Goal: Contribute content: Contribute content

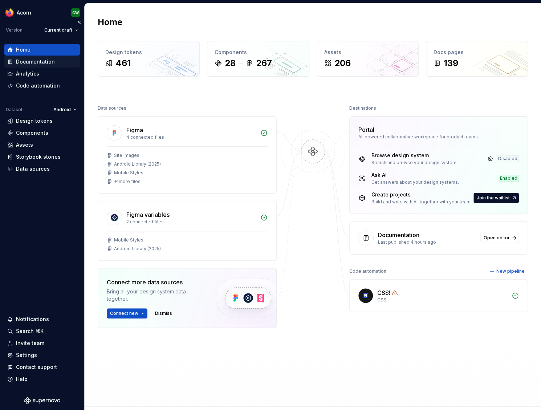
click at [34, 62] on div "Documentation" at bounding box center [35, 61] width 39 height 7
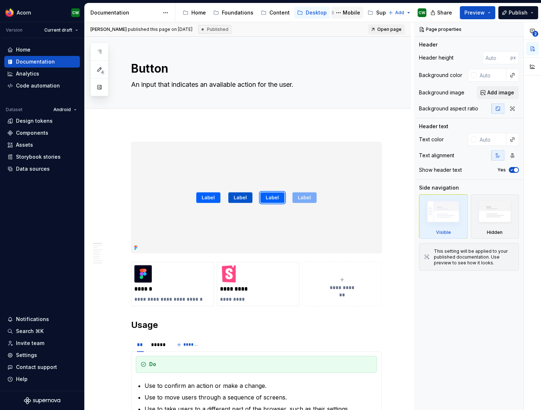
click at [351, 10] on div "Mobile" at bounding box center [350, 12] width 17 height 7
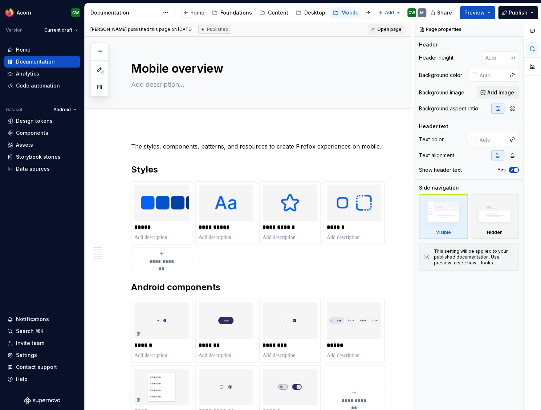
click at [92, 51] on div "4" at bounding box center [99, 69] width 18 height 54
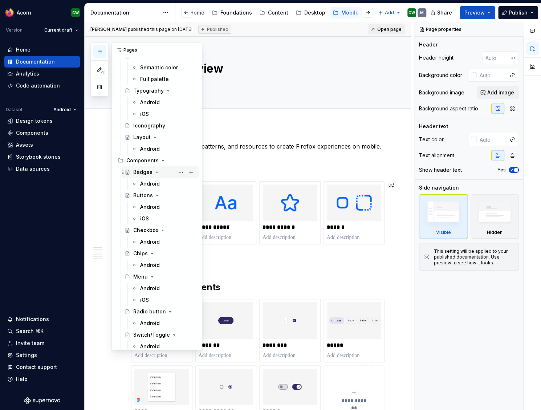
scroll to position [57, 0]
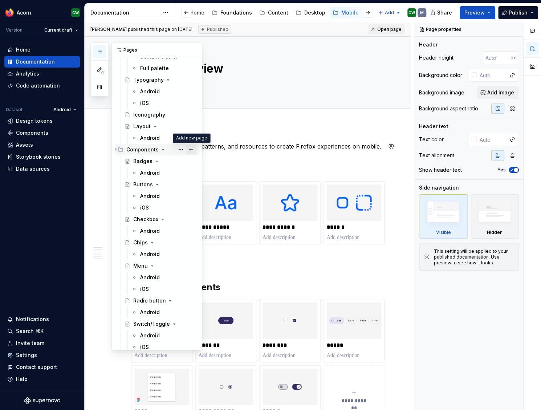
click at [191, 150] on button "Page tree" at bounding box center [191, 149] width 10 height 10
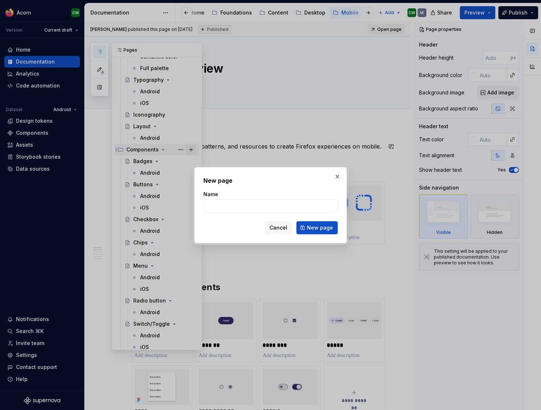
type textarea "*"
type input "Bottom sheet"
click at [317, 229] on span "New page" at bounding box center [320, 227] width 26 height 7
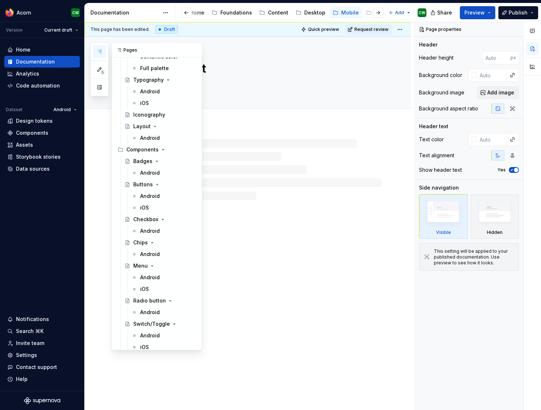
scroll to position [57, 0]
click at [103, 49] on button "button" at bounding box center [99, 51] width 13 height 13
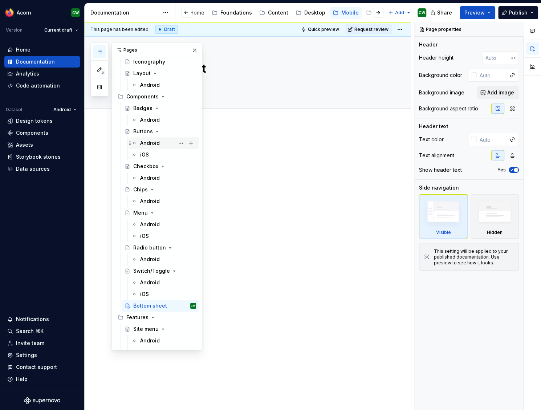
scroll to position [103, 0]
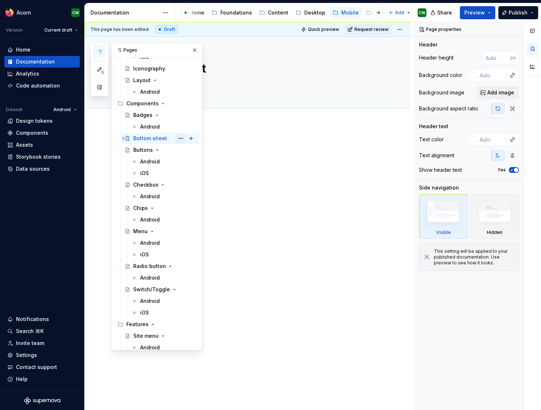
click at [181, 138] on button "Page tree" at bounding box center [181, 138] width 10 height 10
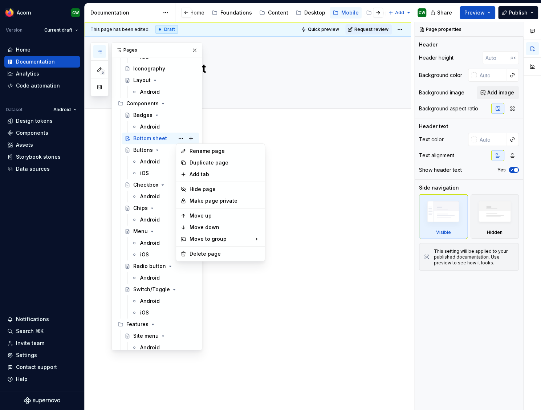
click at [180, 136] on div "5 Pages Add Accessibility guide for tree Page tree. Navigate the tree with the …" at bounding box center [146, 195] width 112 height 307
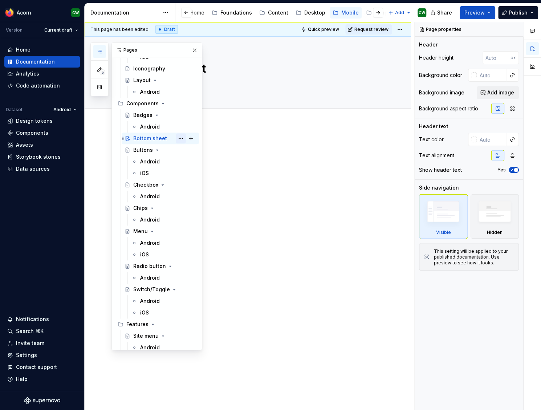
click at [180, 136] on button "Page tree" at bounding box center [181, 138] width 10 height 10
type textarea "*"
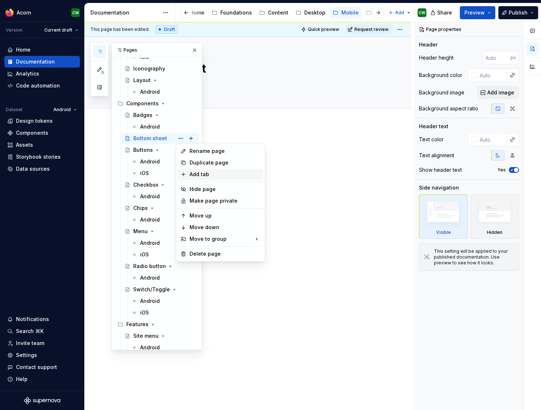
click at [192, 171] on div "Add tab" at bounding box center [224, 174] width 71 height 7
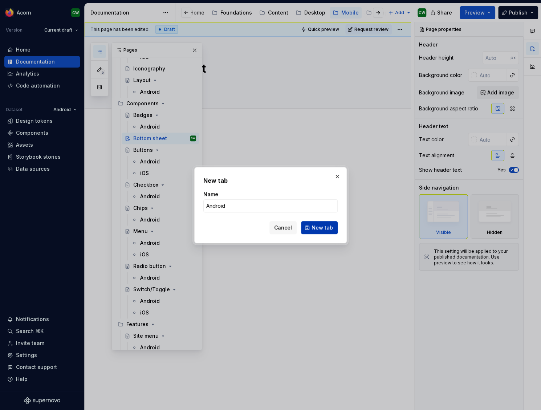
type input "Android"
click at [316, 230] on span "New tab" at bounding box center [321, 227] width 21 height 7
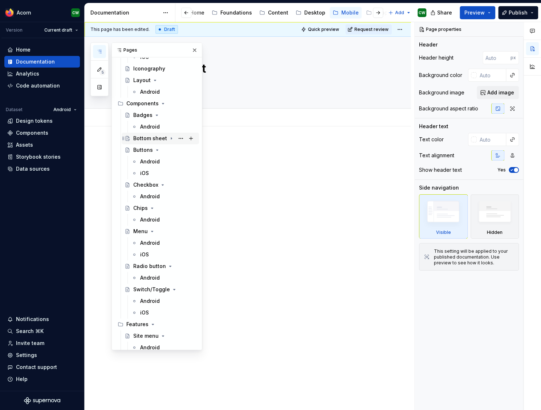
click at [171, 139] on icon "Page tree" at bounding box center [171, 138] width 6 height 6
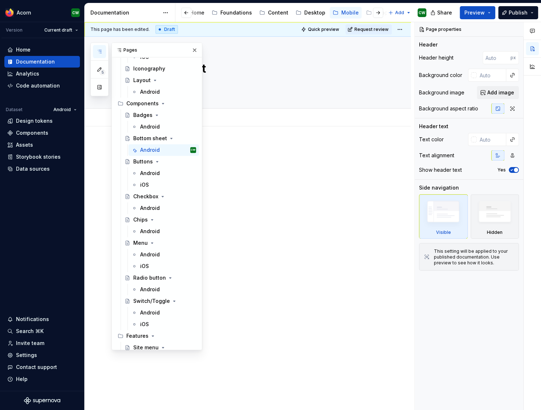
click at [0, 0] on button "Page tree" at bounding box center [0, 0] width 0 height 0
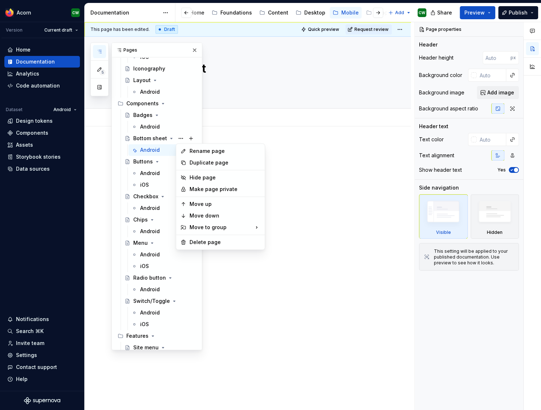
click at [177, 138] on div "5 Pages Add Accessibility guide for tree Page tree. Navigate the tree with the …" at bounding box center [146, 195] width 112 height 307
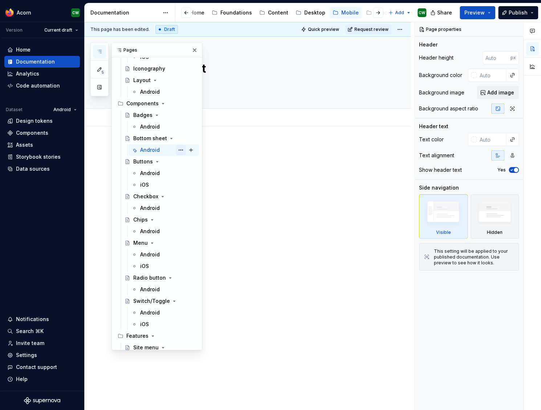
click at [182, 149] on button "Page tree" at bounding box center [181, 150] width 10 height 10
click at [178, 146] on div "5 Pages Add Accessibility guide for tree Page tree. Navigate the tree with the …" at bounding box center [146, 195] width 112 height 307
click at [179, 148] on button "Page tree" at bounding box center [181, 150] width 10 height 10
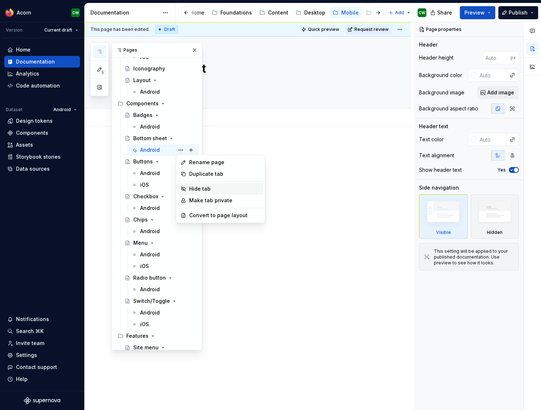
click at [203, 188] on div "Hide tab" at bounding box center [224, 188] width 71 height 7
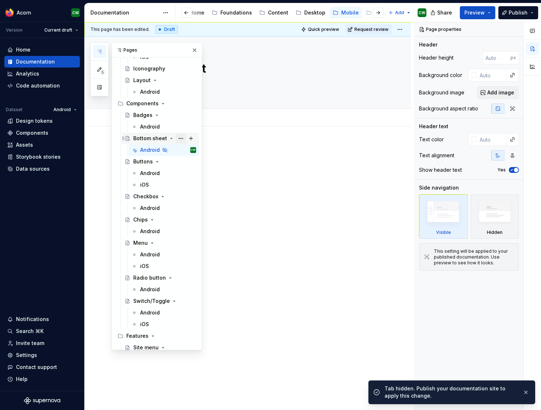
click at [179, 138] on button "Page tree" at bounding box center [181, 138] width 10 height 10
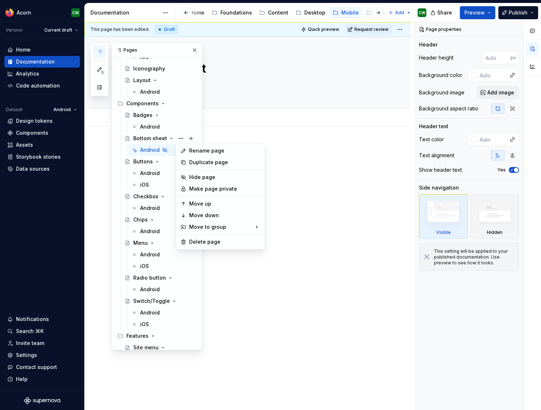
click at [180, 137] on div "5 Pages Add Accessibility guide for tree Page tree. Navigate the tree with the …" at bounding box center [146, 195] width 112 height 307
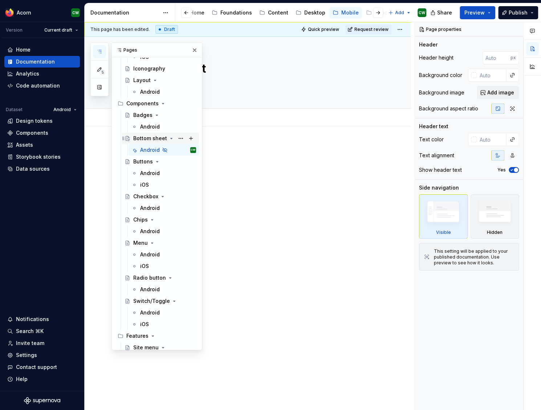
click at [164, 138] on div "Bottom sheet" at bounding box center [150, 138] width 34 height 7
click at [179, 138] on button "Page tree" at bounding box center [181, 138] width 10 height 10
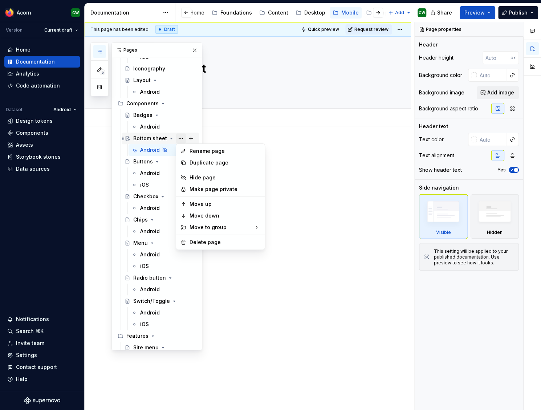
click at [179, 138] on div "5 Pages Add Accessibility guide for tree Page tree. Navigate the tree with the …" at bounding box center [146, 195] width 112 height 307
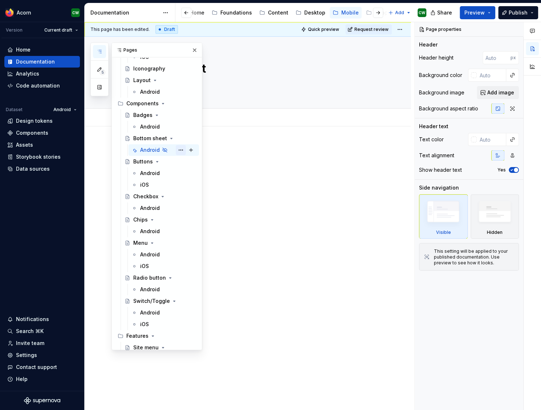
click at [181, 149] on button "Page tree" at bounding box center [181, 150] width 10 height 10
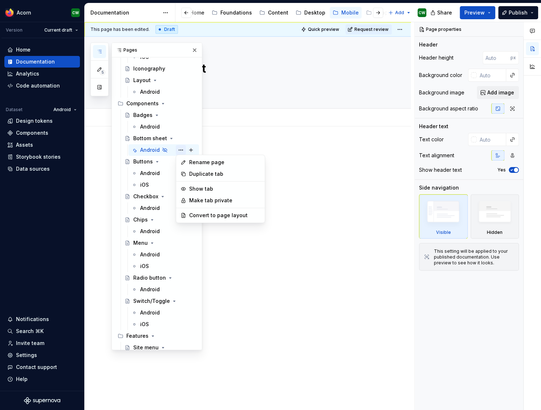
click at [181, 149] on div "5 Pages Add Accessibility guide for tree Page tree. Navigate the tree with the …" at bounding box center [146, 195] width 112 height 307
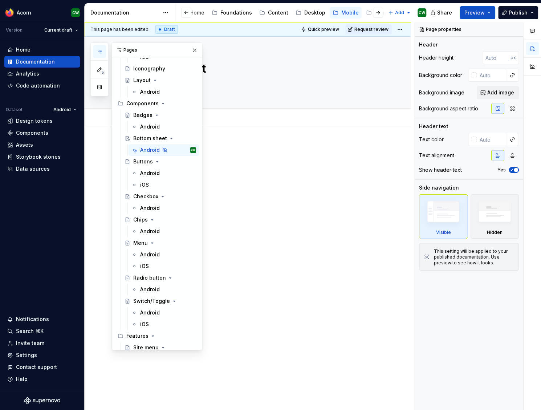
click at [237, 159] on div at bounding box center [256, 158] width 250 height 28
click at [196, 46] on button "button" at bounding box center [194, 50] width 10 height 10
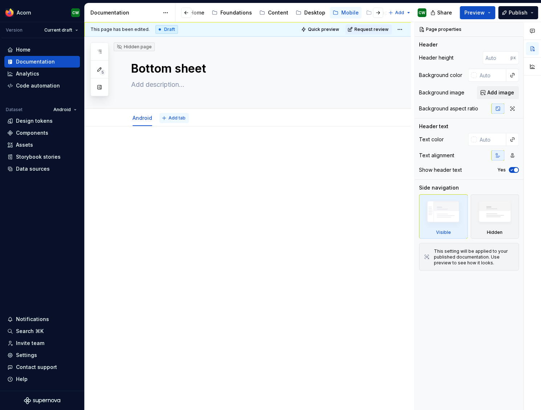
click at [176, 119] on span "Add tab" at bounding box center [176, 118] width 17 height 6
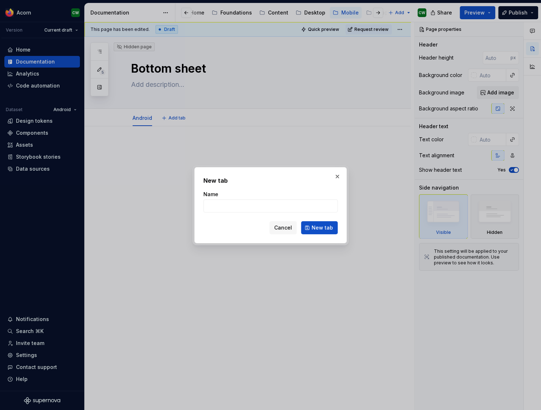
click at [171, 147] on body "Acorn CW Version Current draft Home Documentation Analytics Code automation Dat…" at bounding box center [270, 205] width 541 height 410
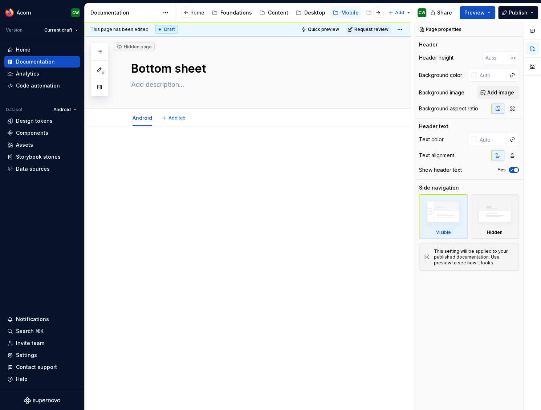
click at [181, 150] on p at bounding box center [256, 148] width 250 height 9
click at [100, 52] on icon "button" at bounding box center [99, 52] width 6 height 6
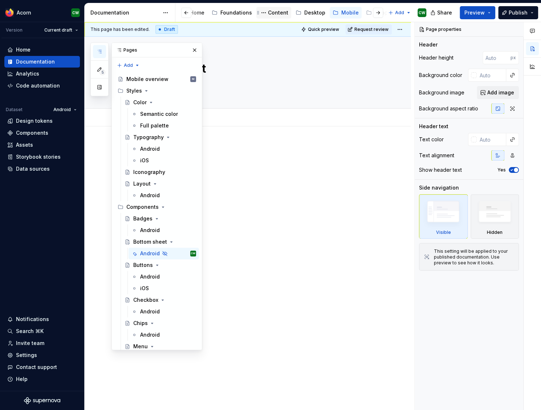
click at [273, 10] on div "Content" at bounding box center [278, 12] width 20 height 7
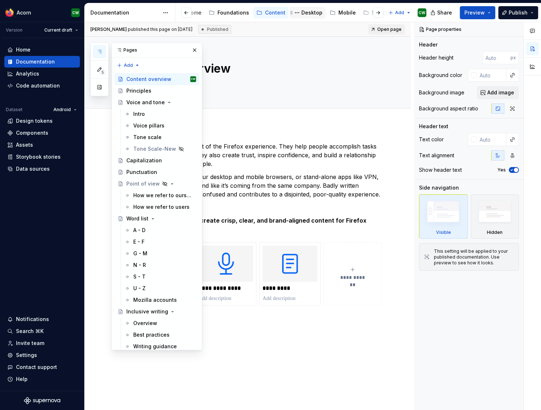
click at [309, 13] on div "Desktop" at bounding box center [311, 12] width 21 height 7
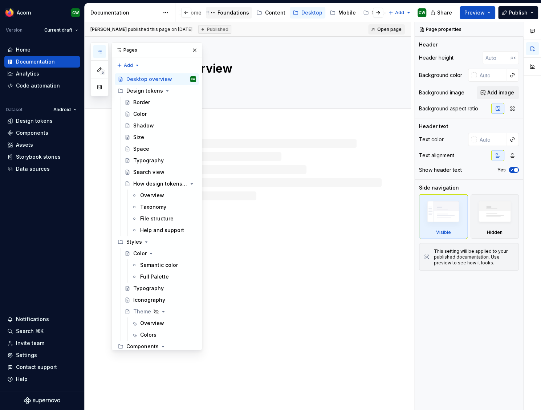
click at [230, 12] on div "Foundations" at bounding box center [233, 12] width 32 height 7
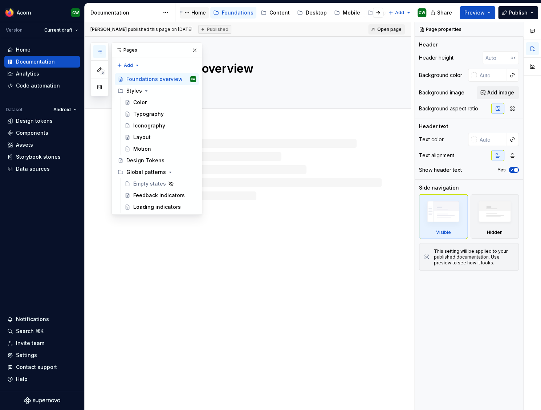
click at [195, 13] on div "Home" at bounding box center [198, 12] width 15 height 7
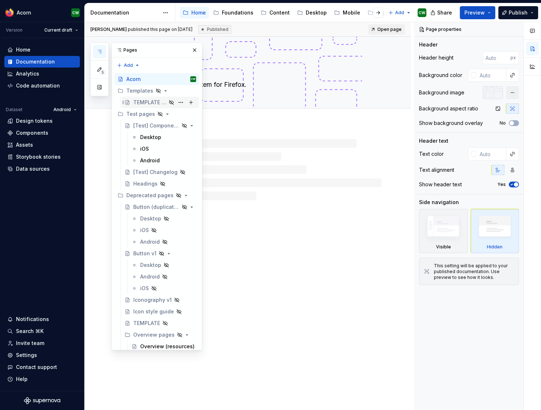
click at [142, 100] on div "TEMPLATE [Component page]" at bounding box center [149, 102] width 33 height 7
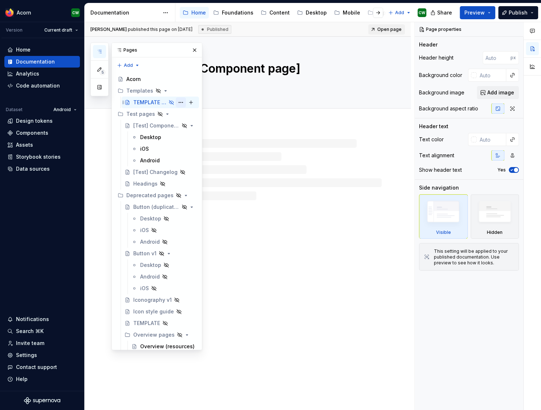
click at [181, 101] on button "Page tree" at bounding box center [181, 102] width 10 height 10
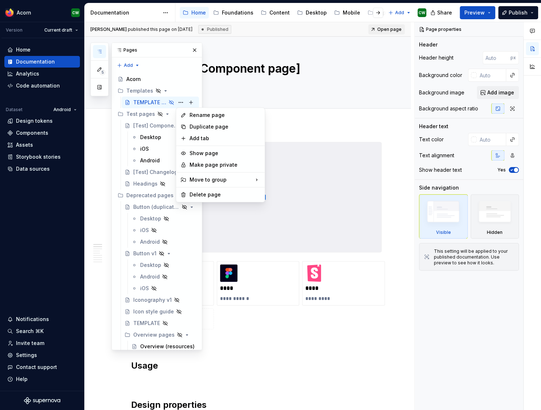
click at [301, 129] on html "Acorn CW Version Current draft Home Documentation Analytics Code automation Dat…" at bounding box center [270, 205] width 541 height 410
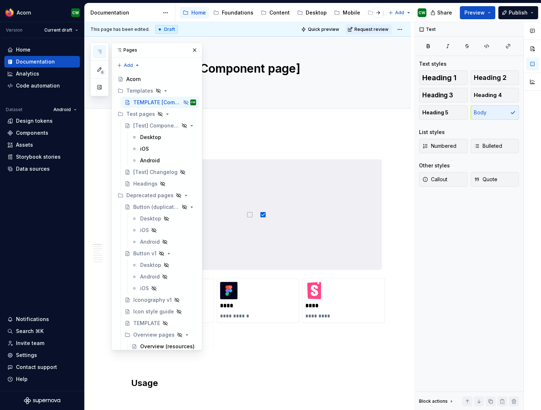
click at [194, 50] on button "button" at bounding box center [194, 50] width 10 height 10
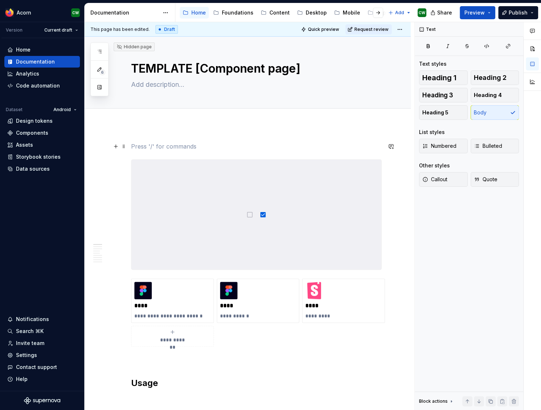
click at [182, 143] on p at bounding box center [256, 146] width 250 height 9
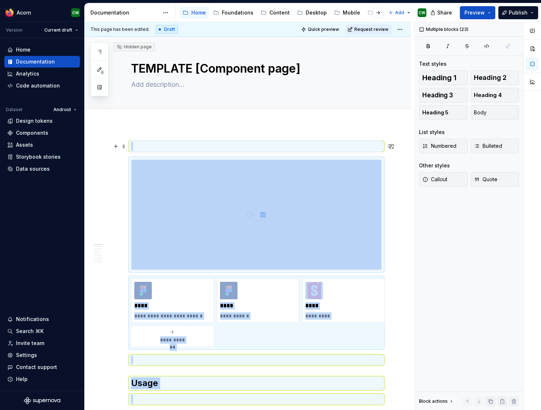
copy div "**********"
click at [344, 15] on div "Mobile" at bounding box center [350, 12] width 17 height 7
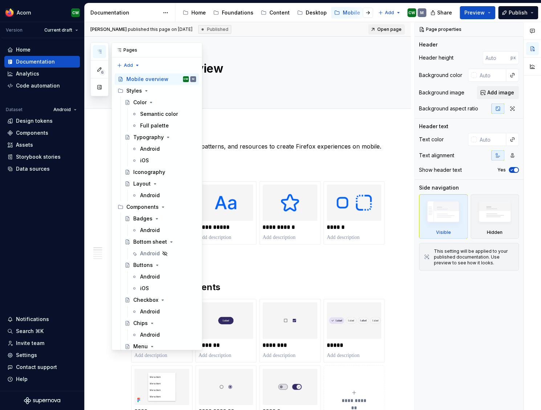
click at [101, 53] on icon "button" at bounding box center [100, 51] width 4 height 3
click at [152, 241] on div "Bottom sheet" at bounding box center [150, 241] width 34 height 7
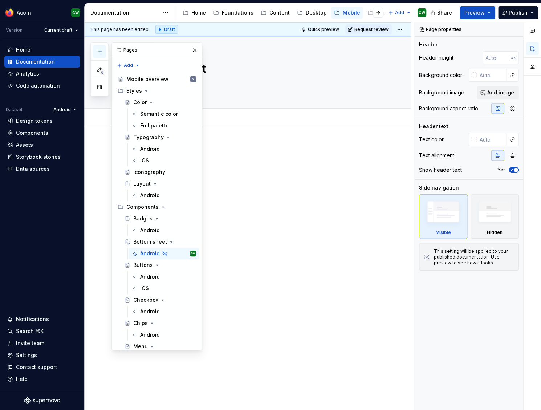
click at [281, 185] on div at bounding box center [248, 214] width 326 height 177
click at [291, 205] on div at bounding box center [248, 214] width 326 height 177
drag, startPoint x: 194, startPoint y: 49, endPoint x: 255, endPoint y: 145, distance: 113.8
click at [194, 49] on button "button" at bounding box center [194, 50] width 10 height 10
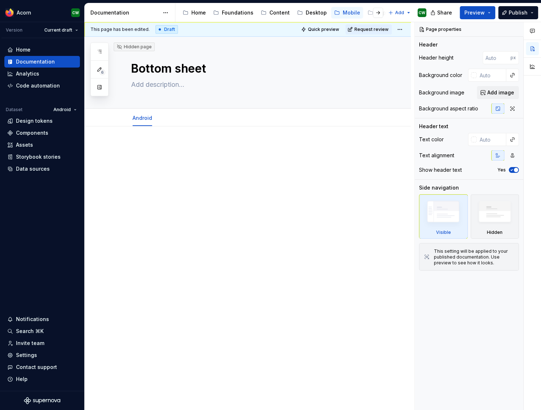
click at [246, 188] on div at bounding box center [248, 214] width 326 height 177
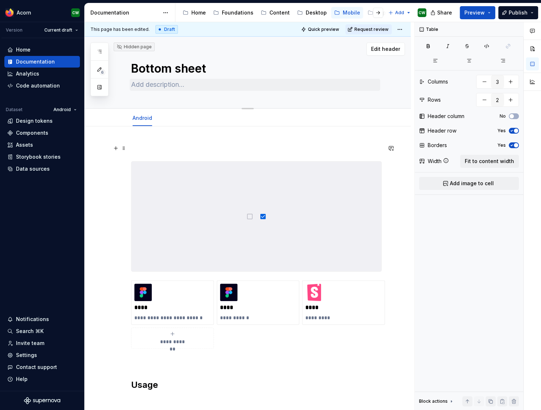
drag, startPoint x: 178, startPoint y: 146, endPoint x: 165, endPoint y: 81, distance: 66.7
click at [178, 145] on p at bounding box center [256, 148] width 250 height 9
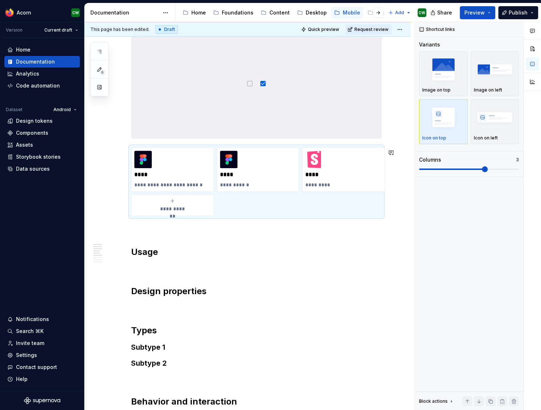
scroll to position [161, 0]
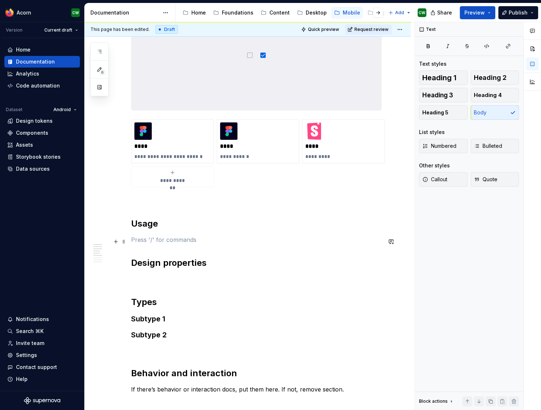
click at [161, 237] on p at bounding box center [256, 239] width 250 height 9
click at [155, 240] on p at bounding box center [256, 239] width 250 height 9
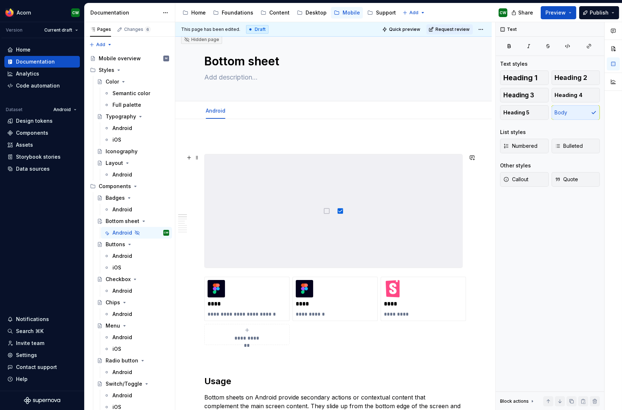
scroll to position [0, 0]
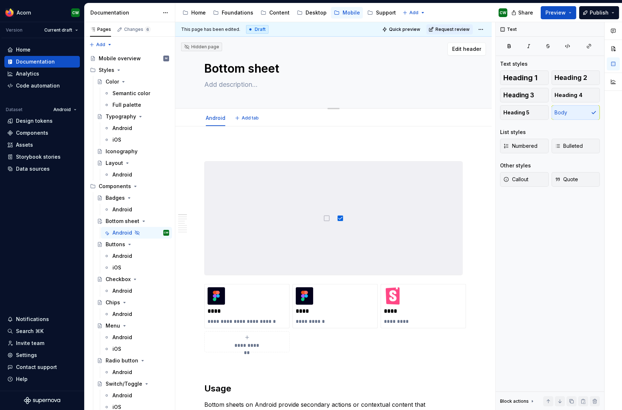
click at [242, 86] on textarea at bounding box center [332, 85] width 258 height 12
type textarea "*"
type textarea "A"
type textarea "*"
type textarea "A"
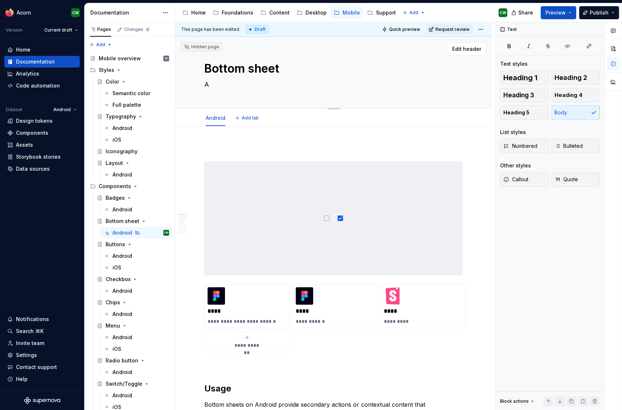
type textarea "*"
type textarea "A b"
type textarea "*"
type textarea "A"
type textarea "*"
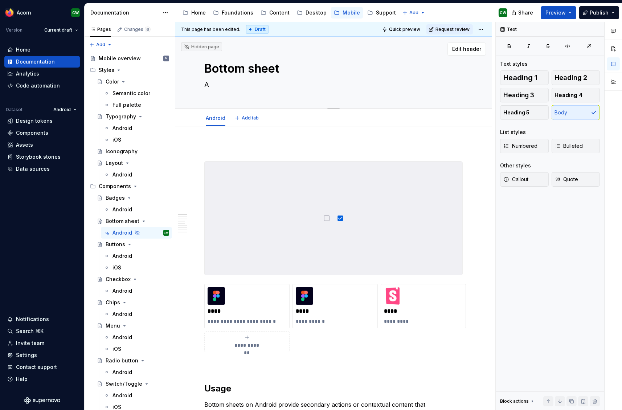
type textarea "A s"
type textarea "*"
type textarea "A she"
type textarea "*"
type textarea "A shee"
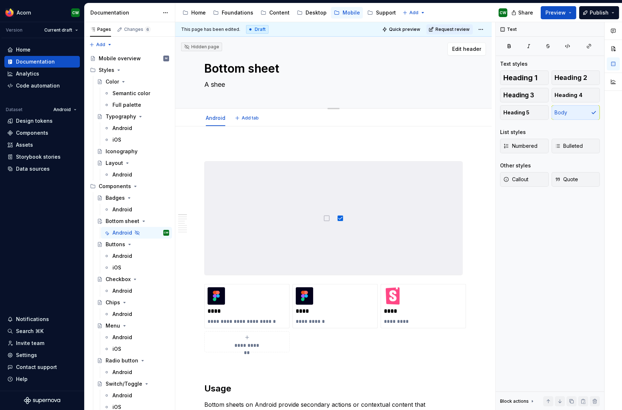
type textarea "*"
type textarea "A sheet"
type textarea "*"
type textarea "A sheet"
type textarea "*"
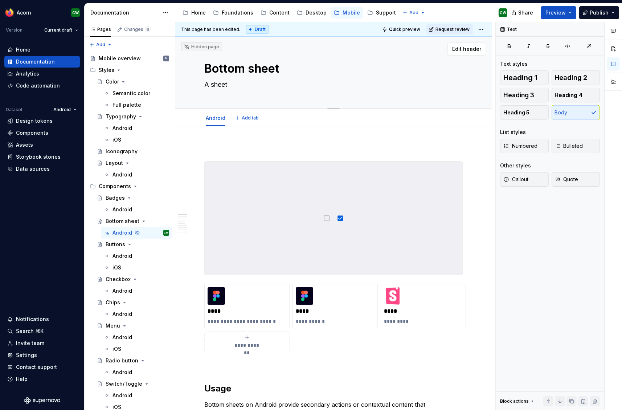
type textarea "A sheet p"
type textarea "*"
type textarea "A sheet pr"
type textarea "*"
type textarea "A sheet pro"
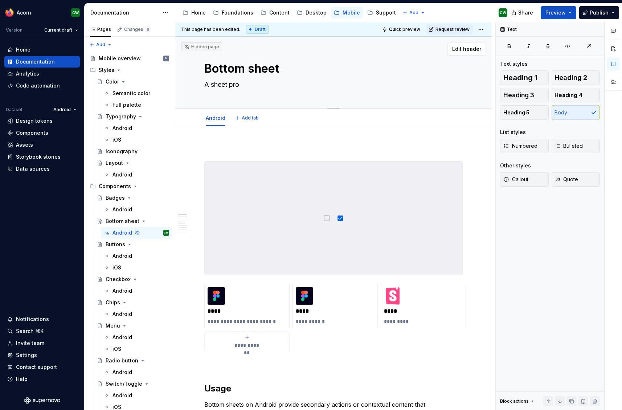
type textarea "*"
type textarea "A sheet prov"
type textarea "*"
type textarea "A sheet provi"
type textarea "*"
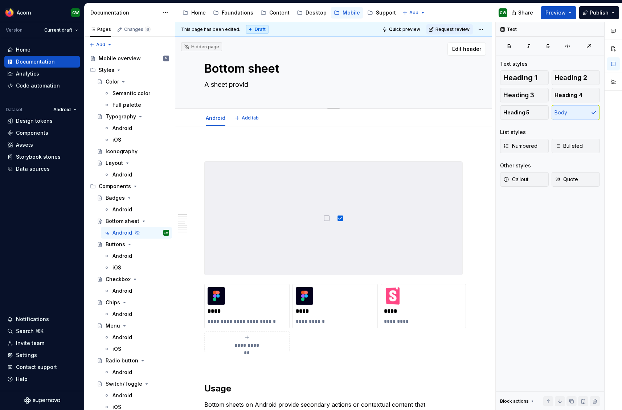
type textarea "A sheet providi"
type textarea "*"
type textarea "A sheet providin"
type textarea "*"
type textarea "A sheet providing"
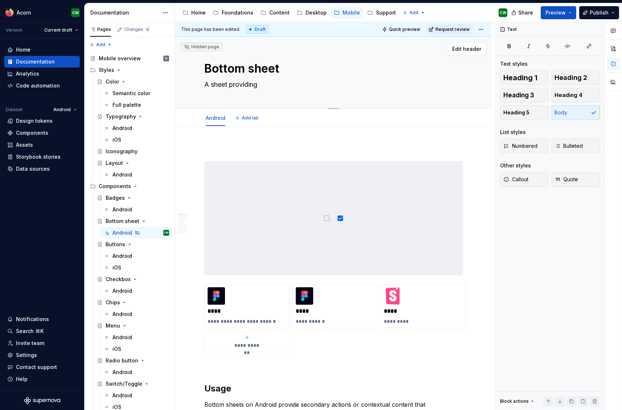
type textarea "*"
type textarea "A sheet providing"
type textarea "*"
type textarea "A sheet providing s"
type textarea "*"
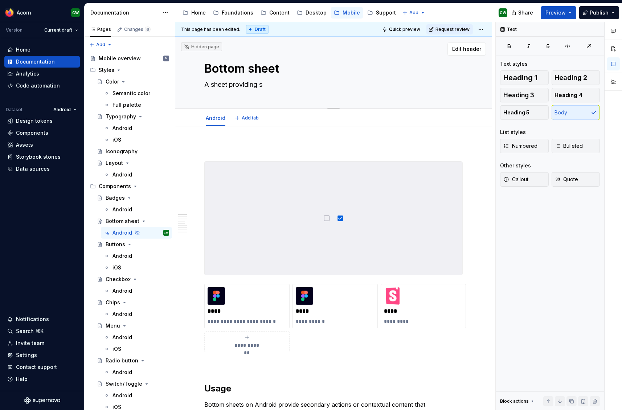
type textarea "A sheet providing se"
type textarea "*"
type textarea "A sheet providing sec"
type textarea "*"
type textarea "A sheet providing seco"
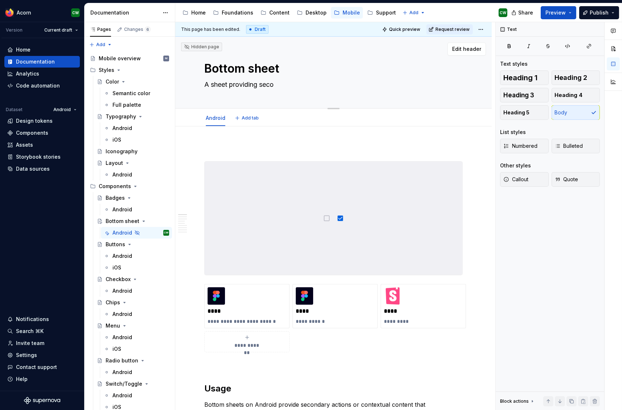
type textarea "*"
type textarea "A sheet providing secon"
type textarea "*"
type textarea "A sheet providing second"
type textarea "*"
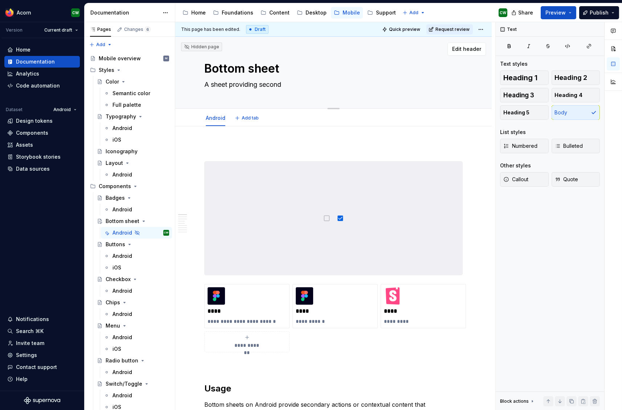
type textarea "A sheet providing seconda"
type textarea "*"
type textarea "A sheet providing secondar"
type textarea "*"
type textarea "A sheet providing secondary"
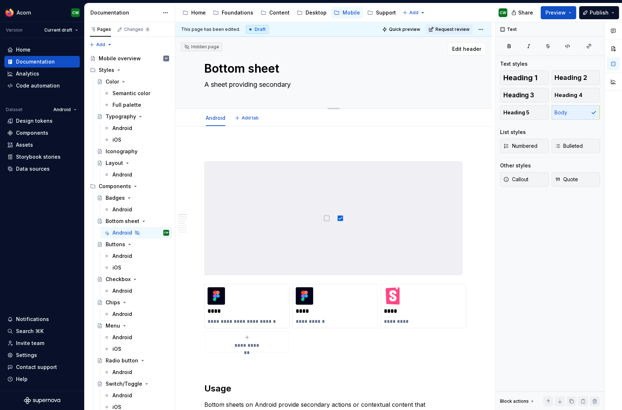
type textarea "*"
type textarea "A sheet providing secondary"
type textarea "*"
type textarea "A sheet providing secondary a"
type textarea "*"
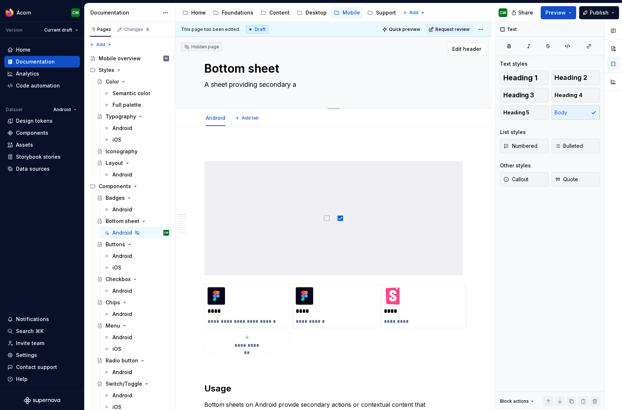
type textarea "A sheet providing secondary ac"
type textarea "*"
type textarea "A sheet providing secondary act"
type textarea "*"
type textarea "A sheet providing secondary acti"
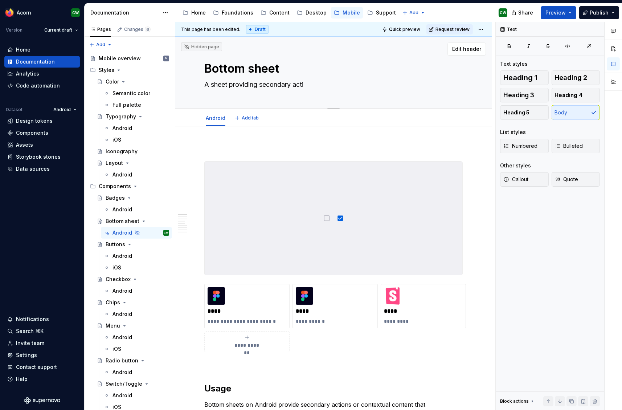
type textarea "*"
type textarea "A sheet providing secondary actio"
type textarea "*"
type textarea "A sheet providing secondary action"
type textarea "*"
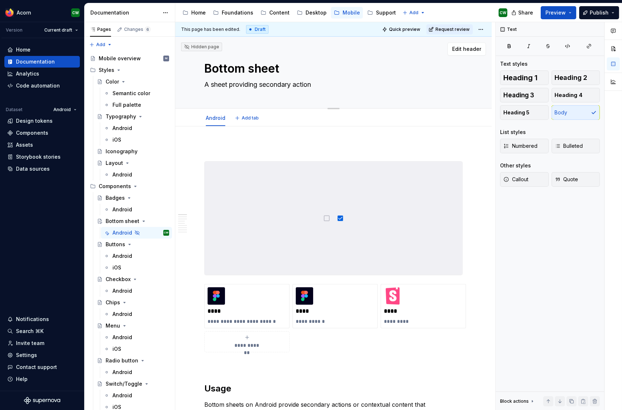
type textarea "A sheet providing secondary actions"
type textarea "*"
type textarea "A sheet providing secondary actions"
type textarea "*"
type textarea "A sheet providing secondary actions o"
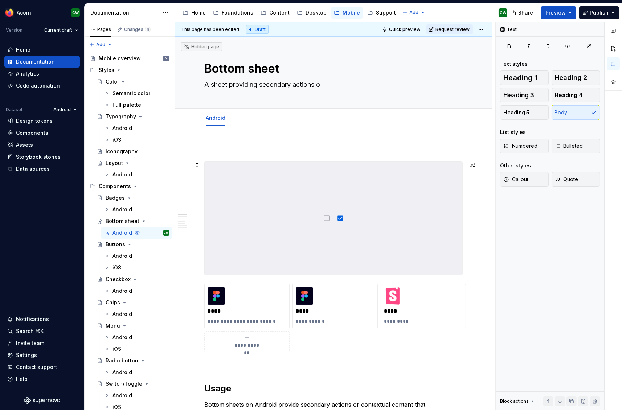
type textarea "*"
type textarea "A sheet providing secondary actions or"
type textarea "*"
type textarea "A sheet providing secondary actions or"
type textarea "*"
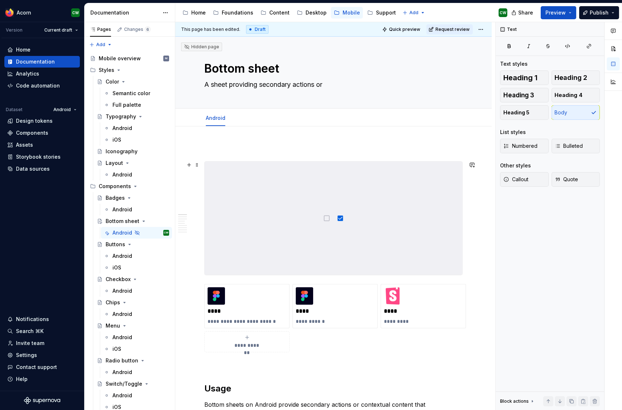
type textarea "A sheet providing secondary actions or c"
type textarea "*"
type textarea "A sheet providing secondary actions or co"
type textarea "*"
type textarea "A sheet providing secondary actions or con"
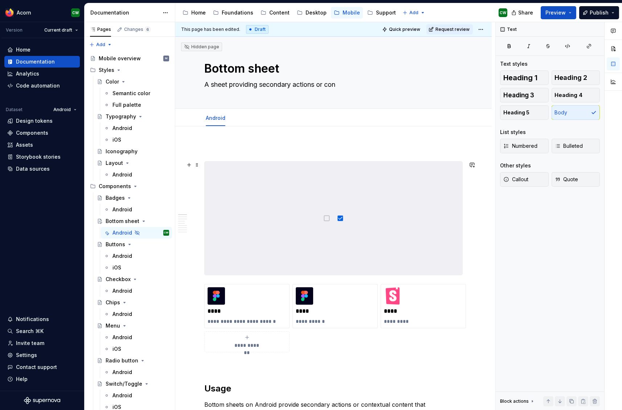
type textarea "*"
type textarea "A sheet providing secondary actions or cont"
type textarea "*"
type textarea "A sheet providing secondary actions or [PERSON_NAME]"
type textarea "*"
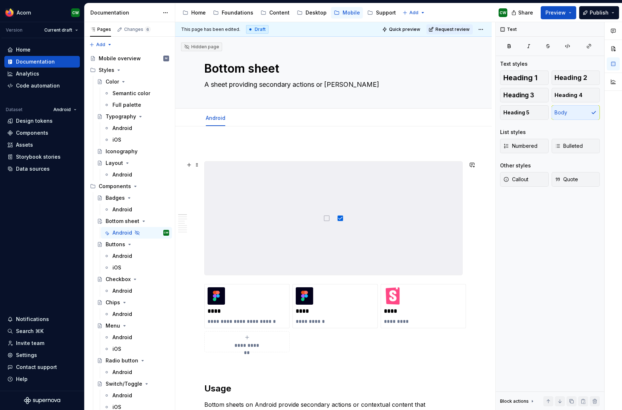
type textarea "A sheet providing secondary actions or contex"
type textarea "*"
type textarea "A sheet providing secondary actions or context"
type textarea "*"
type textarea "A sheet providing secondary actions or contextu"
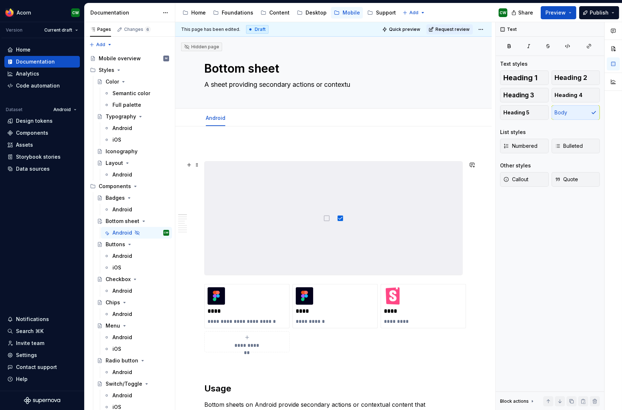
type textarea "*"
type textarea "A sheet providing secondary actions or contextua"
type textarea "*"
type textarea "A sheet providing secondary actions or contextual"
type textarea "*"
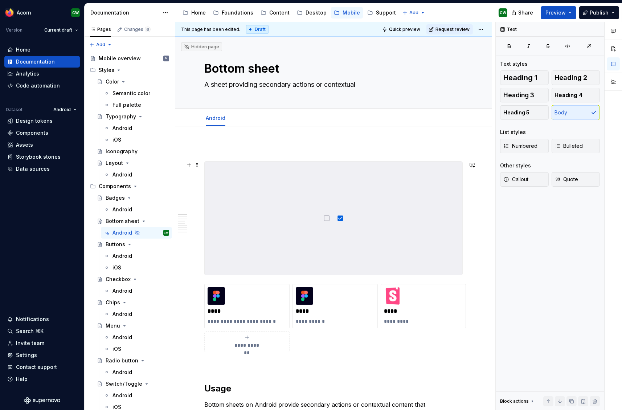
type textarea "A sheet providing secondary actions or contextual"
type textarea "*"
type textarea "A sheet providing secondary actions or contextual c"
type textarea "*"
type textarea "A sheet providing secondary actions or contextual co"
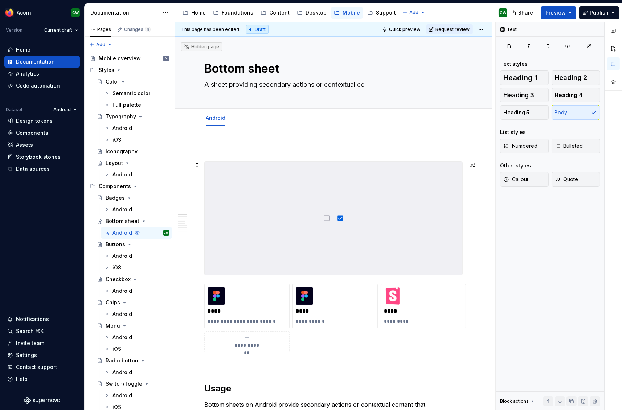
type textarea "*"
type textarea "A sheet providing secondary actions or contextual cont"
type textarea "*"
type textarea "A sheet providing secondary actions or contextual [PERSON_NAME]"
type textarea "*"
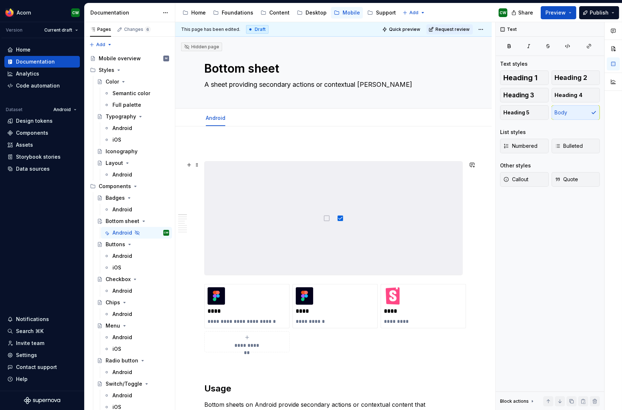
type textarea "A sheet providing secondary actions or contextual conten"
type textarea "*"
type textarea "A sheet providing secondary actions or contextual content"
type textarea "*"
type textarea "A sheet providing secondary actions or contextual content."
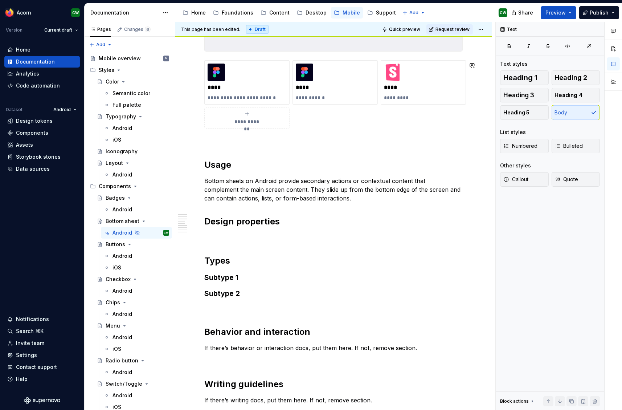
scroll to position [227, 0]
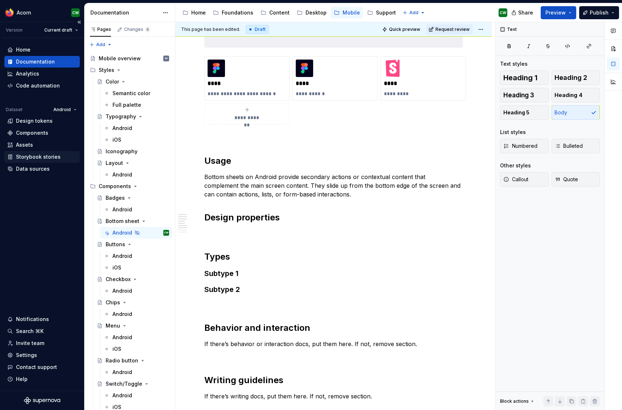
type textarea "*"
type textarea "A sheet providing secondary actions or contextual content."
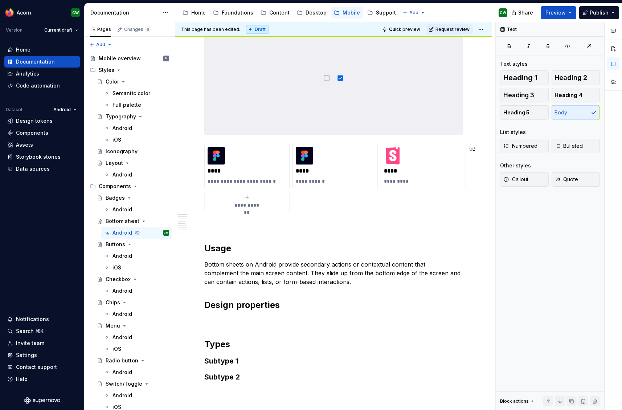
scroll to position [0, 0]
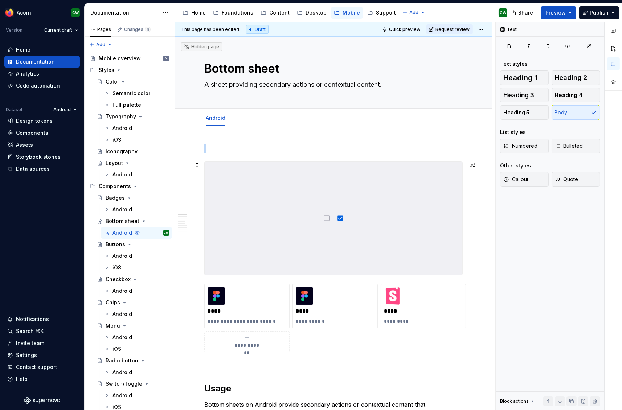
click at [304, 199] on img at bounding box center [334, 217] width 258 height 113
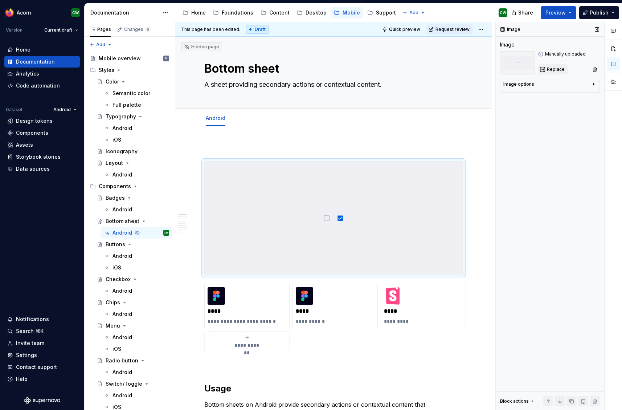
drag, startPoint x: 552, startPoint y: 76, endPoint x: 553, endPoint y: 71, distance: 5.3
click at [540, 76] on div "Image Image Manually uploaded Replace Image options Alignment Caption Block act…" at bounding box center [550, 216] width 108 height 388
click at [540, 71] on span "Replace" at bounding box center [556, 69] width 18 height 6
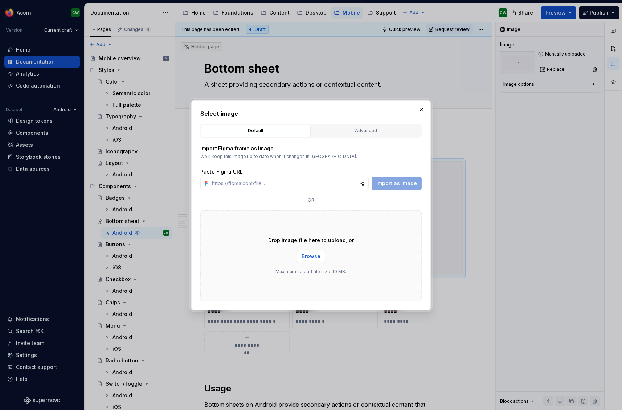
click at [310, 257] on span "Browse" at bounding box center [310, 255] width 19 height 7
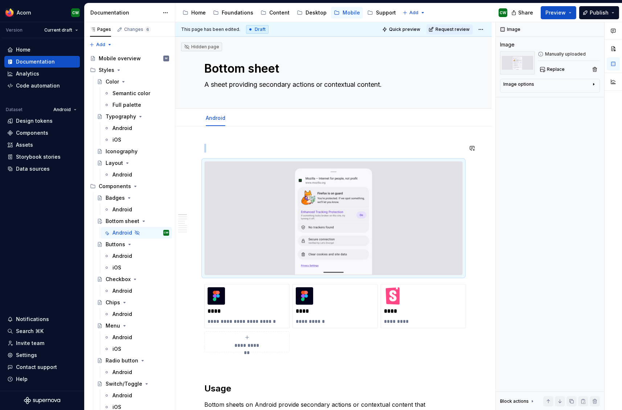
click at [487, 244] on div "**********" at bounding box center [335, 216] width 320 height 388
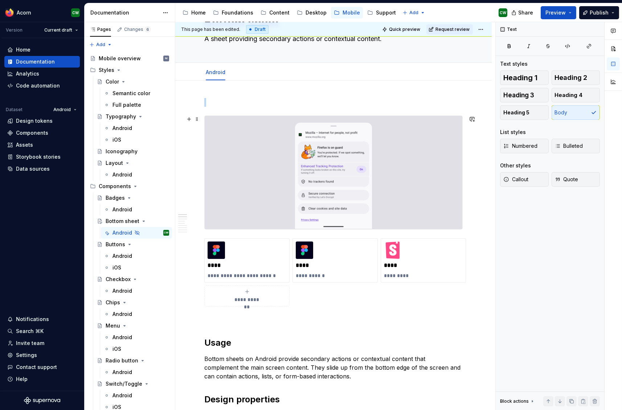
scroll to position [52, 0]
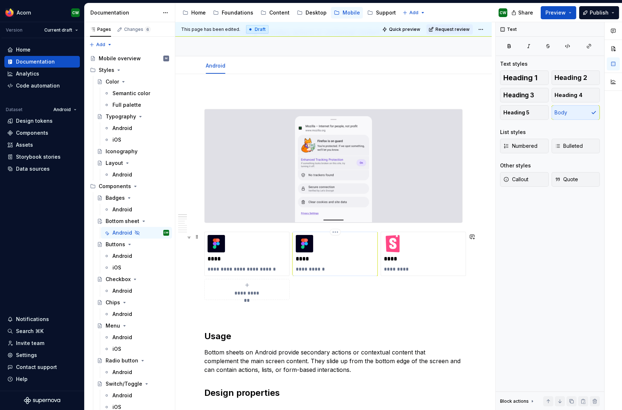
click at [308, 260] on p "****" at bounding box center [335, 258] width 79 height 7
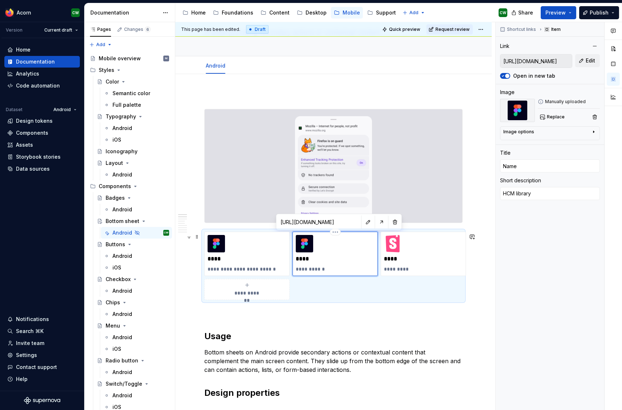
click at [309, 260] on p "****" at bounding box center [335, 258] width 79 height 7
drag, startPoint x: 312, startPoint y: 260, endPoint x: 294, endPoint y: 261, distance: 17.8
click at [294, 261] on div "**********" at bounding box center [334, 253] width 85 height 44
type textarea "*"
type input "B"
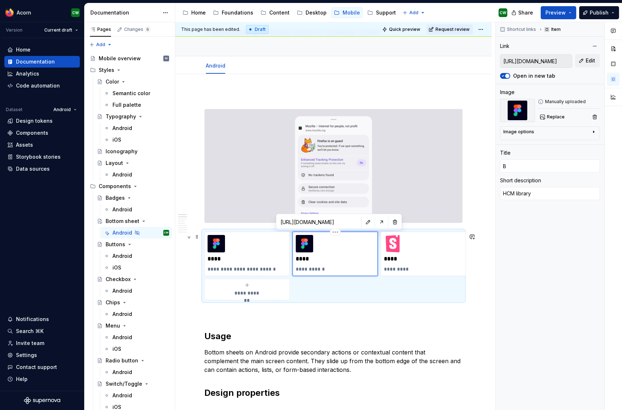
type textarea "*"
type input "Bo"
type textarea "*"
type input "Bot"
type textarea "*"
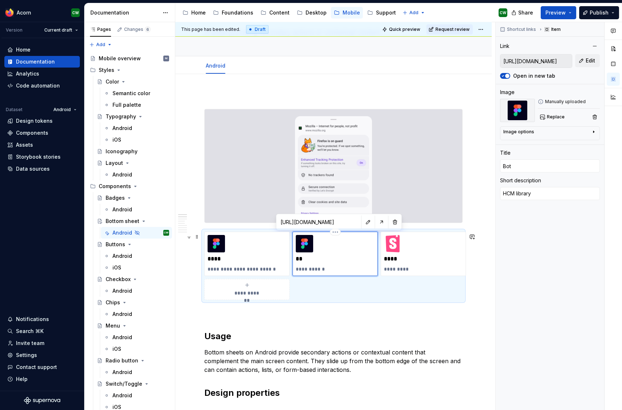
type input "[PERSON_NAME]"
type textarea "*"
type input "[PERSON_NAME]"
type textarea "*"
type input "Bottom"
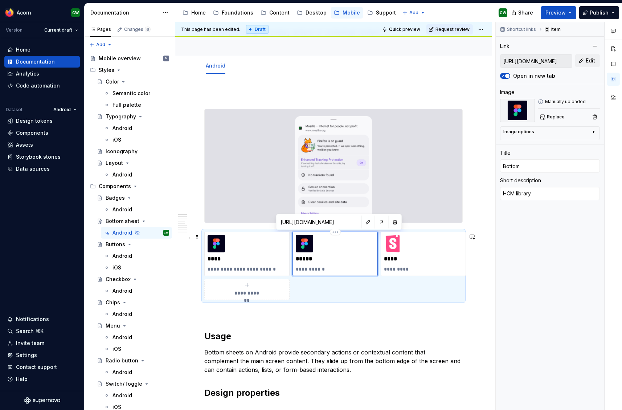
type textarea "*"
type input "Bottom"
type textarea "*"
type input "Bottom s"
type textarea "*"
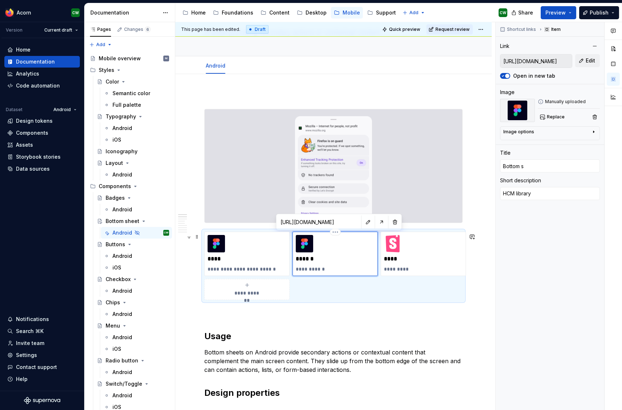
type input "Bottom sh"
type textarea "*"
type input "Bottom she"
type textarea "*"
type input "Bottom shee"
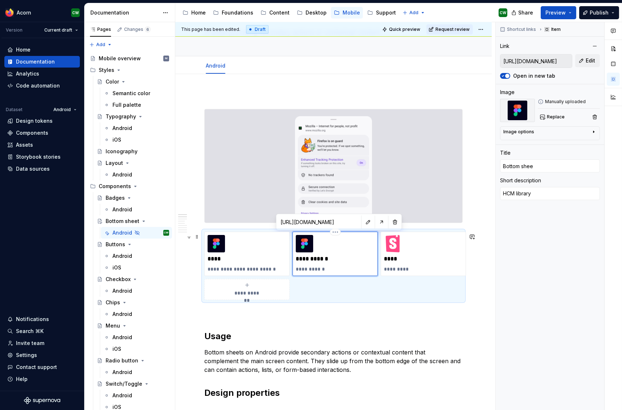
type textarea "*"
type input "Bottom sheet"
drag, startPoint x: 320, startPoint y: 271, endPoint x: 326, endPoint y: 271, distance: 6.2
click at [320, 271] on p "**********" at bounding box center [335, 268] width 79 height 7
click at [327, 271] on p "**********" at bounding box center [335, 268] width 79 height 7
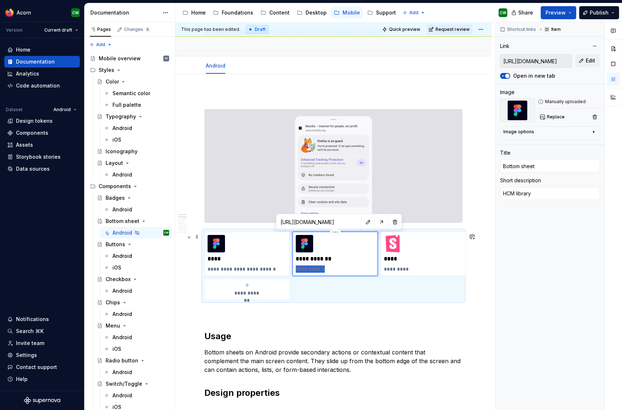
drag, startPoint x: 324, startPoint y: 270, endPoint x: 334, endPoint y: 272, distance: 11.0
click at [296, 270] on p "**********" at bounding box center [335, 268] width 79 height 7
type textarea "*"
type textarea "M"
type textarea "*"
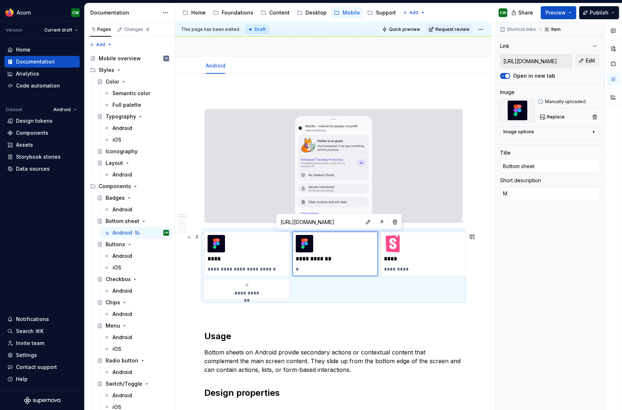
type textarea "Ma"
type textarea "*"
type textarea "Mat"
type textarea "*"
type textarea "Mate"
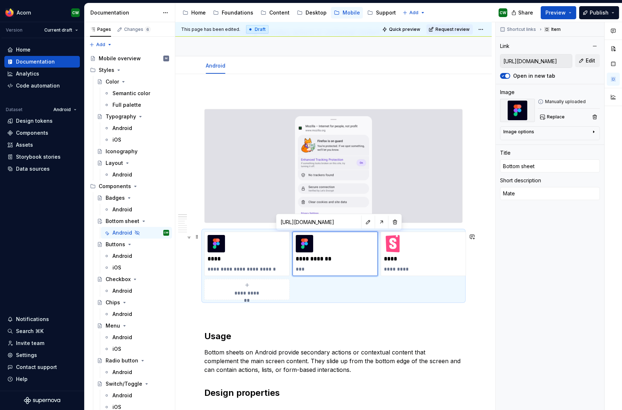
type textarea "*"
type textarea "Mater"
type textarea "*"
type textarea "Materi"
type textarea "*"
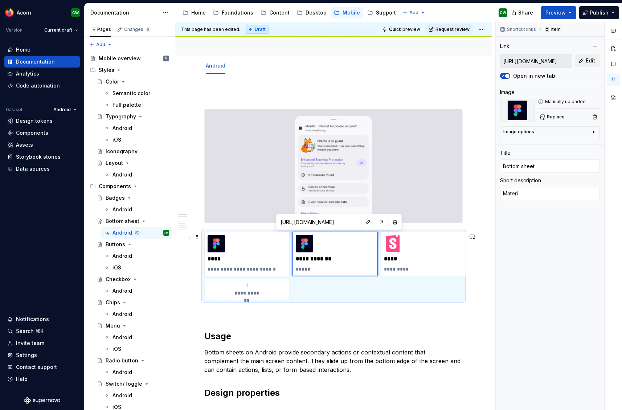
type textarea "Materia"
type textarea "*"
type textarea "Material"
type textarea "*"
type textarea "Material"
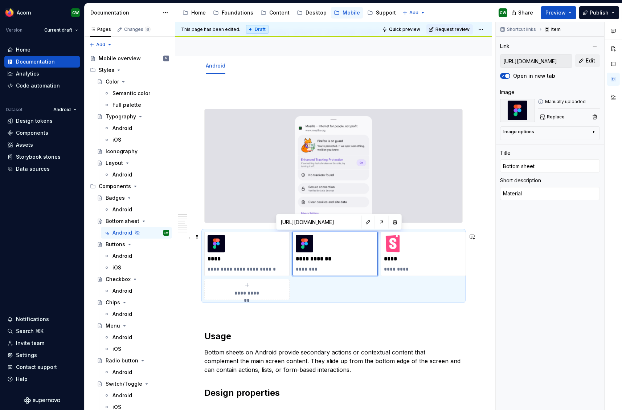
type textarea "*"
type textarea "Material d"
type textarea "*"
type textarea "Material de"
type textarea "*"
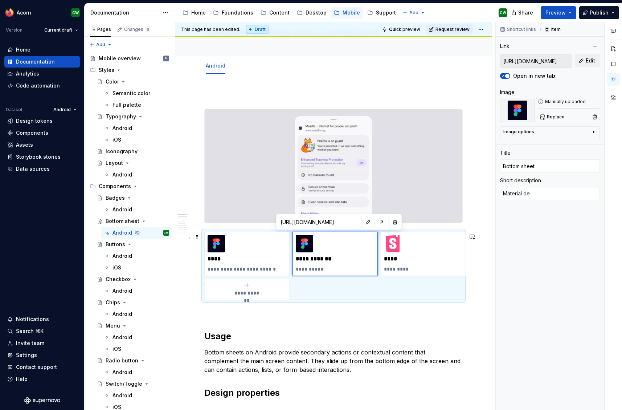
type textarea "Material des"
type textarea "*"
type textarea "Material desi"
type textarea "*"
type textarea "Material desig"
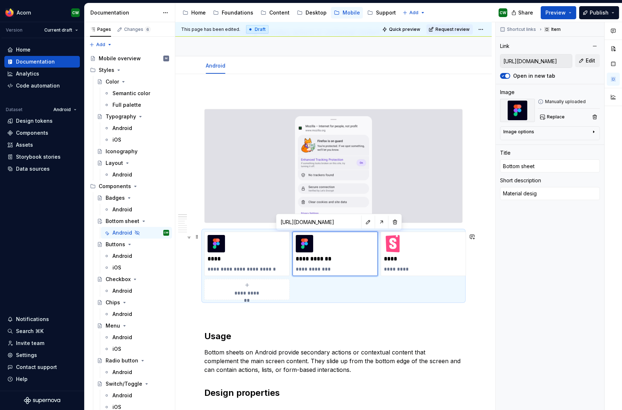
type textarea "*"
type textarea "Material design"
click at [320, 272] on p "**********" at bounding box center [335, 268] width 79 height 7
type textarea "*"
type textarea "Material esign"
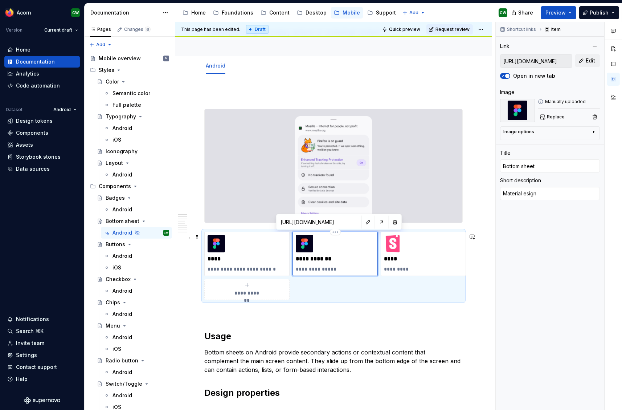
type textarea "*"
type textarea "Material Design"
click at [321, 260] on p "**********" at bounding box center [335, 258] width 79 height 7
type textarea "*"
type input "Bottom heet"
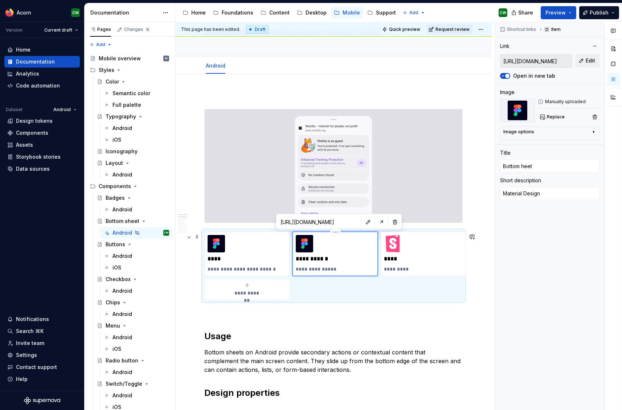
type textarea "*"
type input "Bottom Sheet"
click at [363, 225] on button "button" at bounding box center [368, 222] width 10 height 10
type textarea "*"
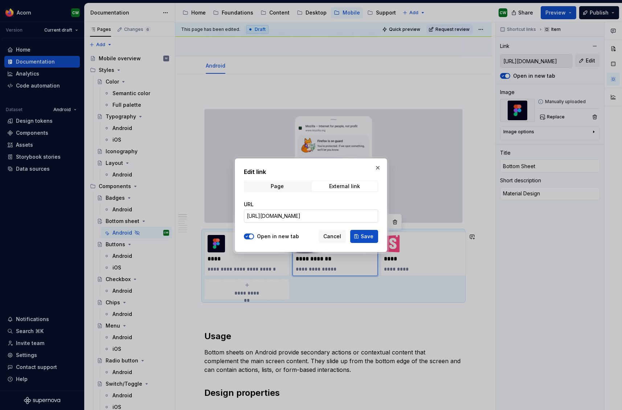
click at [318, 215] on input "[URL][DOMAIN_NAME]" at bounding box center [311, 215] width 134 height 13
paste input "[DOMAIN_NAME][URL]"
type input "[URL][DOMAIN_NAME]"
click at [330, 184] on div "External link" at bounding box center [344, 186] width 31 height 6
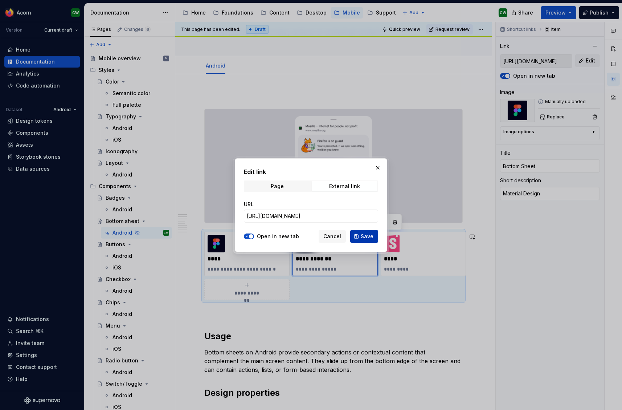
click at [367, 236] on span "Save" at bounding box center [367, 236] width 13 height 7
type textarea "*"
type input "[URL][DOMAIN_NAME]"
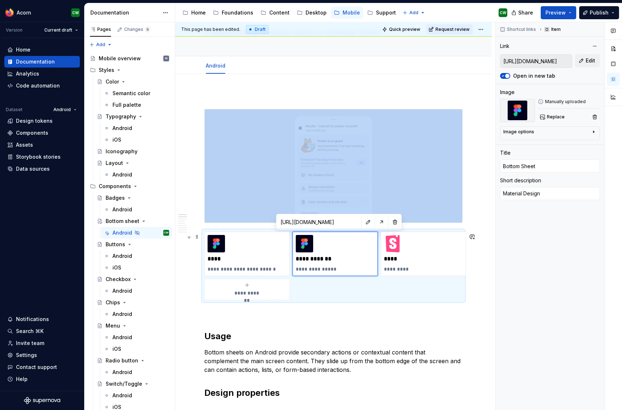
click at [307, 246] on img at bounding box center [304, 243] width 17 height 17
click at [339, 251] on div "**********" at bounding box center [335, 254] width 79 height 38
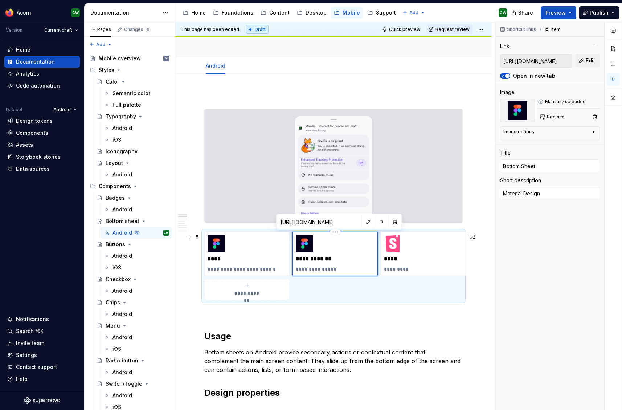
click at [324, 268] on p "**********" at bounding box center [335, 268] width 79 height 7
click at [325, 262] on p "**********" at bounding box center [335, 258] width 79 height 7
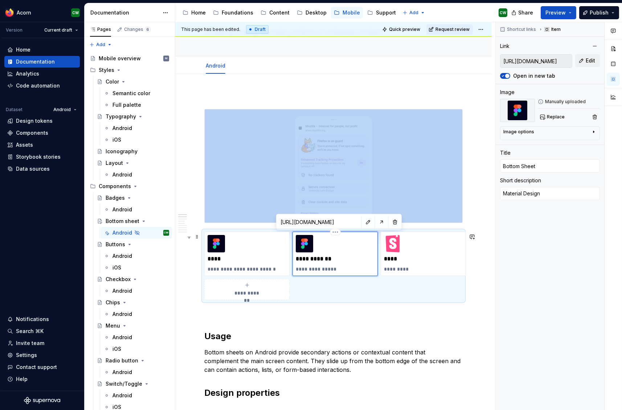
click at [319, 247] on div "**********" at bounding box center [335, 254] width 79 height 38
click at [540, 118] on button "Replace" at bounding box center [553, 117] width 30 height 10
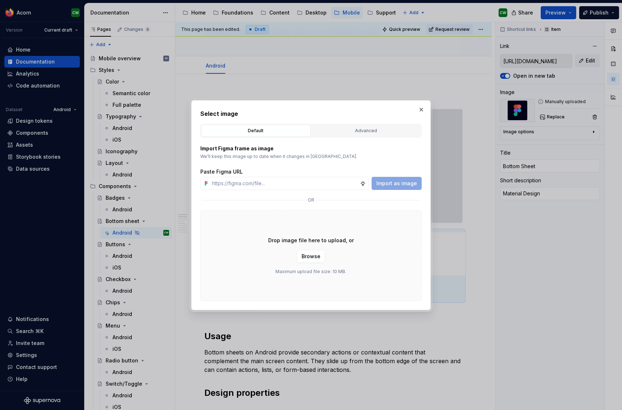
click at [540, 130] on body "Acorn CW Version Current draft Home Documentation Analytics Code automation Dat…" at bounding box center [311, 205] width 622 height 410
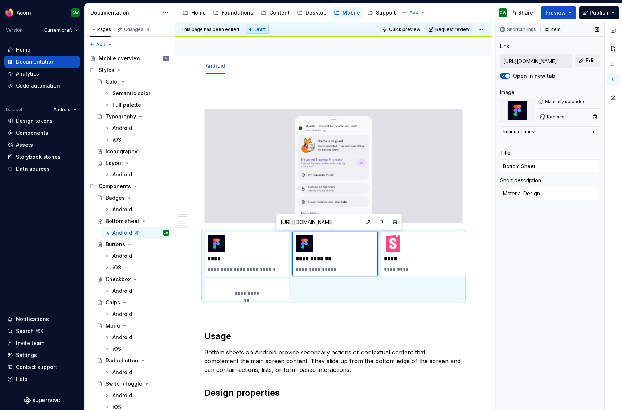
click at [540, 131] on div "Image options" at bounding box center [546, 133] width 87 height 9
click at [540, 131] on div "Image options" at bounding box center [546, 132] width 87 height 6
click at [540, 117] on span "Replace" at bounding box center [556, 117] width 18 height 6
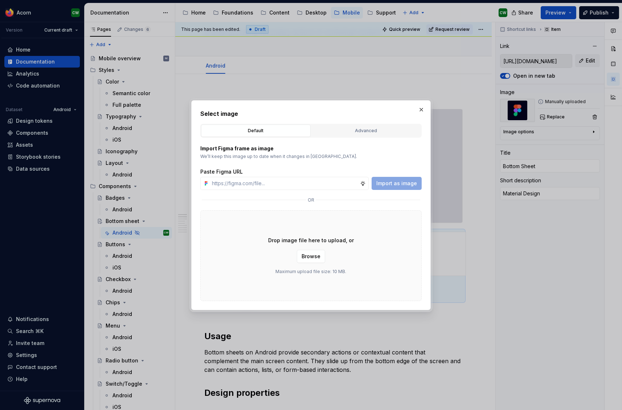
drag, startPoint x: 372, startPoint y: 131, endPoint x: 278, endPoint y: 126, distance: 94.1
click at [372, 131] on div "Advanced" at bounding box center [366, 130] width 104 height 7
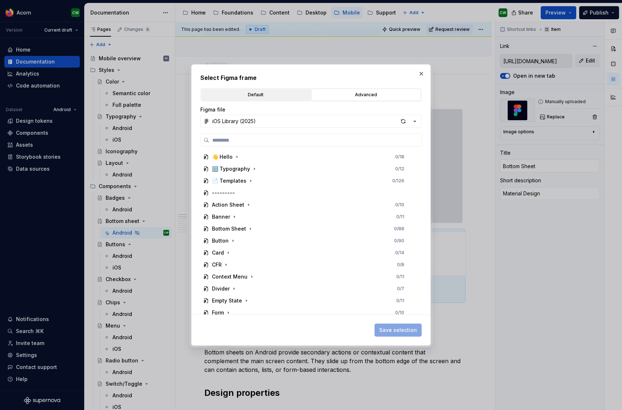
click at [256, 94] on div "Default" at bounding box center [256, 94] width 104 height 7
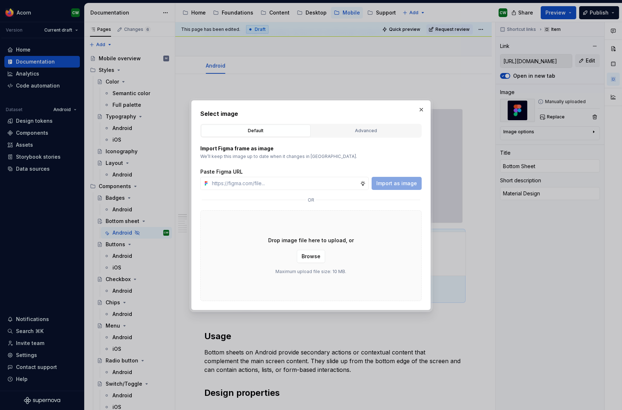
click at [327, 254] on div "Drop image file here to upload, or Browse Maximum upload file size: 10 MB." at bounding box center [310, 255] width 221 height 91
click at [319, 254] on span "Browse" at bounding box center [310, 255] width 19 height 7
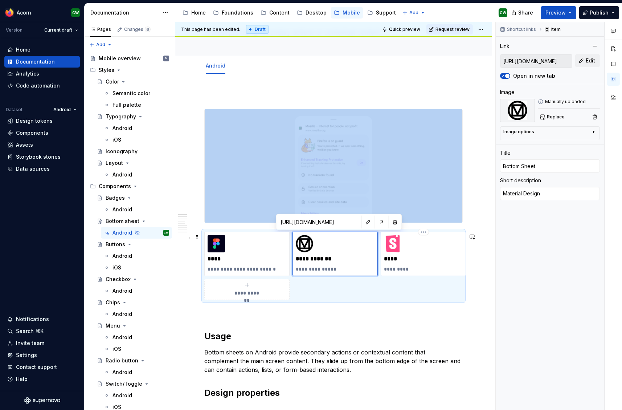
type textarea "*"
type input "[URL][DOMAIN_NAME]"
type input "Name"
type textarea "Storybook"
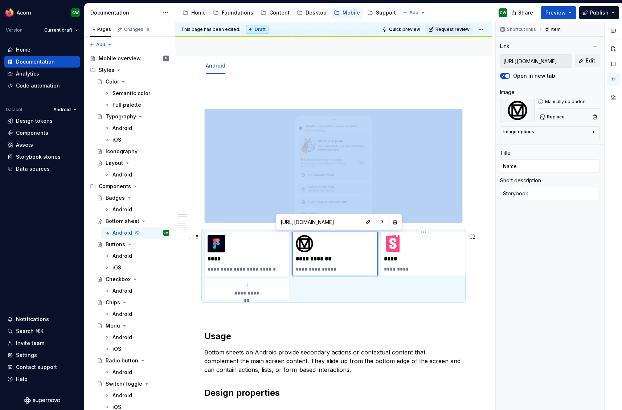
click at [430, 254] on div "**** *********" at bounding box center [423, 254] width 79 height 38
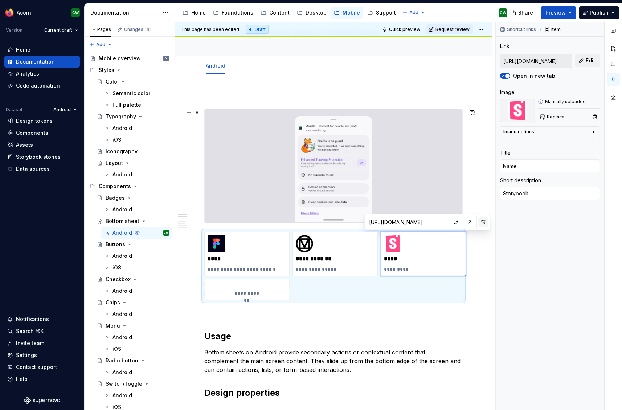
click at [478, 222] on button "button" at bounding box center [483, 222] width 10 height 10
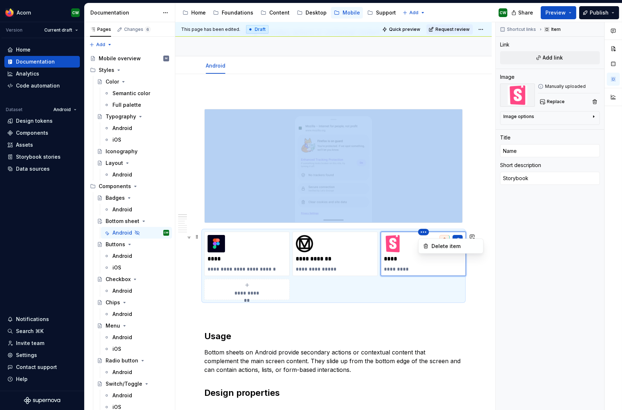
click at [423, 233] on html "Acorn CW Version Current draft Home Documentation Analytics Code automation Dat…" at bounding box center [311, 205] width 622 height 410
click at [435, 246] on div "Delete item" at bounding box center [454, 245] width 47 height 7
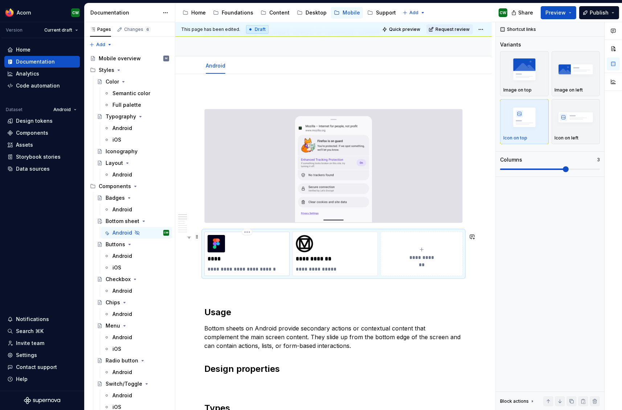
click at [222, 260] on p "****" at bounding box center [247, 258] width 79 height 7
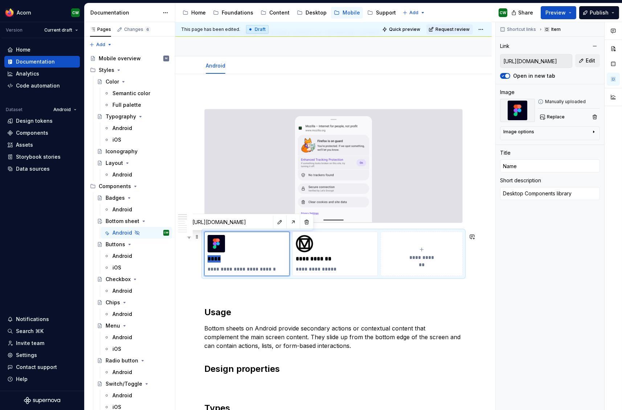
drag, startPoint x: 226, startPoint y: 261, endPoint x: 200, endPoint y: 261, distance: 25.4
type textarea "*"
type input "B"
type textarea "*"
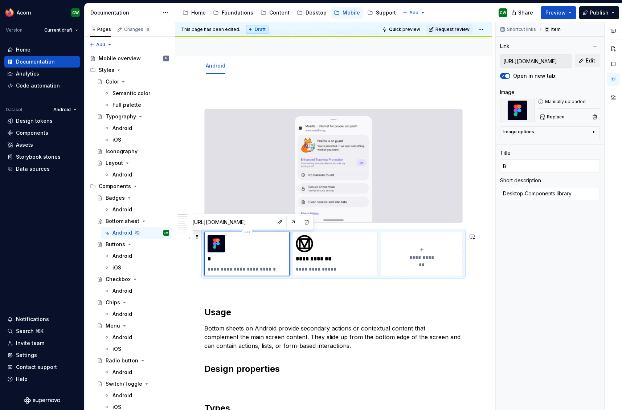
type input "Bo"
type textarea "*"
drag, startPoint x: 234, startPoint y: 259, endPoint x: 239, endPoint y: 260, distance: 5.5
click at [234, 259] on p "**********" at bounding box center [247, 258] width 79 height 7
click at [321, 260] on p "**********" at bounding box center [335, 258] width 79 height 7
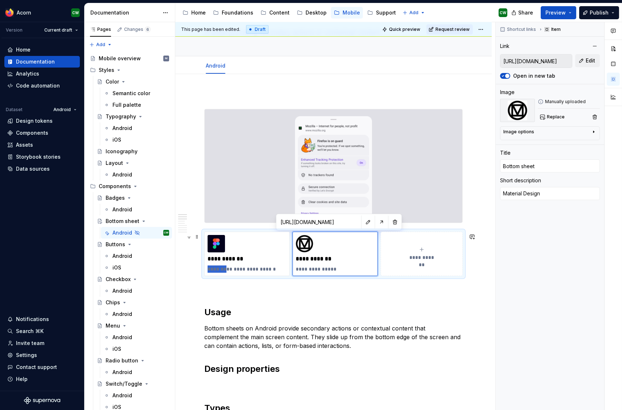
drag, startPoint x: 202, startPoint y: 271, endPoint x: 196, endPoint y: 271, distance: 6.5
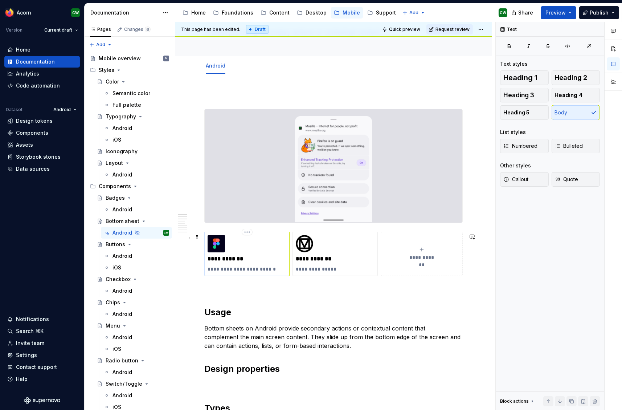
click at [244, 268] on p "**********" at bounding box center [247, 268] width 79 height 7
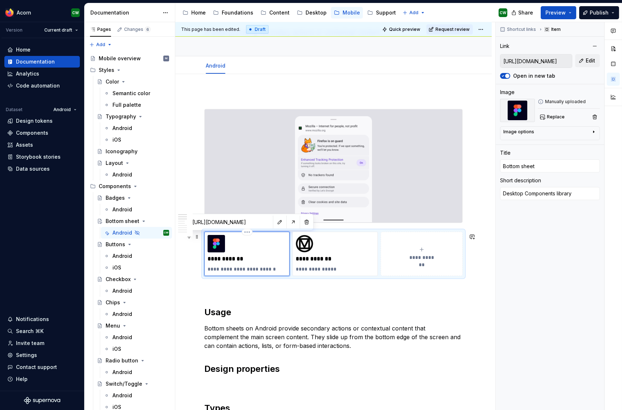
click at [226, 271] on p "**********" at bounding box center [247, 268] width 79 height 7
click at [275, 222] on button "button" at bounding box center [280, 222] width 10 height 10
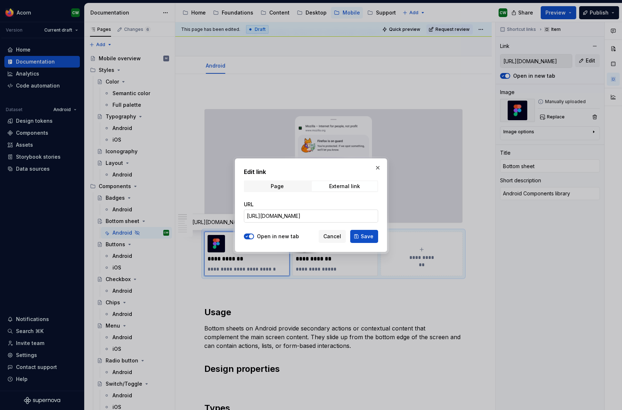
click at [305, 213] on input "[URL][DOMAIN_NAME]" at bounding box center [311, 215] width 134 height 13
paste input "design/MjufE1X5fvkxZ0YneX4kRd/Android-Library--2025-?m=auto&node-id=63874-28517…"
click at [367, 235] on span "Save" at bounding box center [367, 236] width 13 height 7
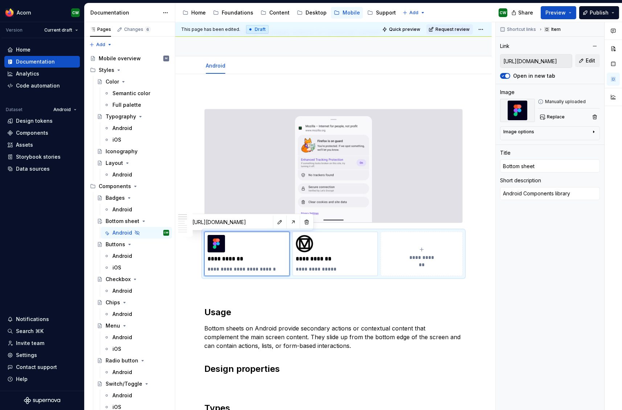
scroll to position [52, 0]
click at [340, 300] on div "**********" at bounding box center [333, 384] width 258 height 586
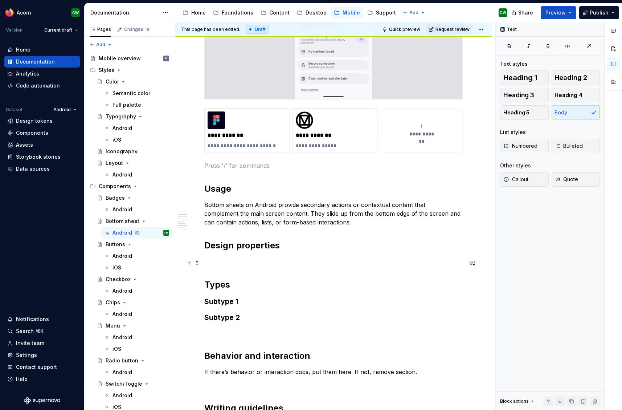
scroll to position [185, 0]
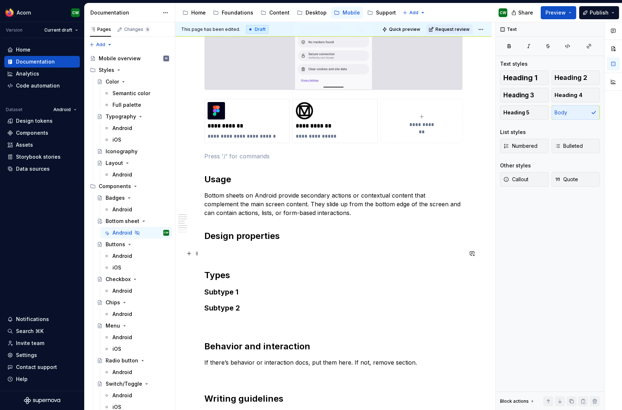
click at [272, 251] on p at bounding box center [333, 251] width 258 height 9
click at [241, 252] on p at bounding box center [333, 251] width 258 height 9
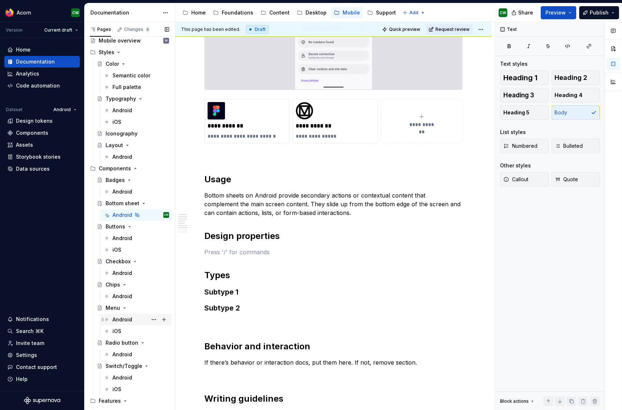
scroll to position [29, 0]
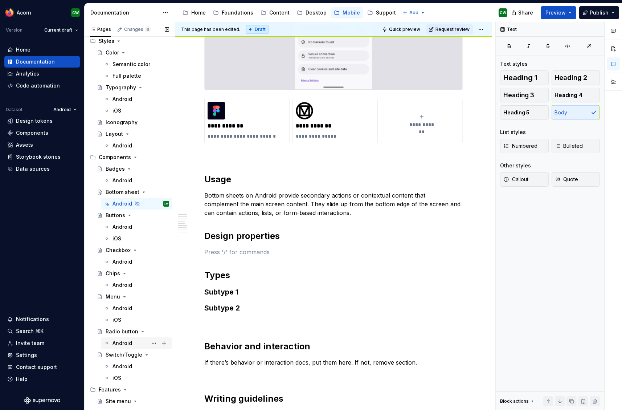
click at [124, 340] on div "Android" at bounding box center [122, 342] width 20 height 7
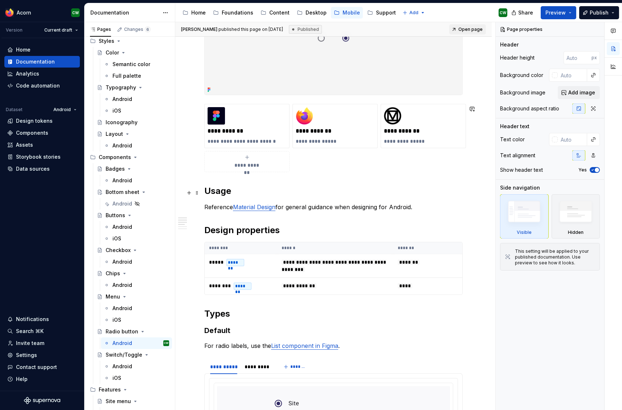
scroll to position [176, 0]
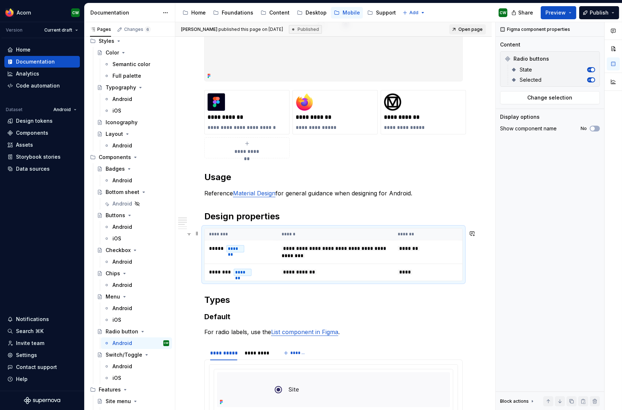
click at [238, 233] on th "********" at bounding box center [241, 234] width 73 height 12
click at [118, 202] on div "Android" at bounding box center [122, 203] width 20 height 7
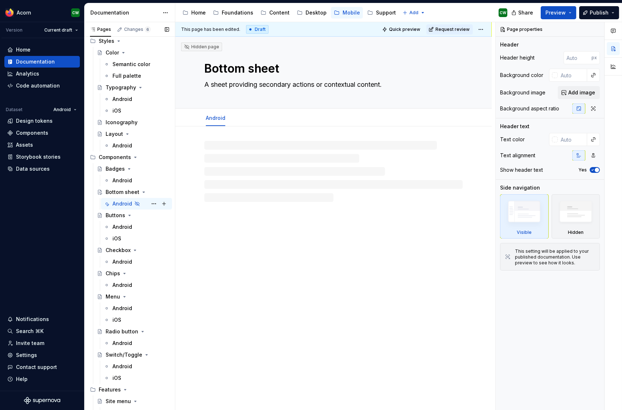
click at [135, 204] on icon "Page tree" at bounding box center [137, 203] width 4 height 4
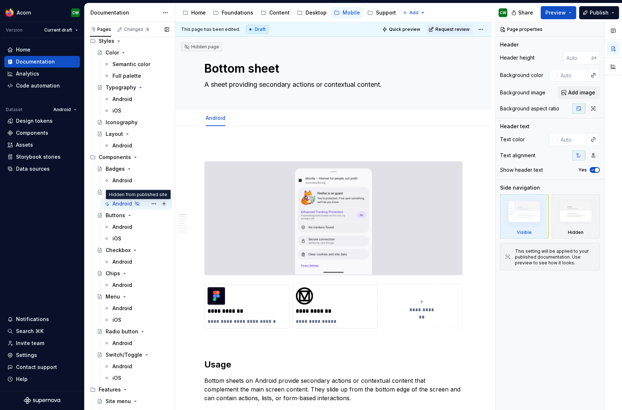
click at [136, 204] on icon "Page tree" at bounding box center [137, 203] width 4 height 4
click at [155, 204] on button "Page tree" at bounding box center [154, 203] width 10 height 10
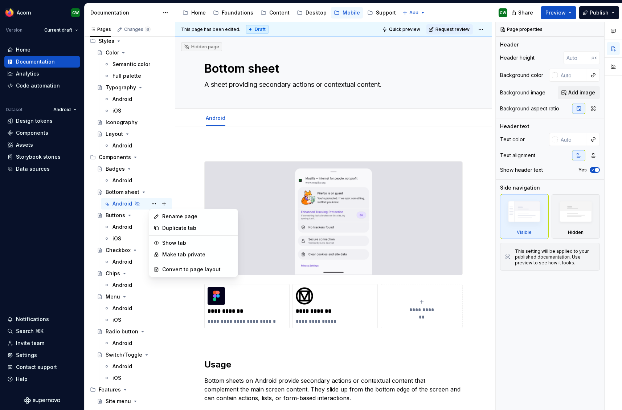
scroll to position [29, 0]
click at [174, 243] on div "Show tab" at bounding box center [197, 242] width 71 height 7
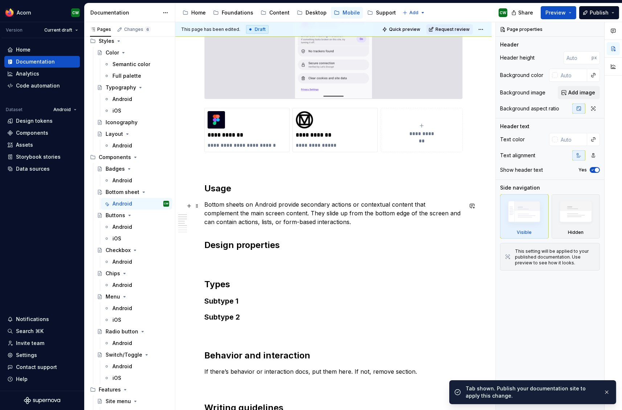
scroll to position [263, 0]
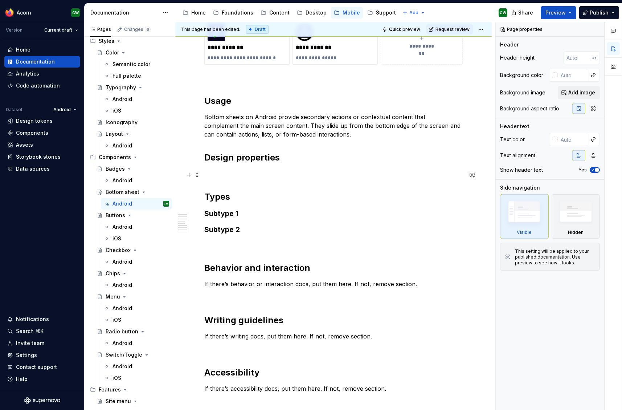
click at [247, 178] on p at bounding box center [333, 173] width 258 height 9
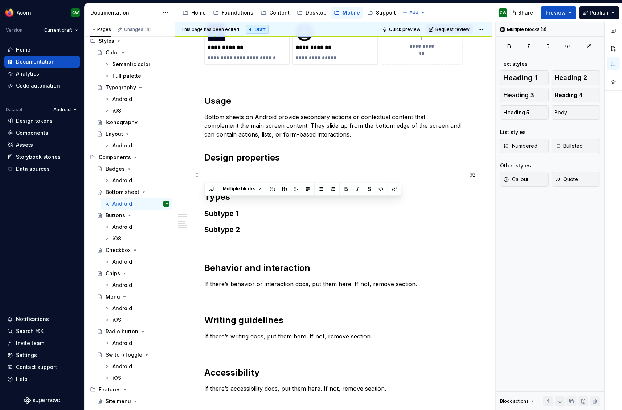
click at [245, 171] on p at bounding box center [333, 173] width 258 height 9
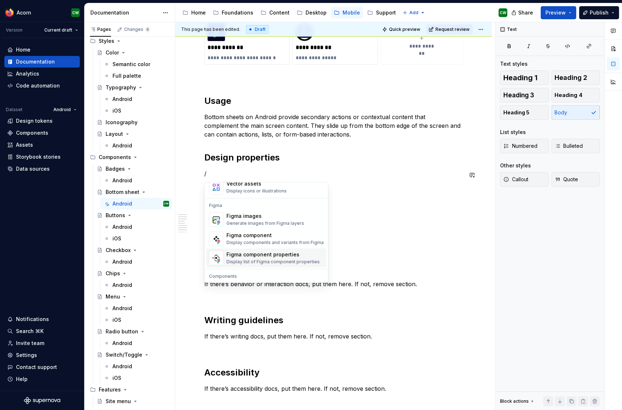
scroll to position [665, 0]
click at [267, 256] on div "Figma component properties" at bounding box center [272, 254] width 93 height 7
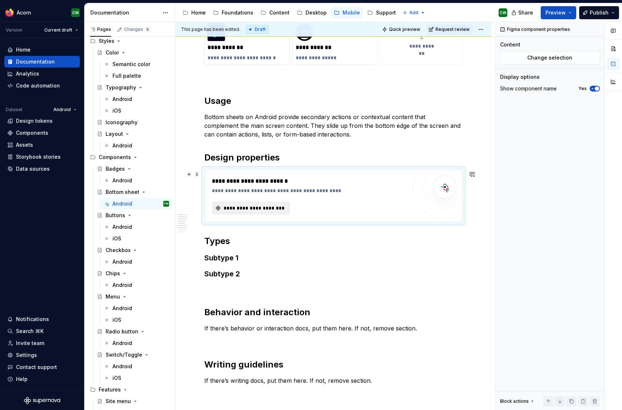
click at [267, 208] on span "**********" at bounding box center [253, 207] width 63 height 7
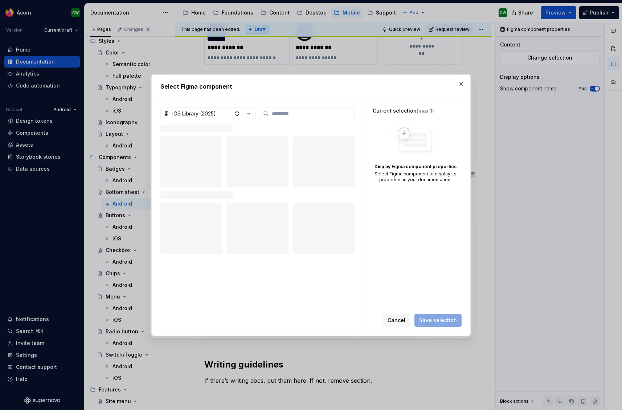
scroll to position [263, 0]
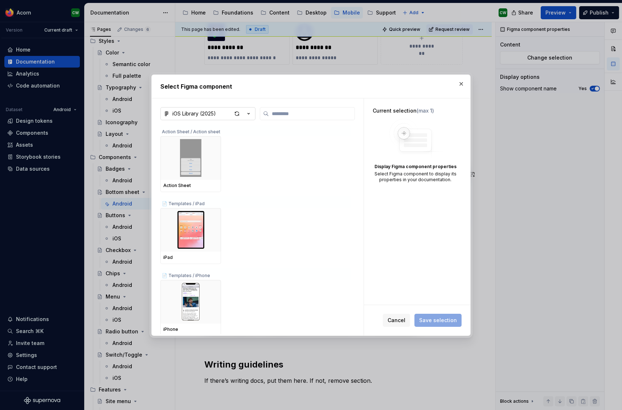
click at [197, 112] on div "iOS Library (2025)" at bounding box center [194, 113] width 44 height 7
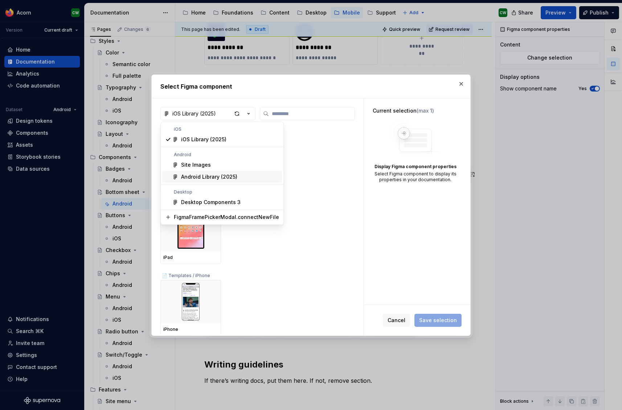
click at [220, 177] on div "Android Library (2025)" at bounding box center [209, 176] width 56 height 7
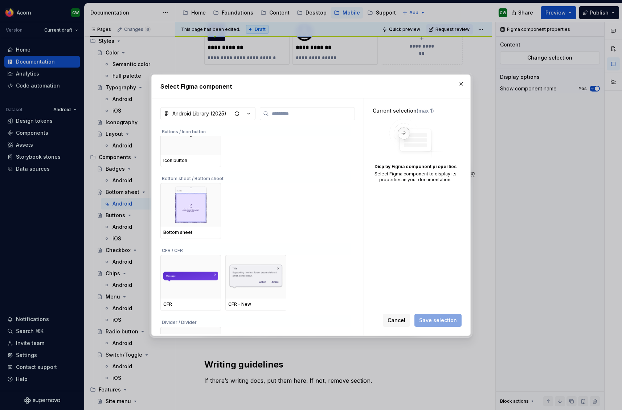
scroll to position [449, 0]
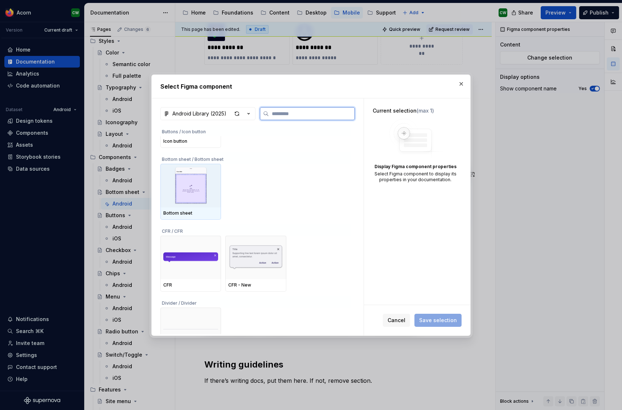
click at [197, 187] on img at bounding box center [190, 186] width 55 height 38
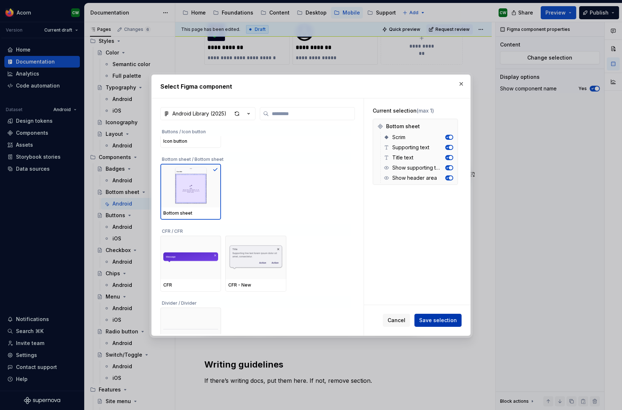
click at [448, 319] on span "Save selection" at bounding box center [438, 319] width 38 height 7
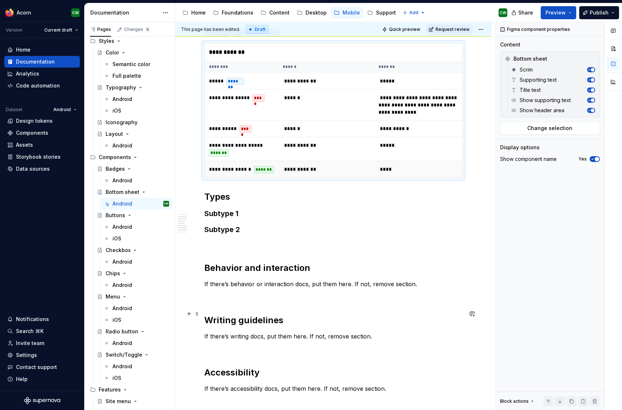
scroll to position [389, 0]
drag, startPoint x: 225, startPoint y: 228, endPoint x: 243, endPoint y: 229, distance: 17.4
click at [226, 219] on h3 "Subtype 1" at bounding box center [333, 214] width 258 height 10
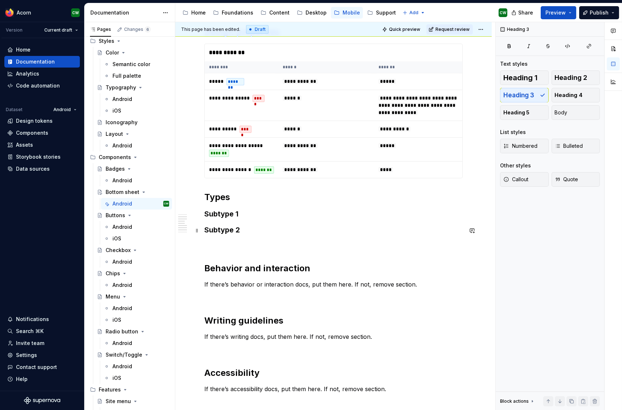
click at [241, 219] on h3 "Subtype 1" at bounding box center [333, 214] width 258 height 10
click at [220, 219] on h3 "Subtype 1" at bounding box center [333, 214] width 258 height 10
click at [230, 219] on h3 "Subtype 1" at bounding box center [333, 214] width 258 height 10
drag, startPoint x: 242, startPoint y: 232, endPoint x: 197, endPoint y: 232, distance: 45.0
click at [204, 232] on div "**********" at bounding box center [333, 115] width 258 height 720
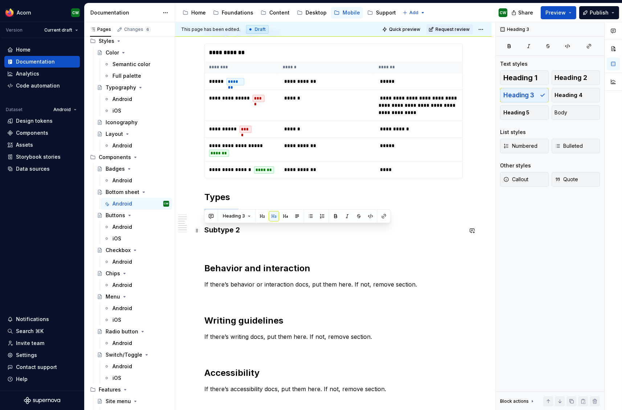
drag, startPoint x: 232, startPoint y: 231, endPoint x: 242, endPoint y: 230, distance: 9.8
click at [232, 219] on h3 "Subtype 1" at bounding box center [333, 214] width 258 height 10
drag, startPoint x: 198, startPoint y: 231, endPoint x: 193, endPoint y: 231, distance: 4.7
click at [204, 231] on div "**********" at bounding box center [333, 115] width 258 height 720
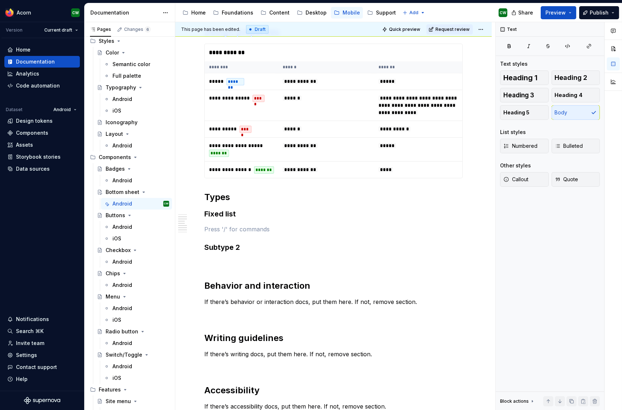
click at [229, 241] on div "**********" at bounding box center [333, 119] width 258 height 729
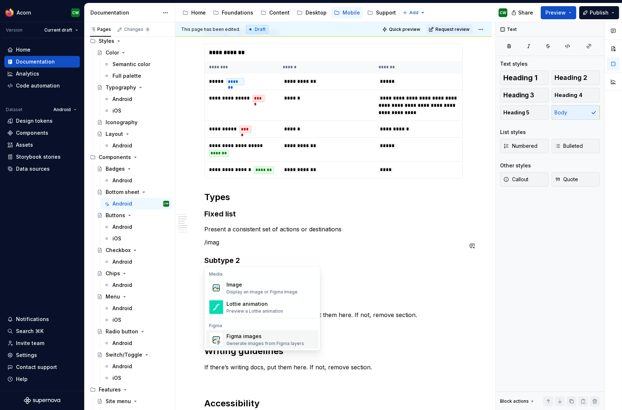
click at [258, 339] on div "Figma images" at bounding box center [265, 335] width 78 height 7
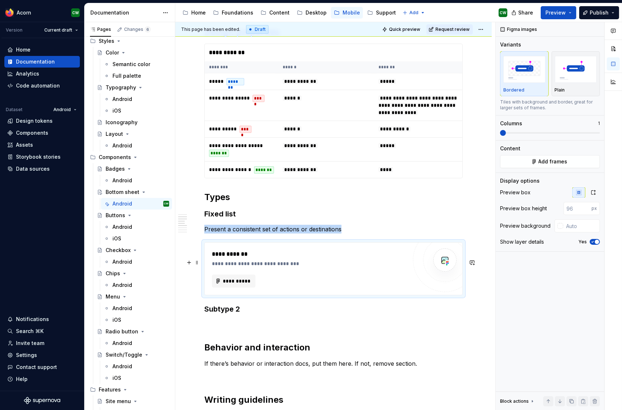
click at [351, 258] on div "**********" at bounding box center [311, 254] width 199 height 9
drag, startPoint x: 570, startPoint y: 224, endPoint x: 563, endPoint y: 225, distance: 6.9
click at [540, 224] on input "text" at bounding box center [581, 225] width 37 height 13
click at [540, 161] on button "Add frames" at bounding box center [550, 161] width 100 height 13
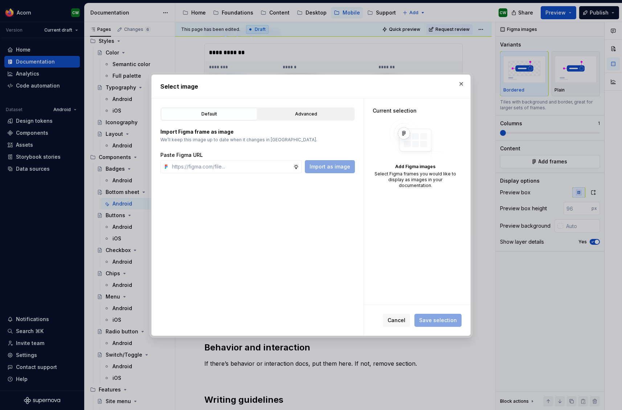
click at [303, 115] on div "Advanced" at bounding box center [305, 113] width 91 height 7
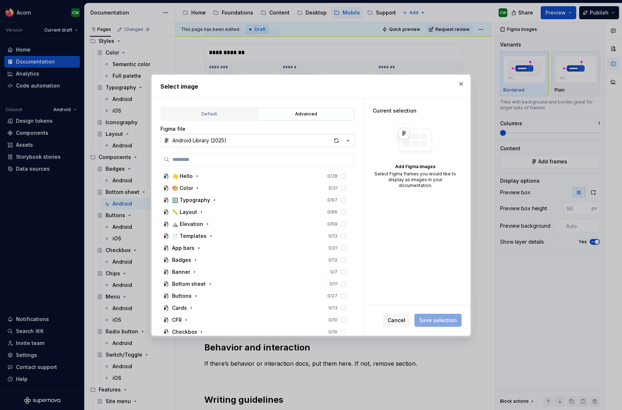
click at [239, 140] on button "Android Library (2025)" at bounding box center [257, 140] width 194 height 13
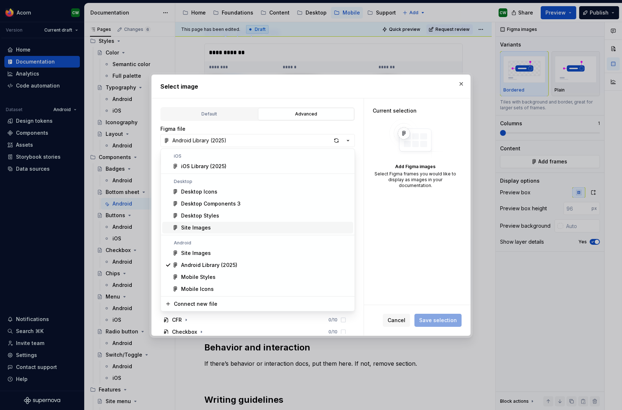
click at [225, 229] on div "Site Images" at bounding box center [265, 227] width 169 height 7
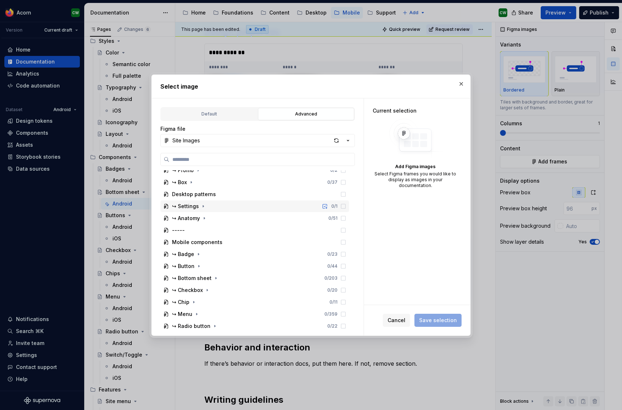
scroll to position [260, 0]
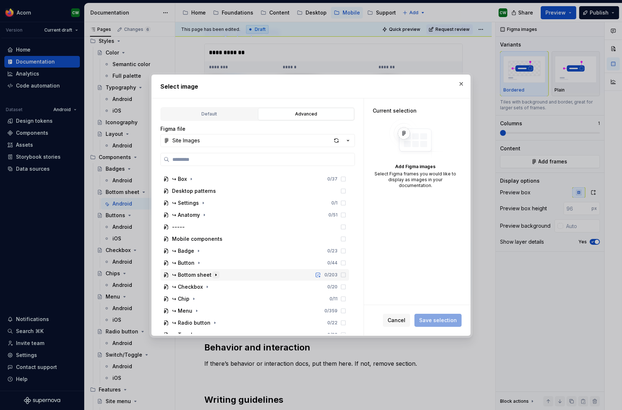
click at [215, 274] on icon "button" at bounding box center [216, 275] width 6 height 6
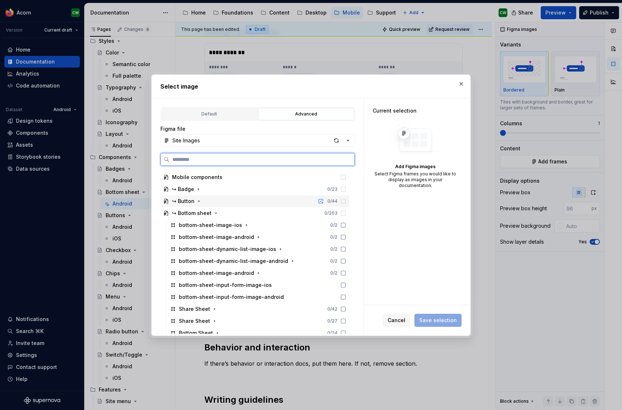
scroll to position [335, 0]
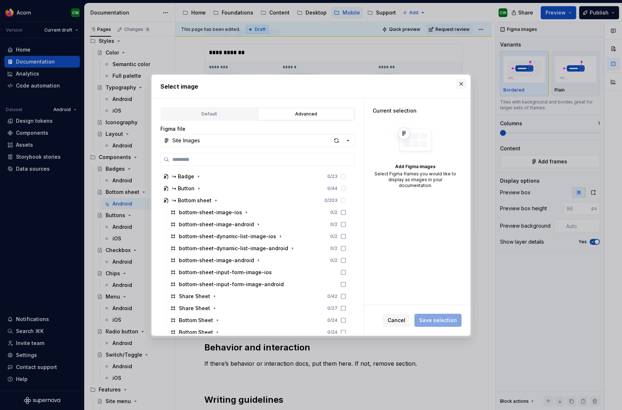
click at [460, 80] on button "button" at bounding box center [461, 84] width 10 height 10
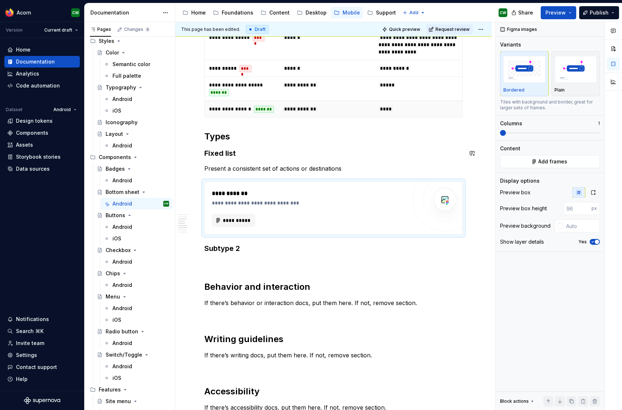
scroll to position [457, 0]
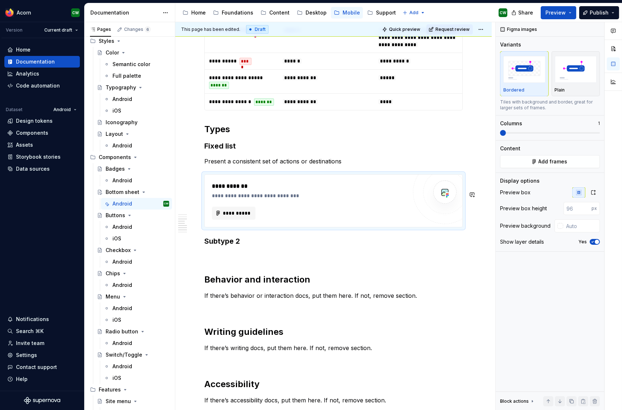
drag, startPoint x: 233, startPoint y: 256, endPoint x: 236, endPoint y: 257, distance: 3.7
click at [233, 246] on h3 "Subtype 2" at bounding box center [333, 241] width 258 height 10
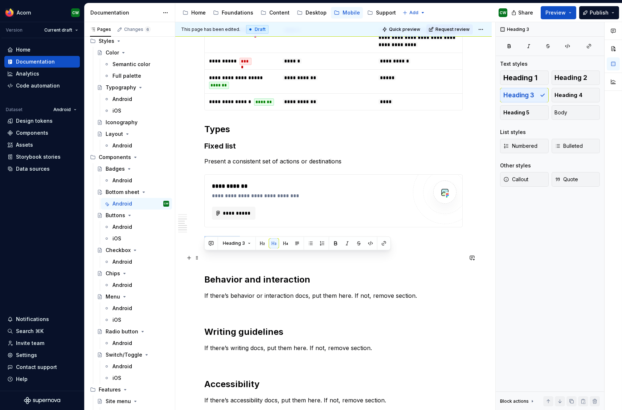
drag, startPoint x: 242, startPoint y: 258, endPoint x: 184, endPoint y: 259, distance: 58.1
click at [184, 259] on div "**********" at bounding box center [333, 140] width 316 height 940
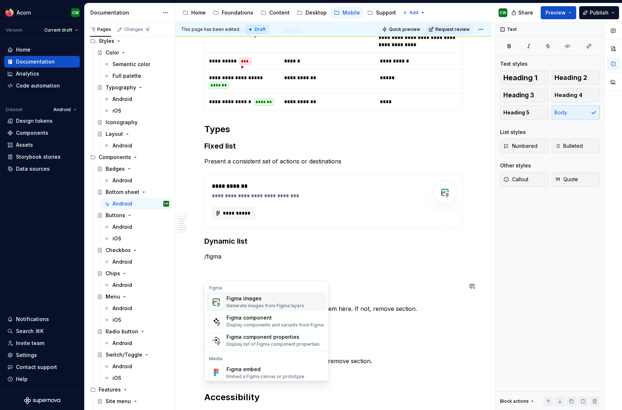
click at [257, 301] on div "Figma images" at bounding box center [265, 298] width 78 height 7
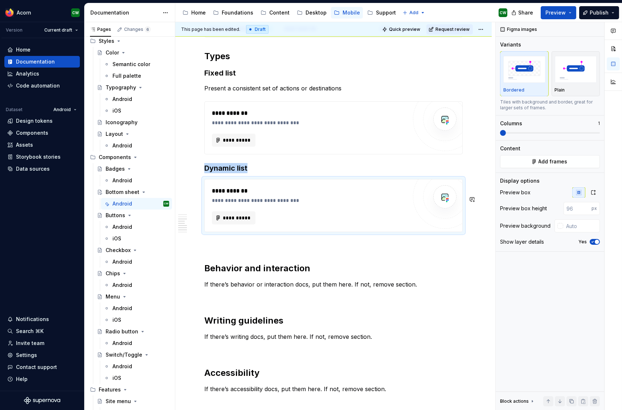
scroll to position [532, 0]
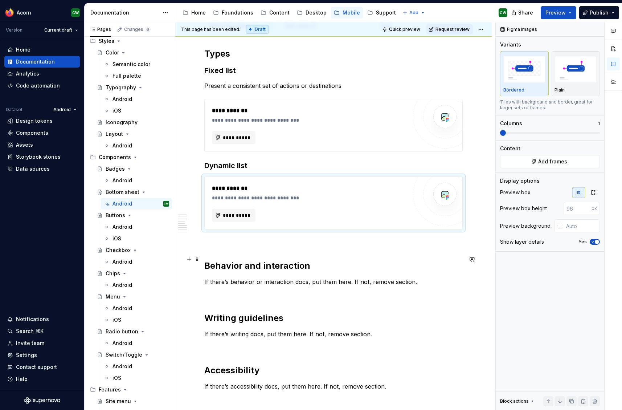
click at [261, 247] on p at bounding box center [333, 242] width 258 height 9
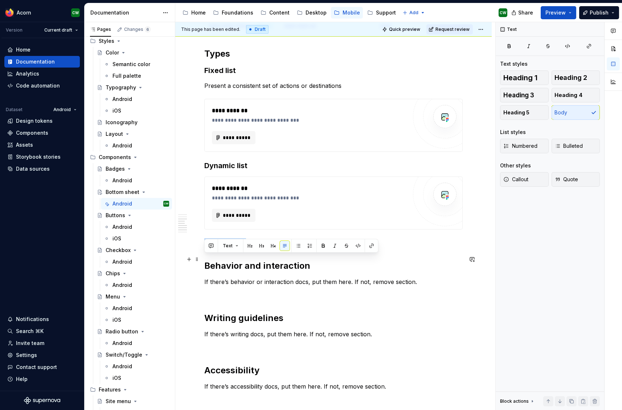
click at [176, 256] on div "**********" at bounding box center [333, 94] width 316 height 1001
click at [527, 97] on span "Heading 3" at bounding box center [518, 94] width 31 height 7
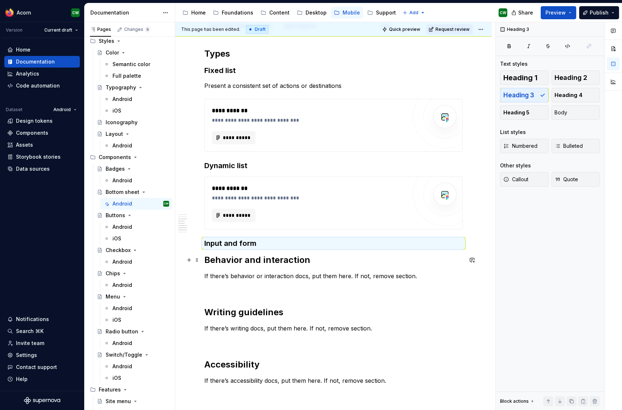
click at [262, 248] on h3 "Input and form" at bounding box center [333, 243] width 258 height 10
drag, startPoint x: 250, startPoint y: 262, endPoint x: 291, endPoint y: 267, distance: 41.4
click at [250, 248] on h3 "Input and form" at bounding box center [333, 243] width 258 height 10
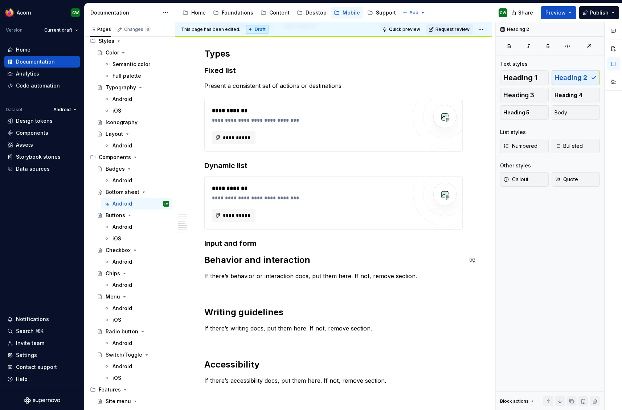
drag, startPoint x: 292, startPoint y: 268, endPoint x: 287, endPoint y: 289, distance: 21.5
click at [291, 271] on div "**********" at bounding box center [333, 34] width 258 height 847
click at [231, 280] on p "If there’s behavior or interaction docs, put them here. If not, remove section." at bounding box center [333, 275] width 258 height 9
click at [263, 248] on h3 "Input and form" at bounding box center [333, 243] width 258 height 10
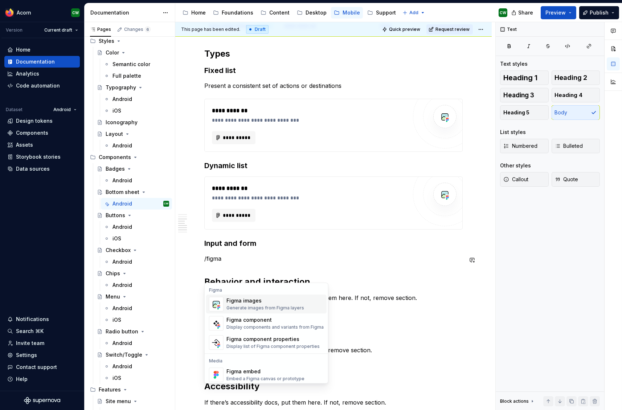
click at [260, 297] on div "Figma images" at bounding box center [265, 300] width 78 height 7
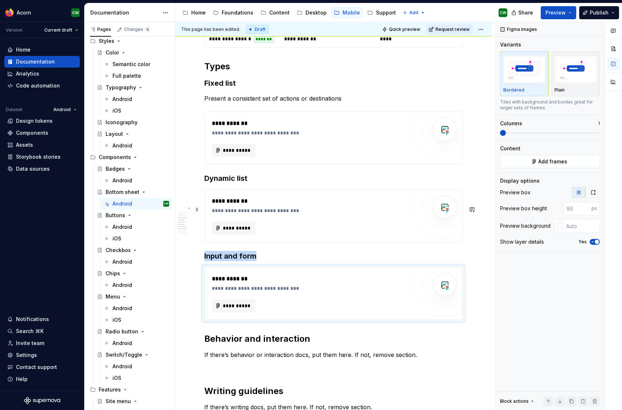
scroll to position [519, 0]
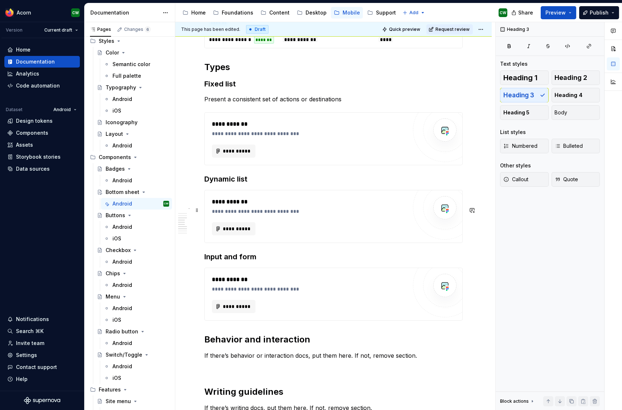
click at [263, 204] on div "**********" at bounding box center [333, 81] width 258 height 913
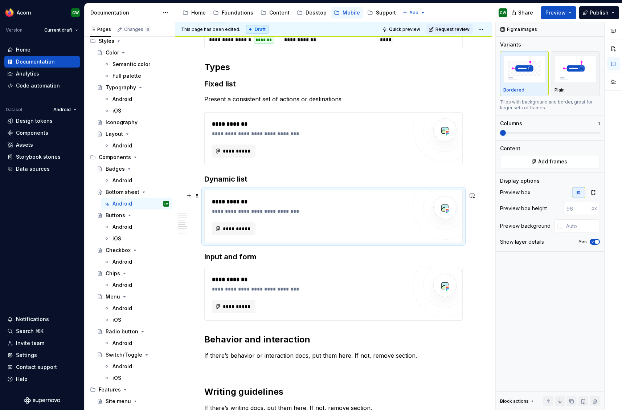
click at [256, 184] on h3 "Dynamic list" at bounding box center [333, 179] width 258 height 10
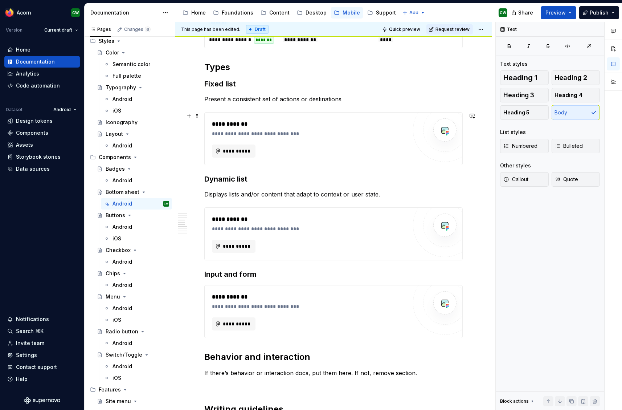
click at [364, 103] on p "Present a consistent set of actions or destinations" at bounding box center [333, 99] width 258 height 9
click at [260, 279] on h3 "Input and form" at bounding box center [333, 274] width 258 height 10
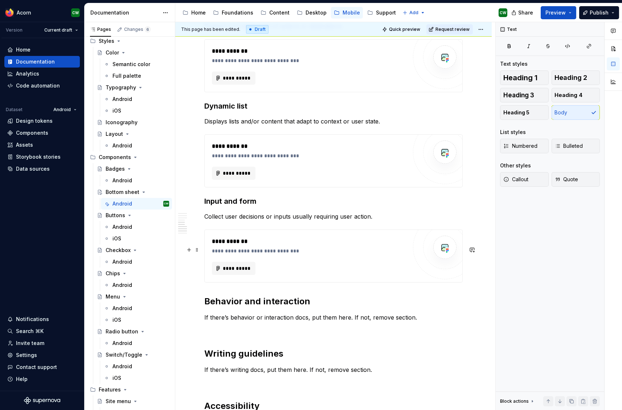
scroll to position [646, 0]
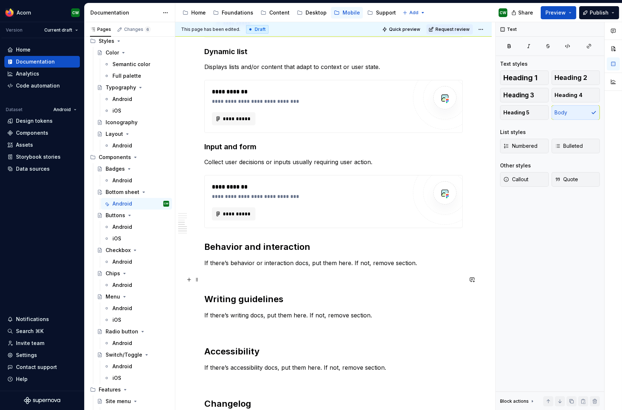
click at [388, 267] on p "If there’s behavior or interaction docs, put them here. If not, remove section." at bounding box center [333, 262] width 258 height 9
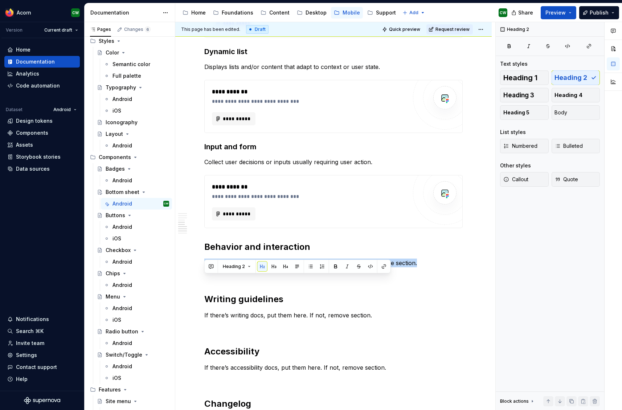
drag, startPoint x: 400, startPoint y: 280, endPoint x: 219, endPoint y: 288, distance: 181.2
click at [175, 284] on div "**********" at bounding box center [333, 28] width 316 height 1096
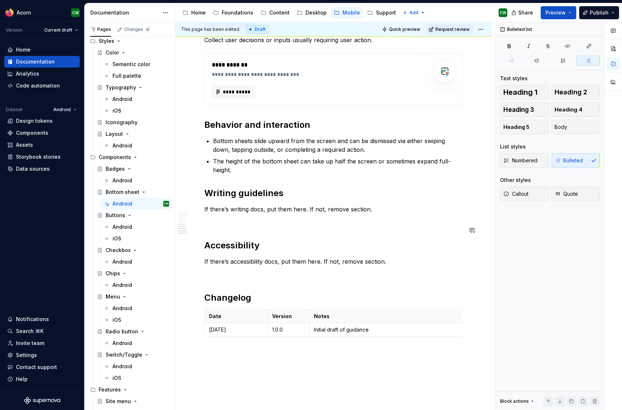
scroll to position [768, 0]
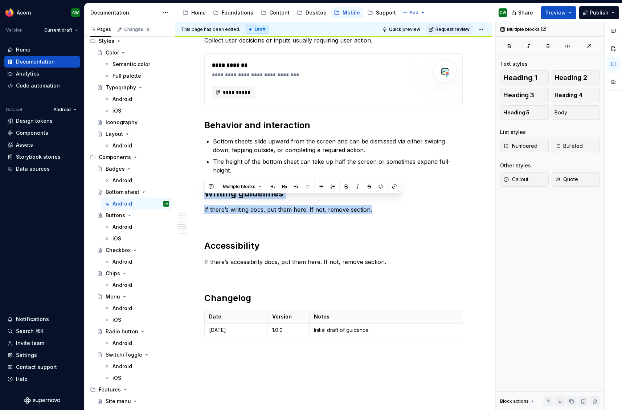
drag, startPoint x: 376, startPoint y: 220, endPoint x: 139, endPoint y: 198, distance: 238.2
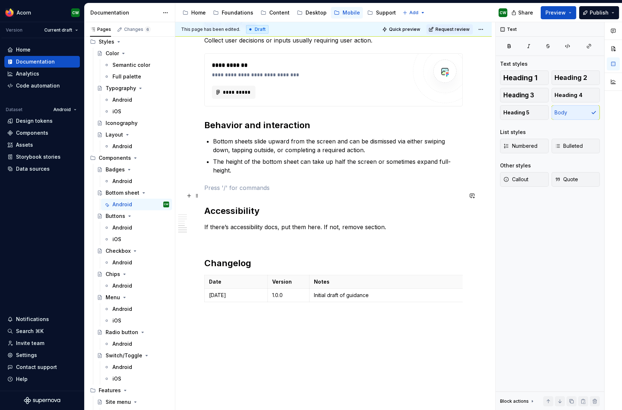
click at [237, 192] on p at bounding box center [333, 187] width 258 height 9
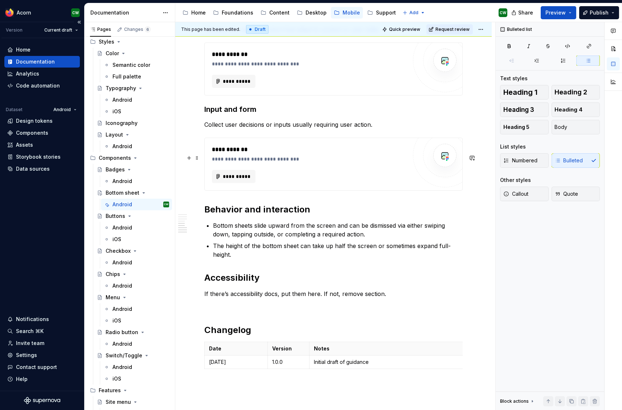
scroll to position [682, 0]
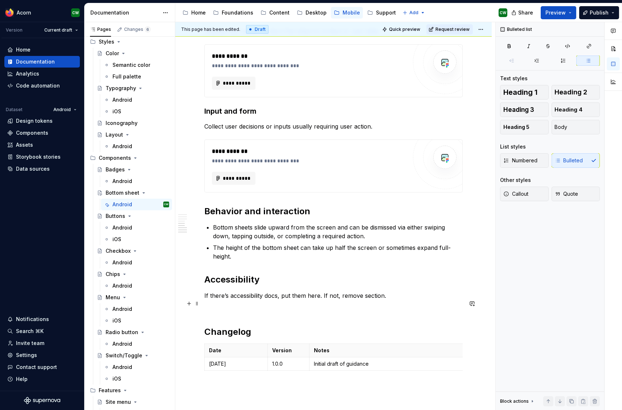
click at [374, 300] on p "If there’s accessibility docs, put them here. If not, remove section." at bounding box center [333, 295] width 258 height 9
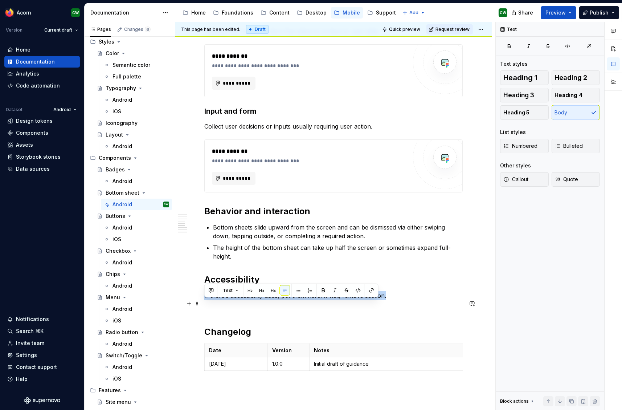
drag, startPoint x: 407, startPoint y: 304, endPoint x: 178, endPoint y: 306, distance: 228.6
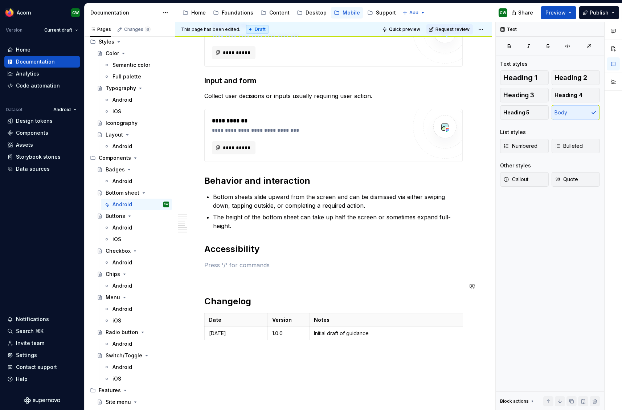
scroll to position [722, 0]
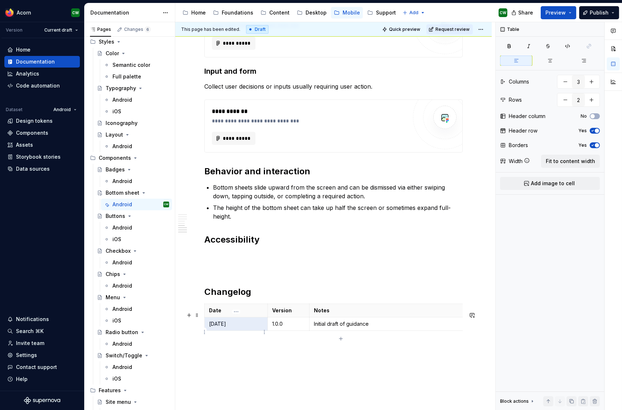
drag, startPoint x: 239, startPoint y: 331, endPoint x: 220, endPoint y: 332, distance: 18.5
click at [213, 327] on p "[DATE]" at bounding box center [236, 323] width 54 height 7
click at [220, 327] on p "[DATE]" at bounding box center [236, 323] width 54 height 7
click at [207, 330] on td "[DATE]" at bounding box center [236, 323] width 63 height 13
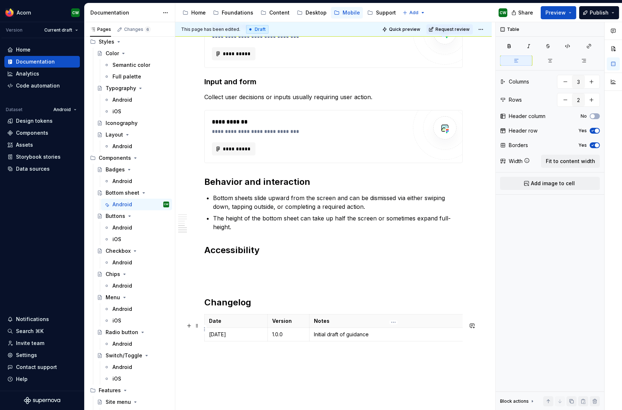
scroll to position [711, 0]
drag, startPoint x: 362, startPoint y: 344, endPoint x: 375, endPoint y: 342, distance: 13.1
click at [362, 338] on p "Initial draft of guidance" at bounding box center [393, 334] width 159 height 7
drag, startPoint x: 343, startPoint y: 343, endPoint x: 311, endPoint y: 344, distance: 31.6
click at [311, 341] on td "Initial draft of guidance" at bounding box center [393, 334] width 168 height 13
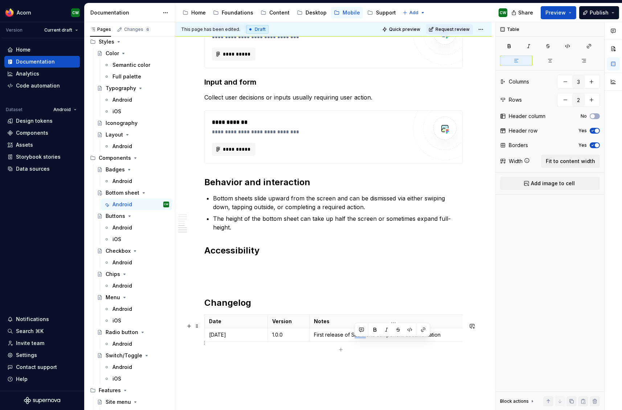
drag, startPoint x: 354, startPoint y: 343, endPoint x: 369, endPoint y: 343, distance: 15.2
click at [364, 338] on p "First release of Site menu component documentation" at bounding box center [393, 334] width 159 height 7
drag, startPoint x: 369, startPoint y: 343, endPoint x: 379, endPoint y: 343, distance: 10.5
click at [369, 338] on p "First release of Site menu component documentation" at bounding box center [393, 334] width 159 height 7
drag, startPoint x: 374, startPoint y: 344, endPoint x: 388, endPoint y: 344, distance: 13.4
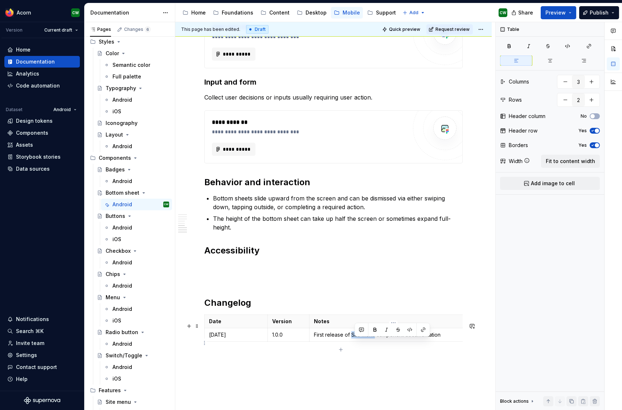
click at [352, 338] on p "First release of Site menu component documentation" at bounding box center [393, 334] width 159 height 7
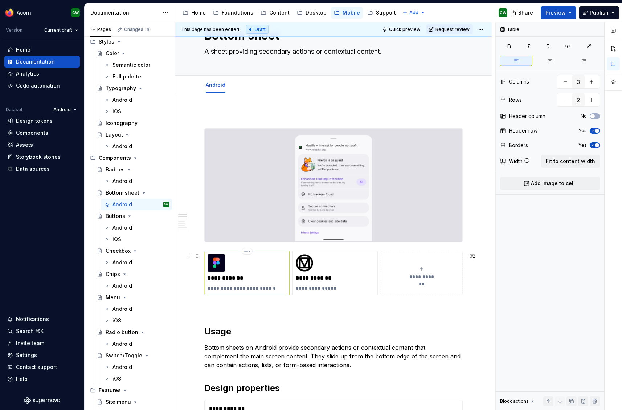
scroll to position [28, 0]
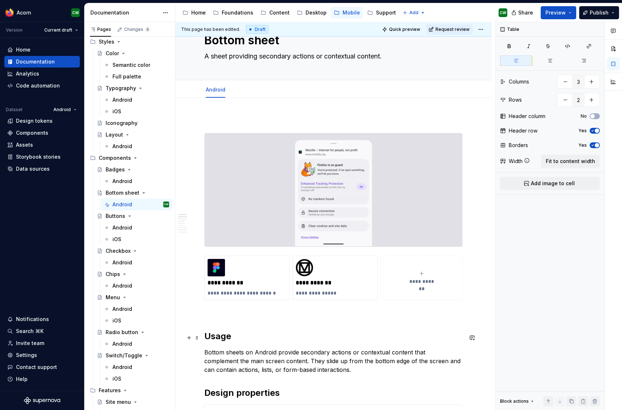
click at [207, 336] on h2 "Usage" at bounding box center [333, 336] width 258 height 12
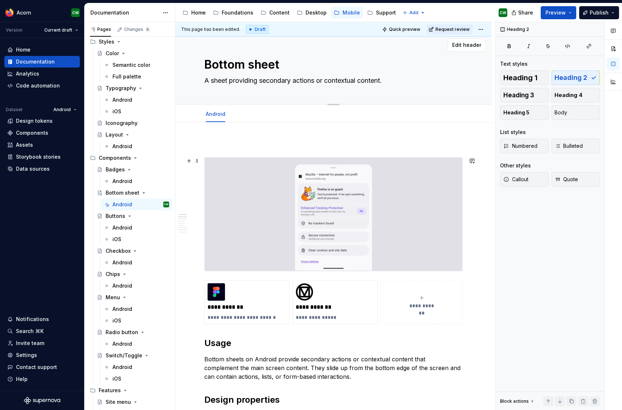
scroll to position [0, 0]
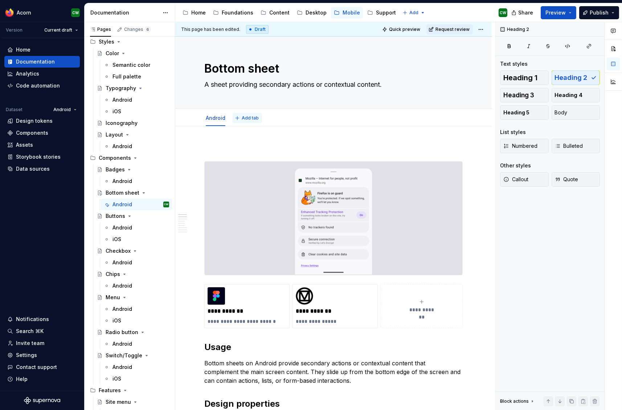
click at [247, 117] on span "Add tab" at bounding box center [250, 118] width 17 height 6
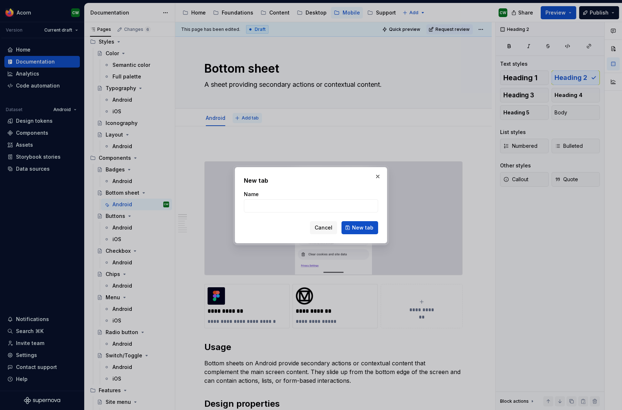
scroll to position [28, 0]
click at [374, 225] on button "New tab" at bounding box center [359, 227] width 37 height 13
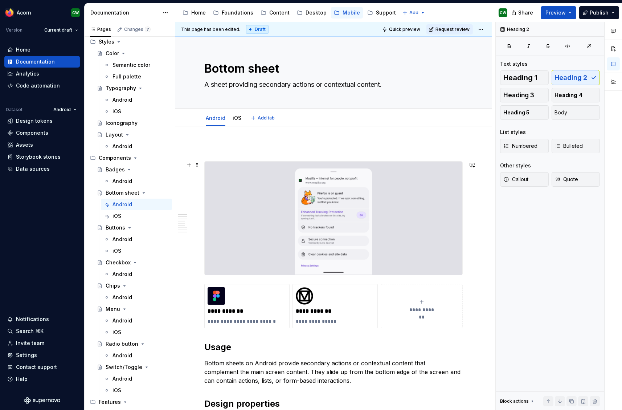
scroll to position [28, 0]
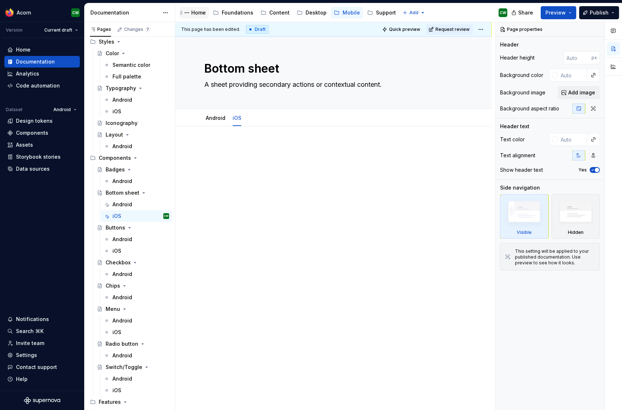
click at [196, 11] on div "Home" at bounding box center [198, 12] width 15 height 7
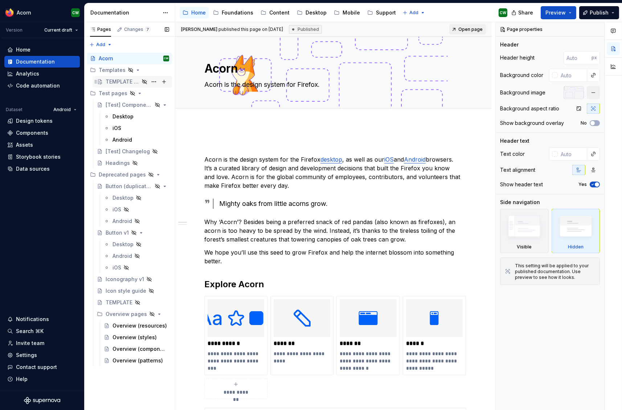
click at [123, 81] on div "TEMPLATE [Component page]" at bounding box center [123, 81] width 34 height 7
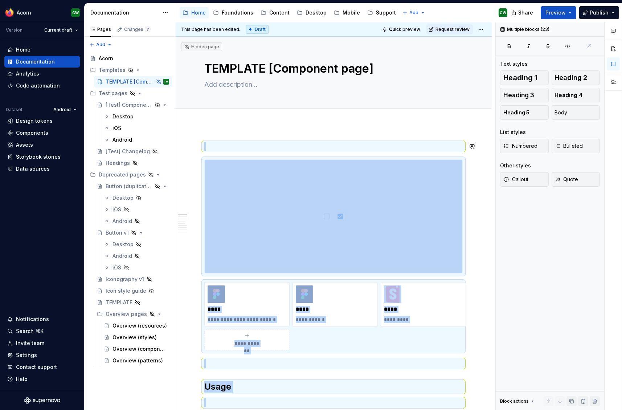
copy div "**********"
click at [342, 12] on div "Mobile" at bounding box center [350, 12] width 17 height 7
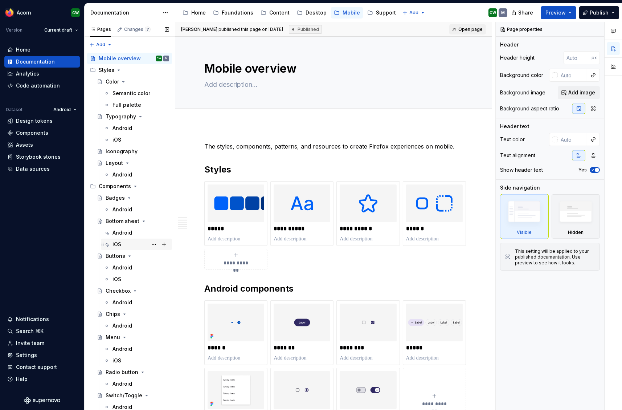
click at [121, 242] on div "iOS" at bounding box center [140, 244] width 57 height 10
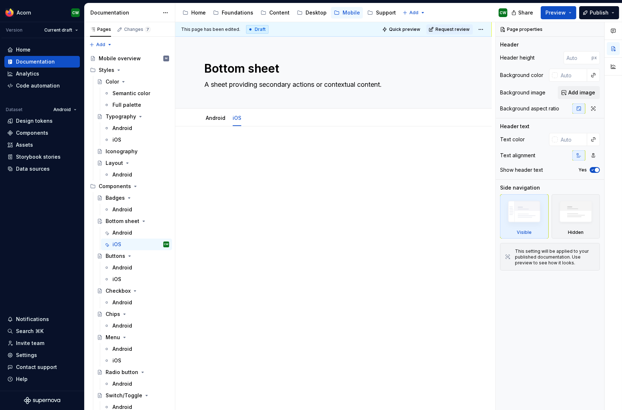
click at [245, 152] on p at bounding box center [333, 148] width 258 height 9
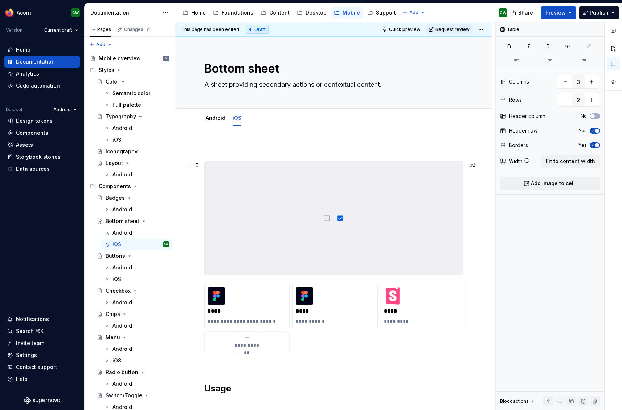
scroll to position [5, 0]
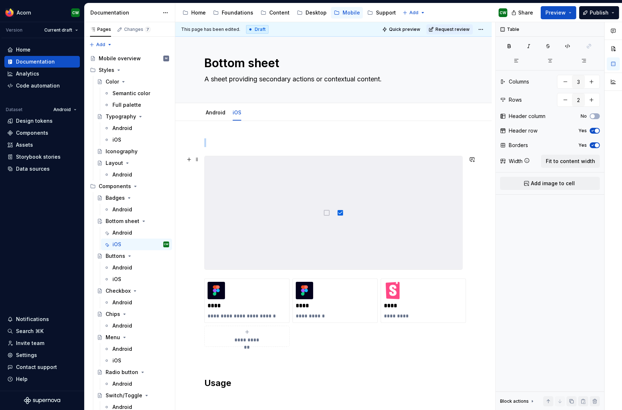
click at [383, 212] on img at bounding box center [334, 212] width 258 height 113
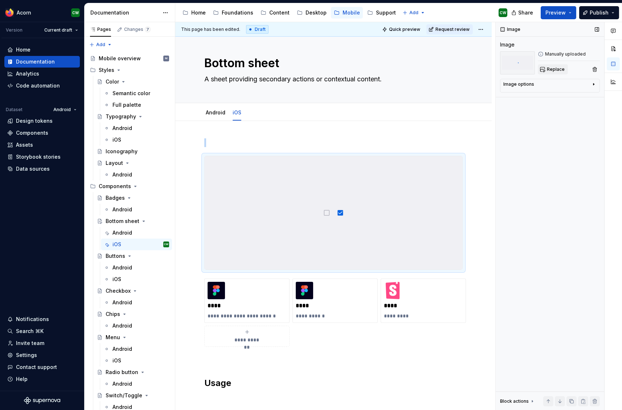
click at [540, 69] on button "Replace" at bounding box center [553, 69] width 30 height 10
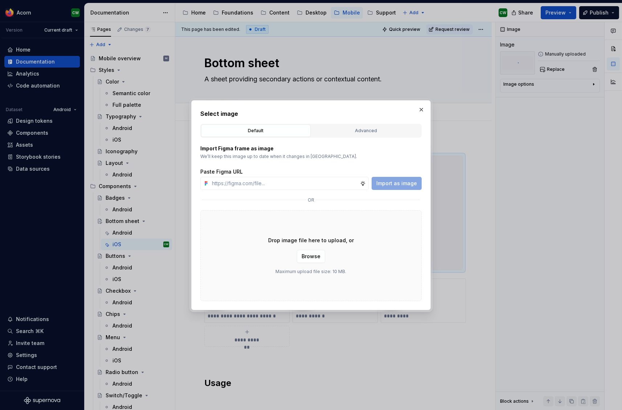
click at [256, 156] on p "We’ll keep this image up to date when it changes in [GEOGRAPHIC_DATA]." at bounding box center [310, 156] width 221 height 6
click at [360, 136] on button "Advanced" at bounding box center [366, 130] width 110 height 12
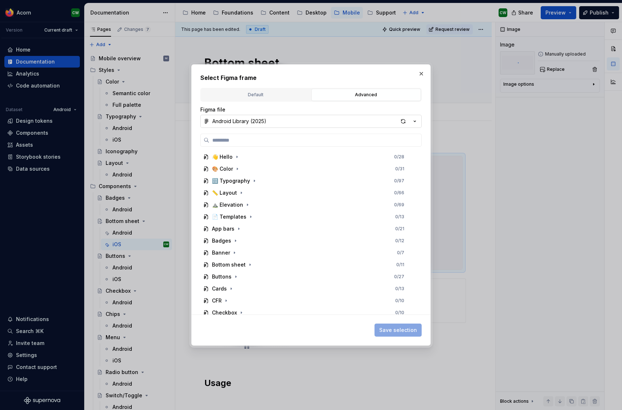
click at [246, 122] on div "Android Library (2025)" at bounding box center [239, 121] width 54 height 7
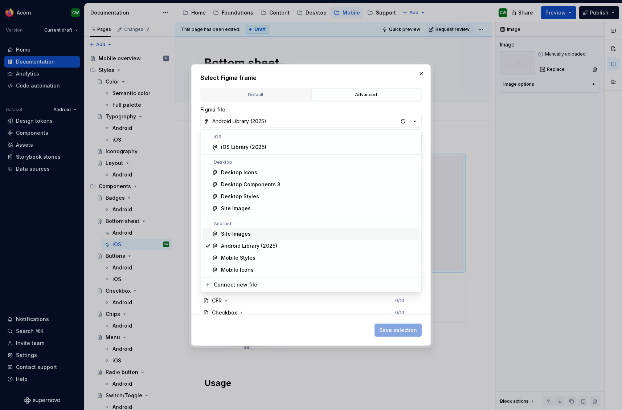
click at [244, 233] on div "Site Images" at bounding box center [236, 233] width 30 height 7
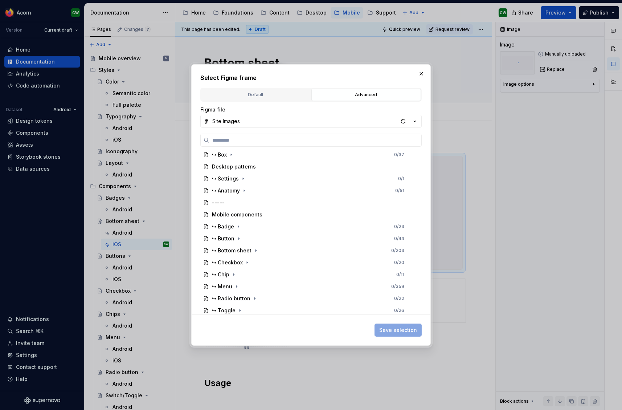
scroll to position [275, 0]
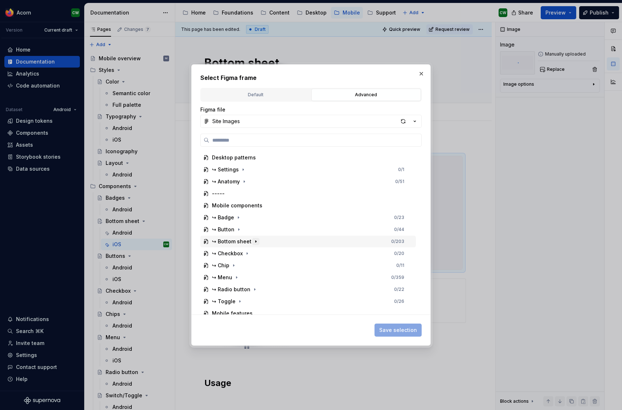
click at [253, 238] on button "button" at bounding box center [255, 241] width 7 height 7
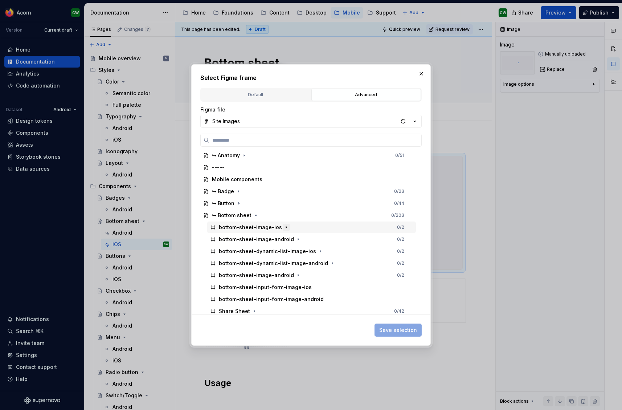
scroll to position [300, 0]
click at [285, 228] on icon "button" at bounding box center [286, 228] width 6 height 6
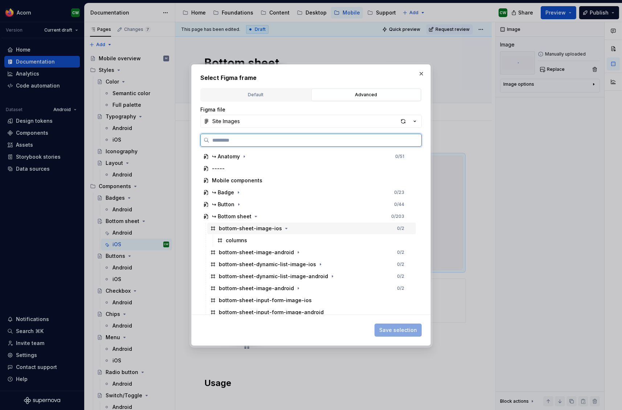
click at [270, 229] on div "bottom-sheet-image-ios" at bounding box center [250, 228] width 63 height 7
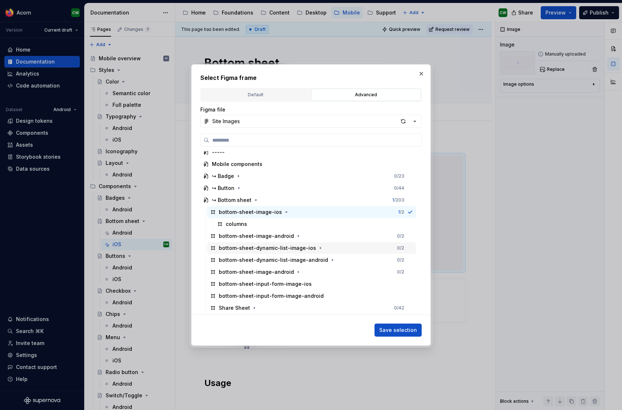
scroll to position [318, 0]
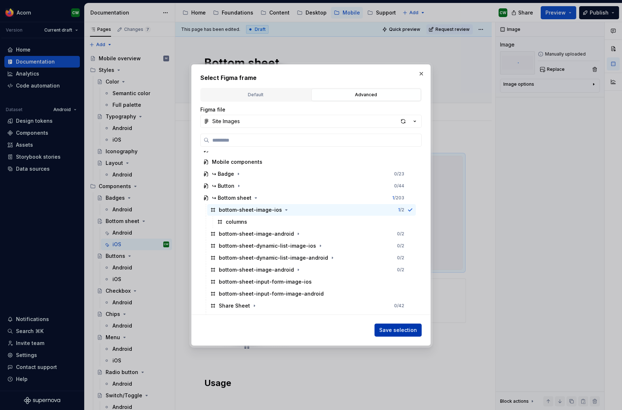
click at [402, 328] on span "Save selection" at bounding box center [398, 329] width 38 height 7
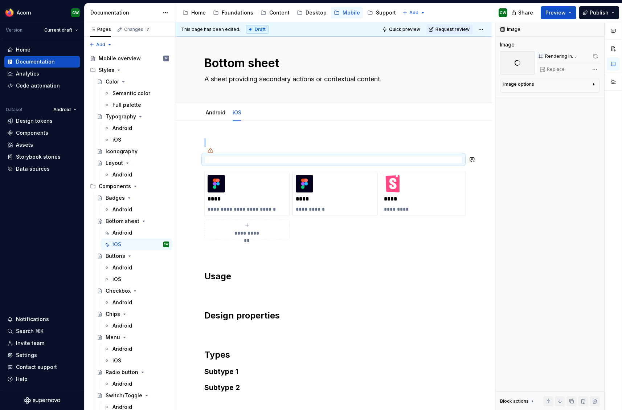
click at [207, 151] on div at bounding box center [211, 150] width 12 height 12
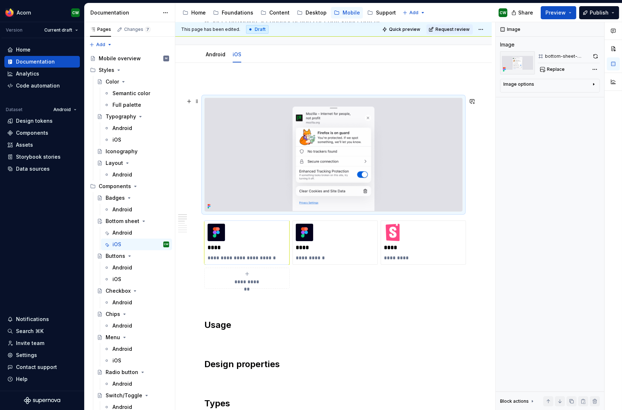
scroll to position [81, 0]
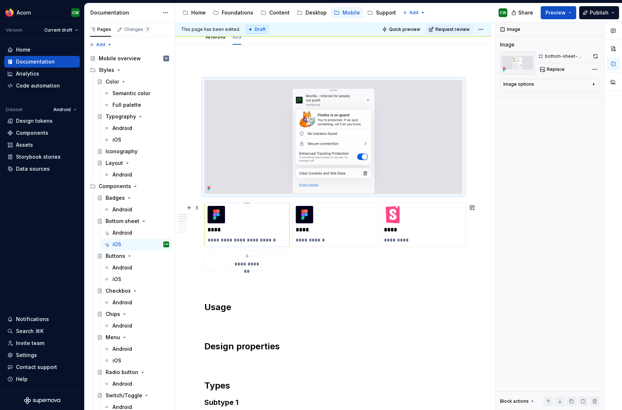
click at [216, 229] on p "****" at bounding box center [247, 229] width 79 height 7
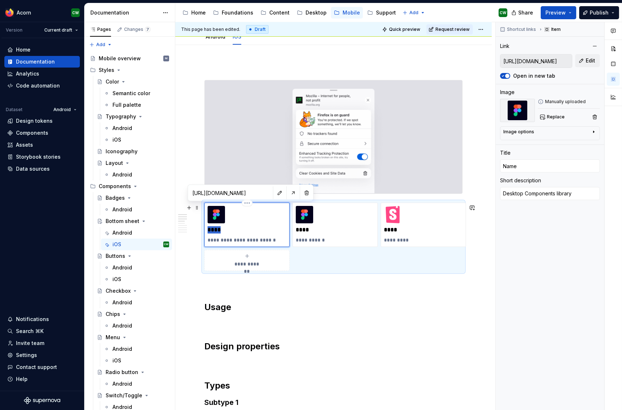
drag, startPoint x: 226, startPoint y: 231, endPoint x: 209, endPoint y: 231, distance: 16.7
click at [209, 231] on p "****" at bounding box center [247, 229] width 79 height 7
click at [251, 242] on p "**********" at bounding box center [247, 239] width 79 height 7
drag, startPoint x: 226, startPoint y: 242, endPoint x: 209, endPoint y: 243, distance: 17.8
click at [209, 243] on p "**********" at bounding box center [247, 239] width 79 height 7
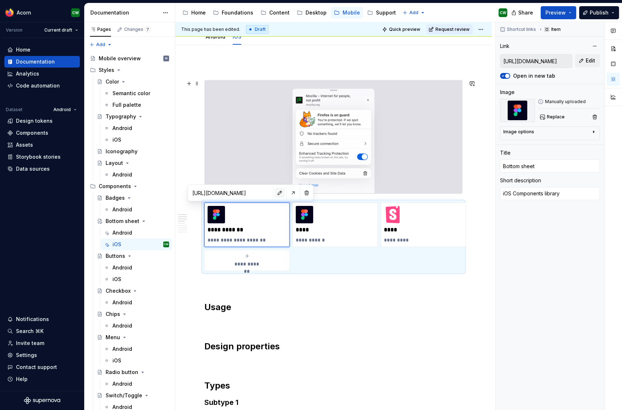
click at [275, 194] on button "button" at bounding box center [280, 193] width 10 height 10
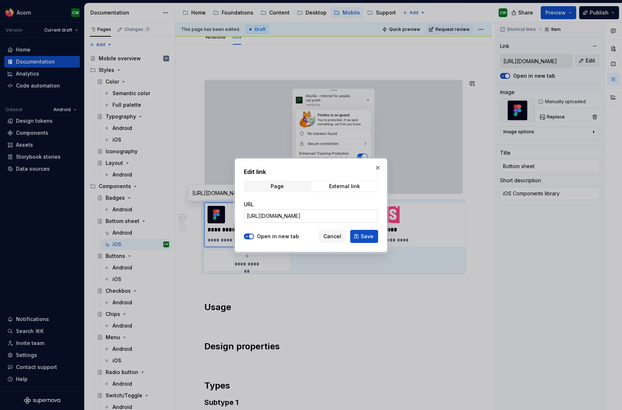
click at [311, 214] on input "[URL][DOMAIN_NAME]" at bounding box center [311, 215] width 134 height 13
paste input "design/13nzUgAKwSiWeqvyWnp2KY/iOS-Library--2025-?m=auto&node-id=9660-6293&t=Klq…"
click at [362, 234] on span "Save" at bounding box center [367, 236] width 13 height 7
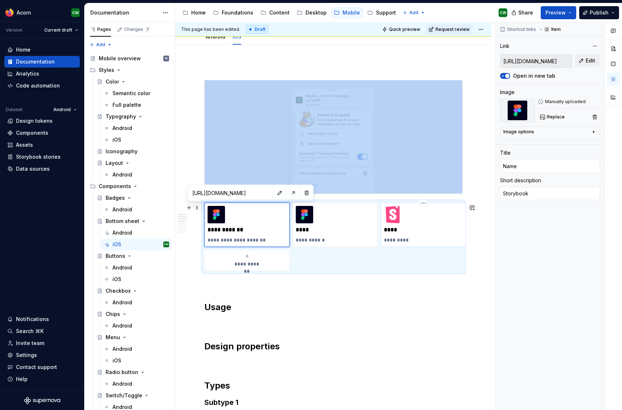
click at [404, 225] on div "**** *********" at bounding box center [423, 225] width 79 height 38
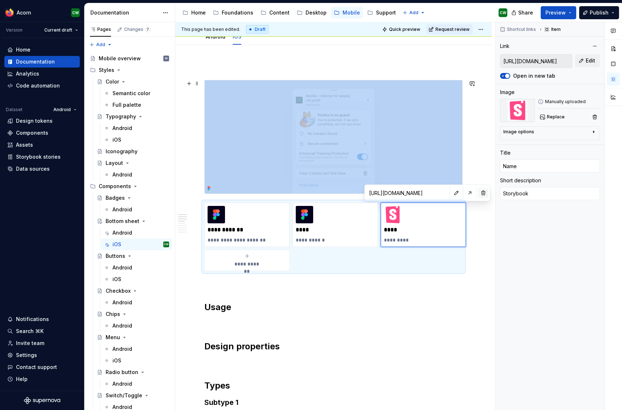
click at [478, 192] on button "button" at bounding box center [483, 193] width 10 height 10
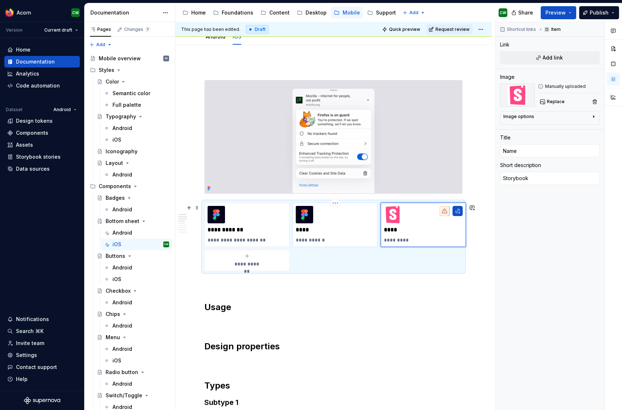
drag, startPoint x: 303, startPoint y: 233, endPoint x: 316, endPoint y: 232, distance: 12.7
click at [303, 233] on p "****" at bounding box center [335, 229] width 79 height 7
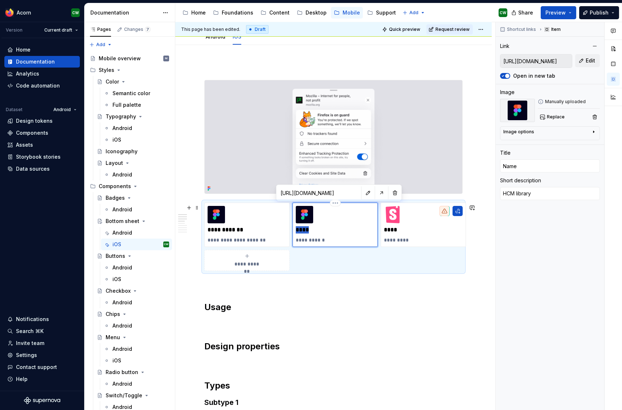
drag, startPoint x: 313, startPoint y: 232, endPoint x: 344, endPoint y: 263, distance: 43.6
click at [297, 233] on p "****" at bounding box center [335, 229] width 79 height 7
drag, startPoint x: 310, startPoint y: 231, endPoint x: 316, endPoint y: 230, distance: 5.8
click at [310, 231] on p "****" at bounding box center [335, 229] width 79 height 7
drag, startPoint x: 315, startPoint y: 230, endPoint x: 292, endPoint y: 231, distance: 23.2
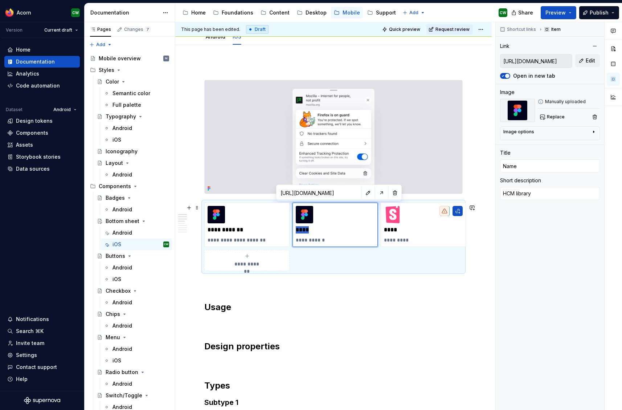
click at [292, 231] on div "**********" at bounding box center [333, 236] width 258 height 68
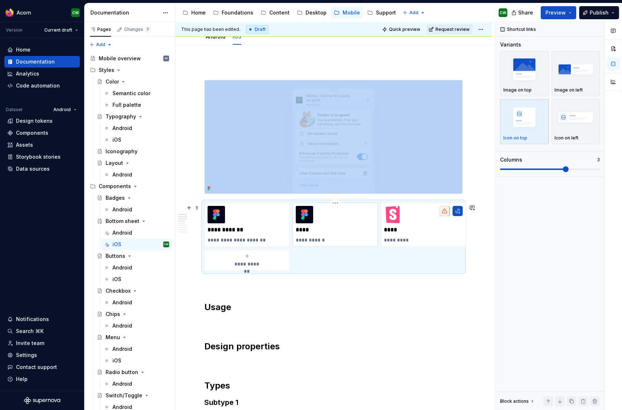
drag, startPoint x: 317, startPoint y: 225, endPoint x: 313, endPoint y: 230, distance: 6.2
click at [317, 226] on div "**********" at bounding box center [335, 225] width 79 height 38
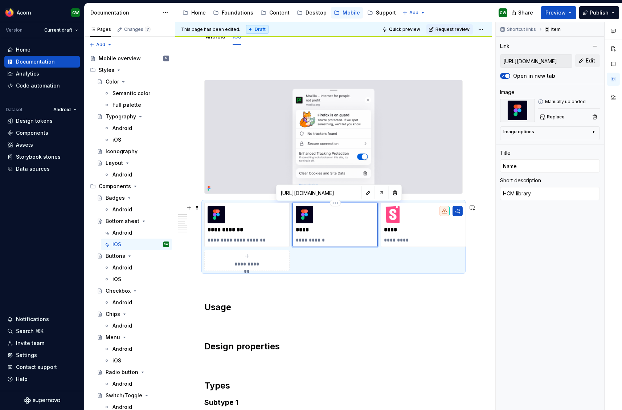
click at [311, 230] on p "****" at bounding box center [335, 229] width 79 height 7
drag, startPoint x: 326, startPoint y: 242, endPoint x: 296, endPoint y: 242, distance: 29.4
click at [296, 242] on p "**********" at bounding box center [335, 239] width 79 height 7
click at [363, 195] on button "button" at bounding box center [368, 193] width 10 height 10
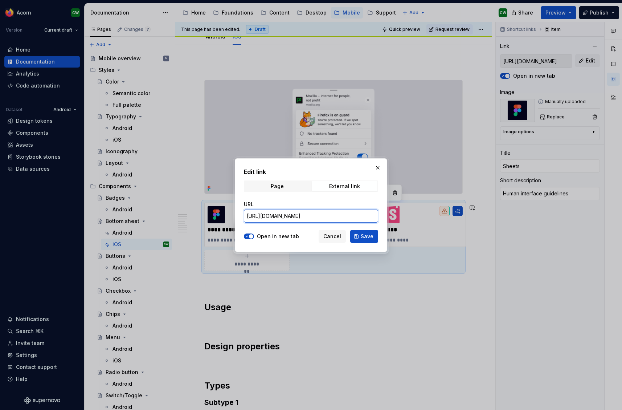
click at [357, 221] on input "[URL][DOMAIN_NAME]" at bounding box center [311, 215] width 134 height 13
paste input "13nzUgAKwSiWeqvyWnp2KY/iOS-Library--2025-?m=auto&node-id=9660-6293&t=Klq86hzpje…"
click at [368, 234] on span "Save" at bounding box center [367, 236] width 13 height 7
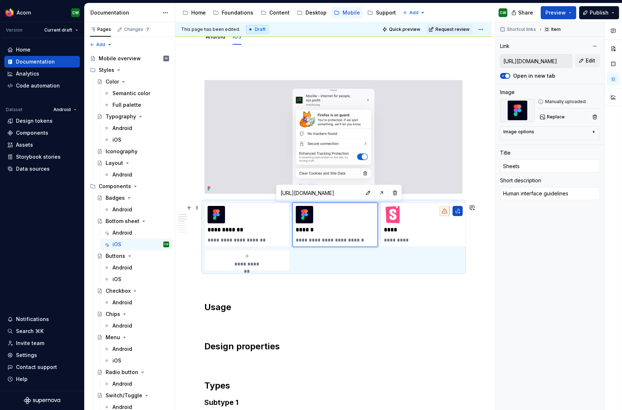
scroll to position [81, 0]
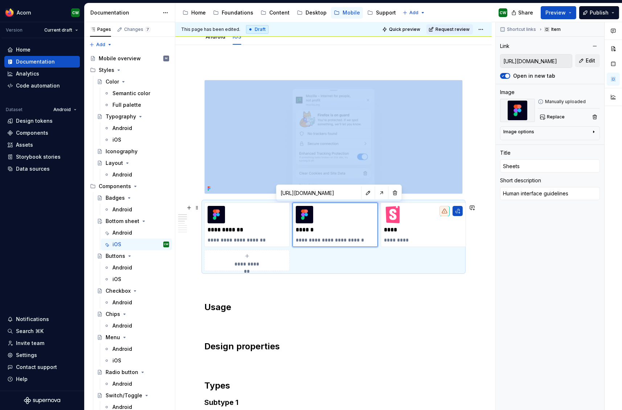
click at [304, 216] on img at bounding box center [304, 214] width 17 height 17
click at [540, 118] on button "Replace" at bounding box center [553, 117] width 30 height 10
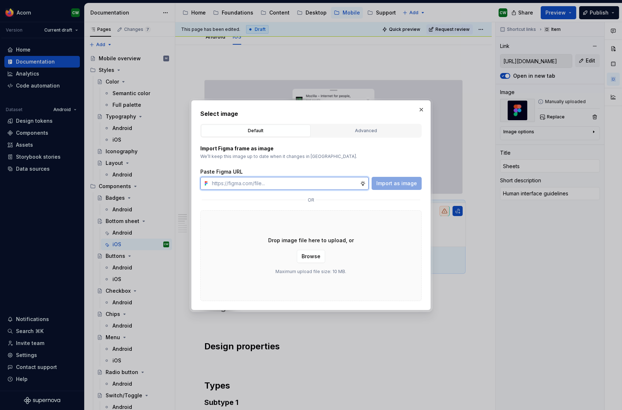
click at [352, 186] on input "text" at bounding box center [284, 183] width 151 height 13
click at [366, 130] on div "Advanced" at bounding box center [366, 130] width 104 height 7
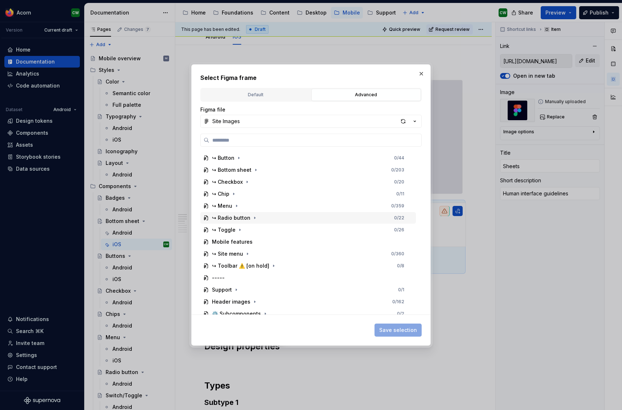
scroll to position [363, 0]
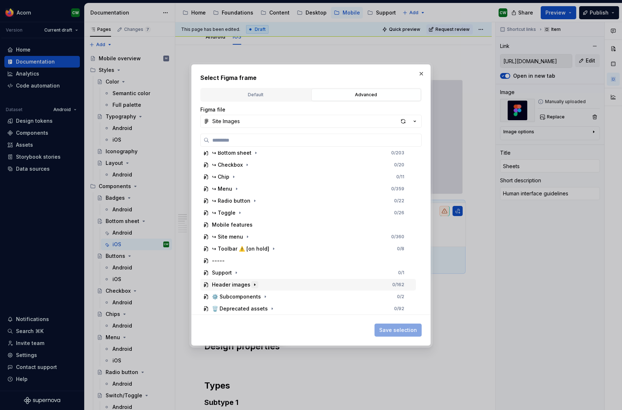
click at [256, 284] on button "button" at bounding box center [254, 284] width 7 height 7
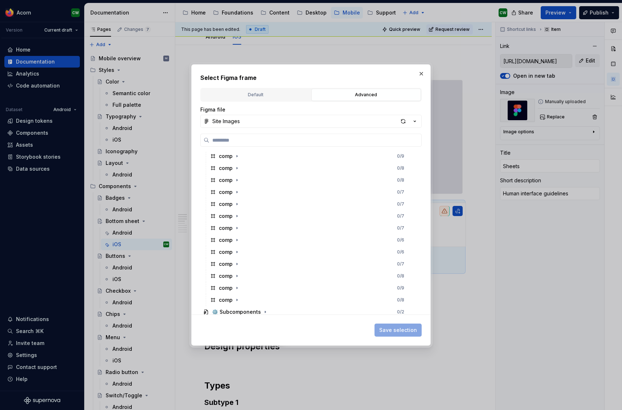
scroll to position [794, 0]
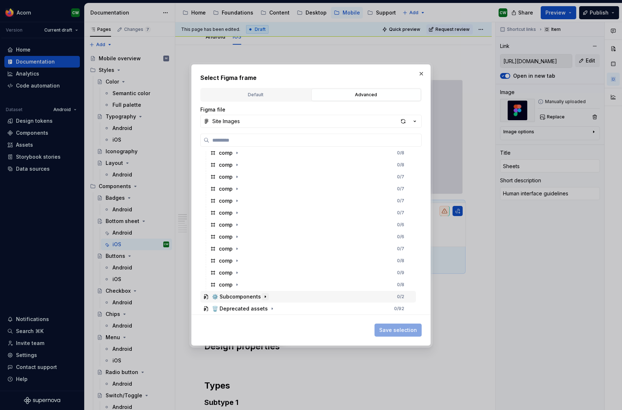
click at [266, 299] on icon "button" at bounding box center [265, 296] width 6 height 6
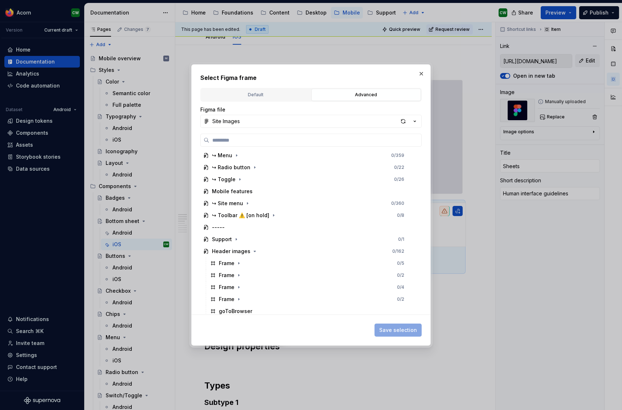
scroll to position [271, 0]
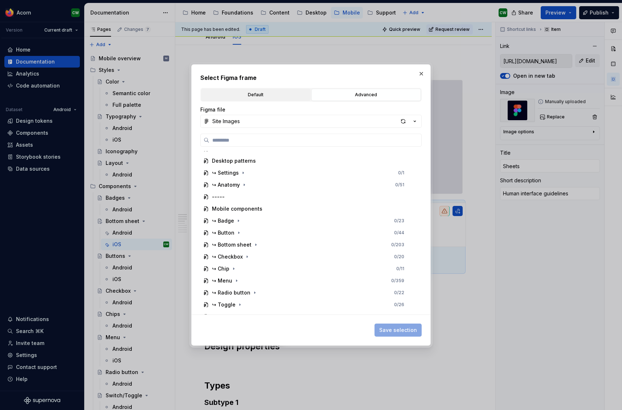
click at [264, 93] on div "Default" at bounding box center [256, 94] width 104 height 7
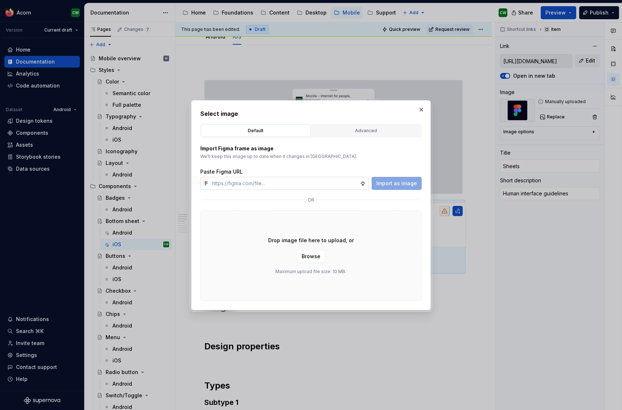
drag, startPoint x: 296, startPoint y: 181, endPoint x: 338, endPoint y: 181, distance: 41.4
click at [296, 181] on input "text" at bounding box center [284, 183] width 151 height 13
click at [310, 251] on button "Browse" at bounding box center [311, 256] width 28 height 13
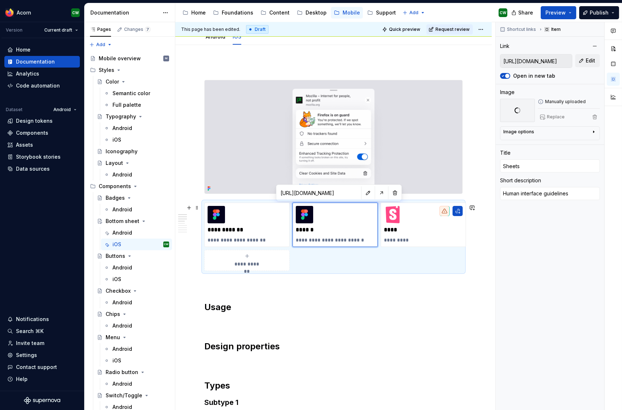
scroll to position [81, 0]
click at [430, 228] on p "****" at bounding box center [423, 229] width 79 height 7
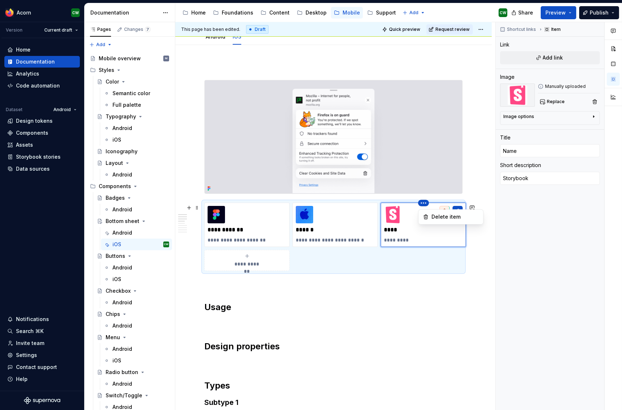
click at [424, 204] on html "Acorn CW Version Current draft Home Documentation Analytics Code automation Dat…" at bounding box center [311, 205] width 622 height 410
click at [434, 215] on div "Delete item" at bounding box center [454, 216] width 47 height 7
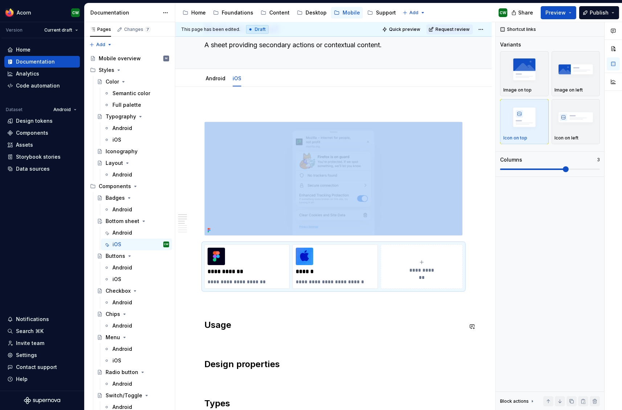
scroll to position [23, 0]
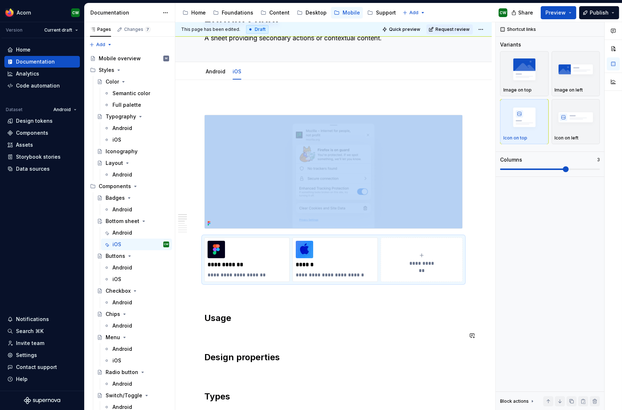
scroll to position [65, 0]
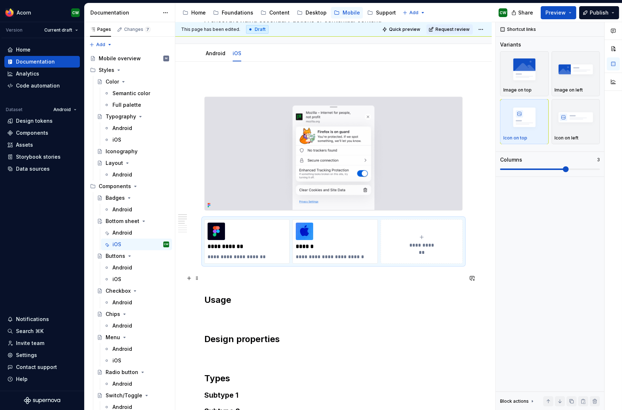
click at [217, 280] on p at bounding box center [333, 276] width 258 height 9
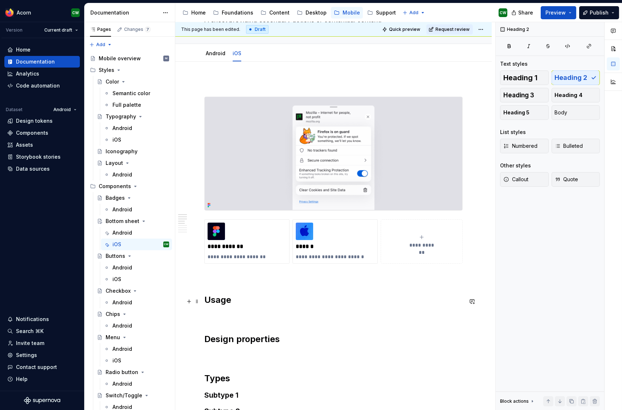
click at [205, 297] on h2 "Usage" at bounding box center [333, 300] width 258 height 12
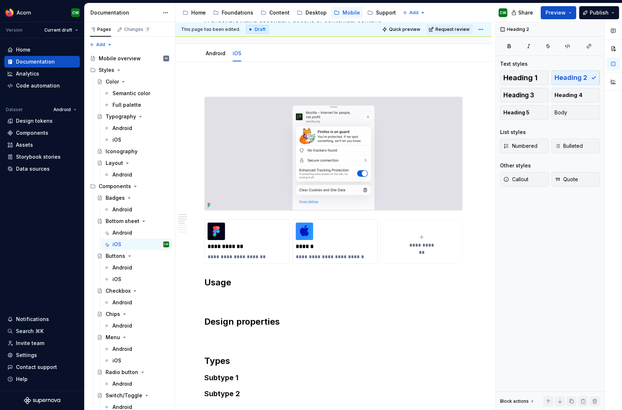
scroll to position [65, 0]
click at [223, 292] on div "**********" at bounding box center [333, 354] width 258 height 551
paste div
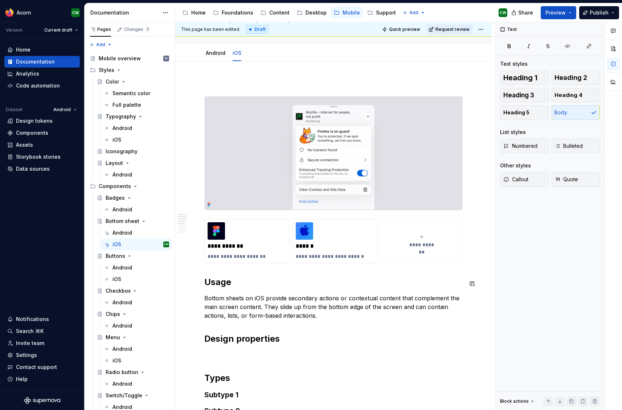
scroll to position [109, 0]
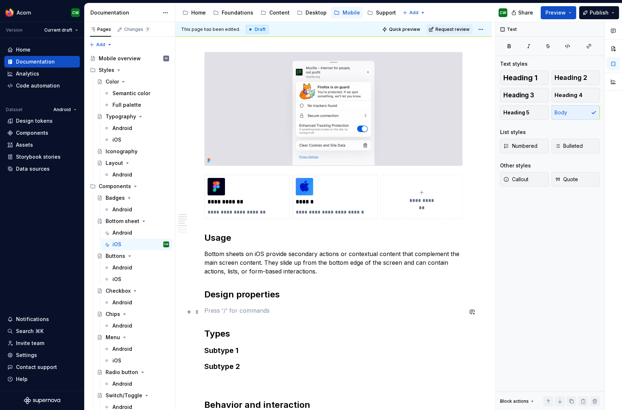
click at [223, 313] on p at bounding box center [333, 310] width 258 height 9
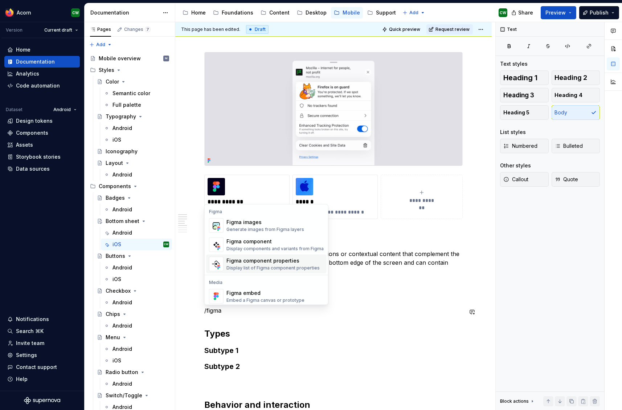
click at [254, 264] on div "Figma component properties Display list of Figma component properties" at bounding box center [272, 264] width 93 height 14
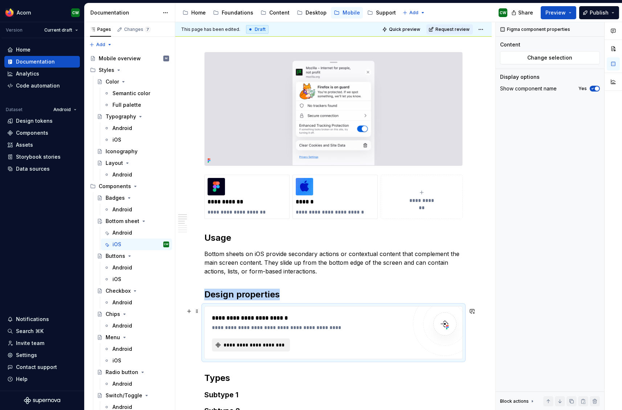
click at [248, 346] on span "**********" at bounding box center [253, 344] width 63 height 7
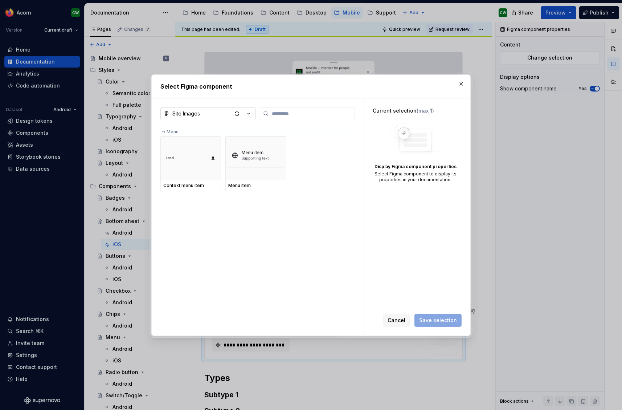
click at [192, 118] on button "Site Images" at bounding box center [207, 113] width 95 height 13
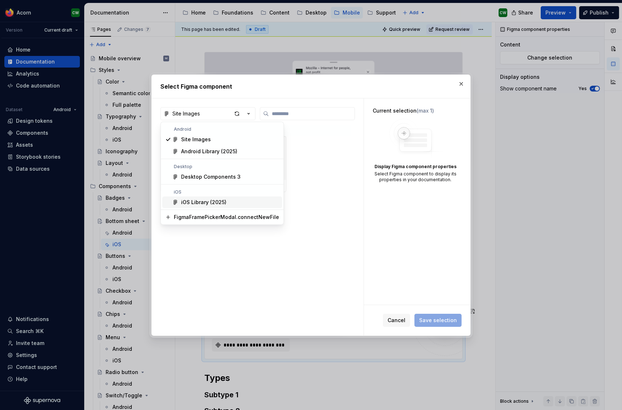
click at [209, 201] on div "iOS Library (2025)" at bounding box center [203, 201] width 45 height 7
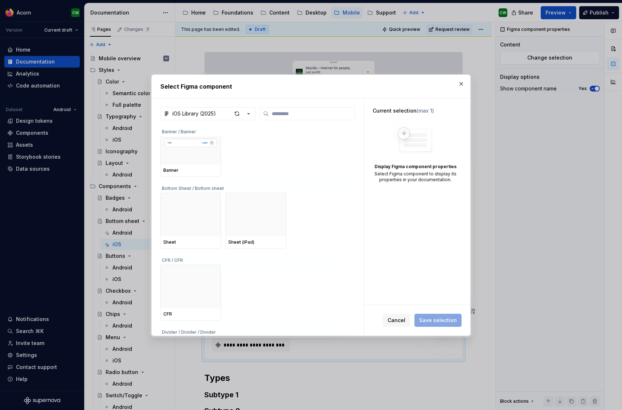
scroll to position [421, 0]
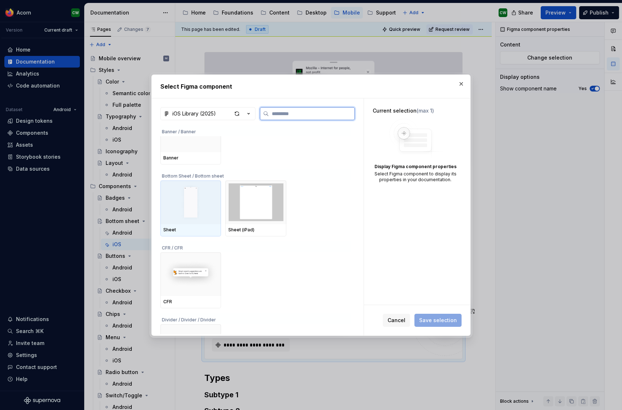
click at [186, 201] on img at bounding box center [190, 202] width 55 height 38
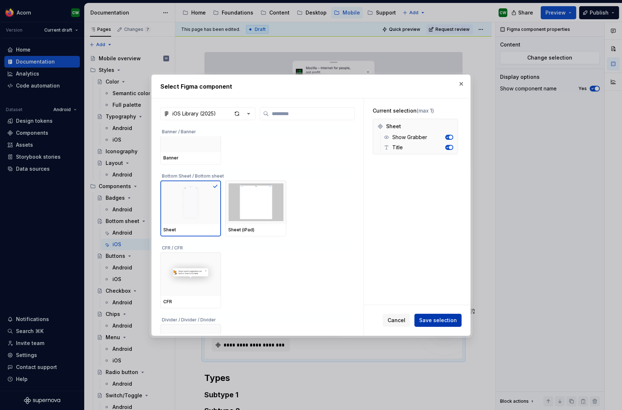
click at [440, 317] on span "Save selection" at bounding box center [438, 319] width 38 height 7
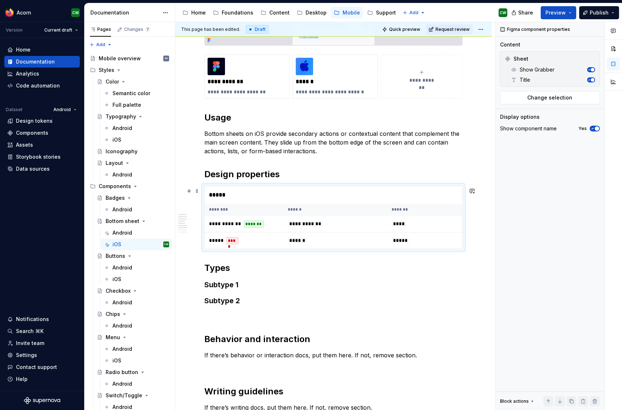
scroll to position [235, 0]
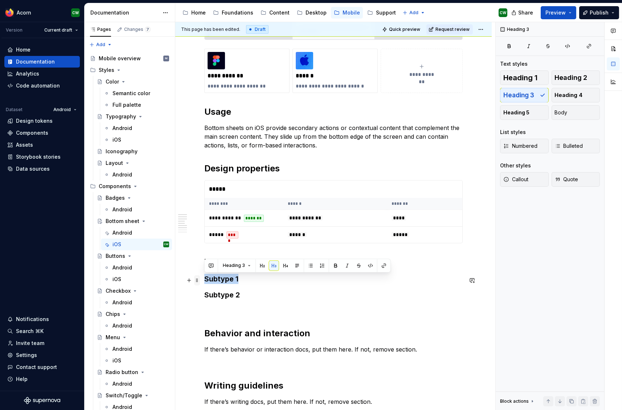
drag, startPoint x: 205, startPoint y: 281, endPoint x: 197, endPoint y: 281, distance: 7.3
click at [204, 281] on div "**********" at bounding box center [333, 225] width 258 height 632
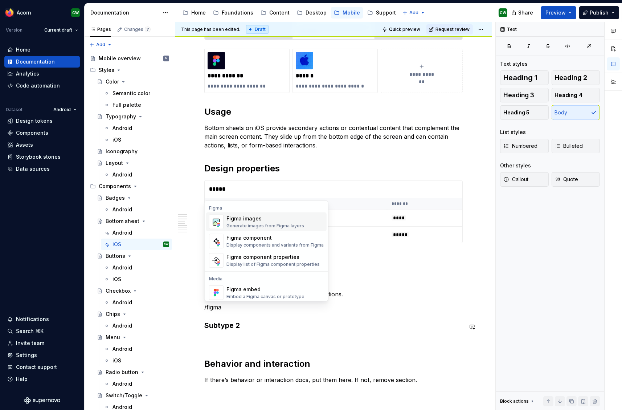
click at [255, 219] on div "Figma images" at bounding box center [265, 218] width 78 height 7
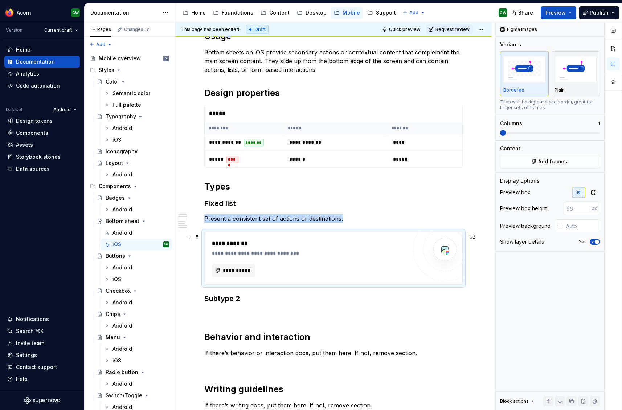
scroll to position [335, 0]
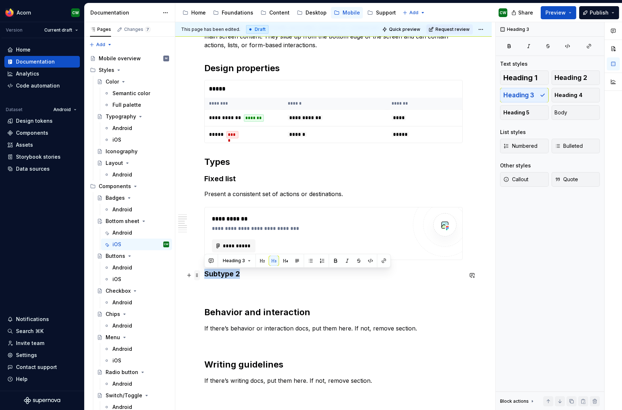
drag, startPoint x: 232, startPoint y: 276, endPoint x: 200, endPoint y: 275, distance: 32.3
click at [204, 276] on div "**********" at bounding box center [333, 163] width 258 height 711
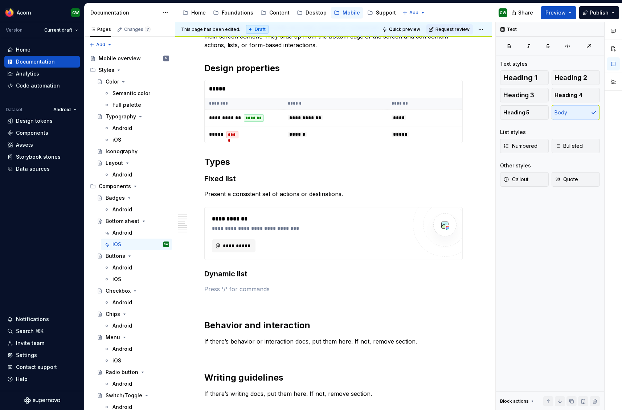
click at [240, 286] on p at bounding box center [333, 288] width 258 height 9
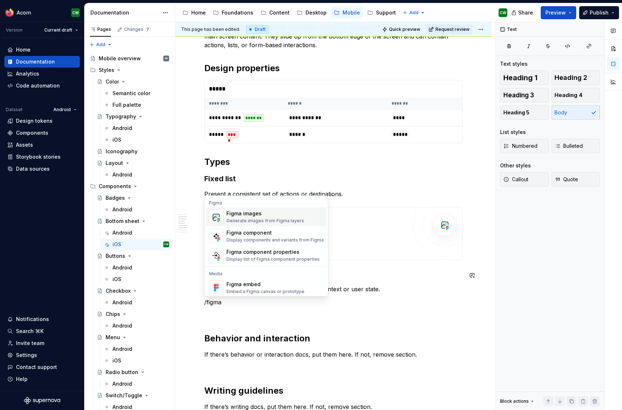
click at [244, 218] on div "Generate images from Figma layers" at bounding box center [265, 221] width 78 height 6
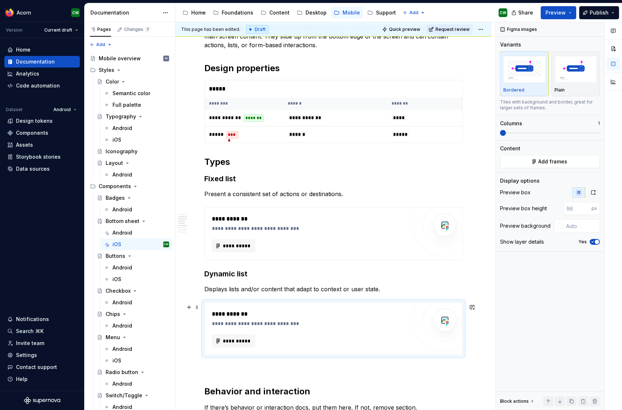
click at [245, 366] on p at bounding box center [333, 367] width 258 height 9
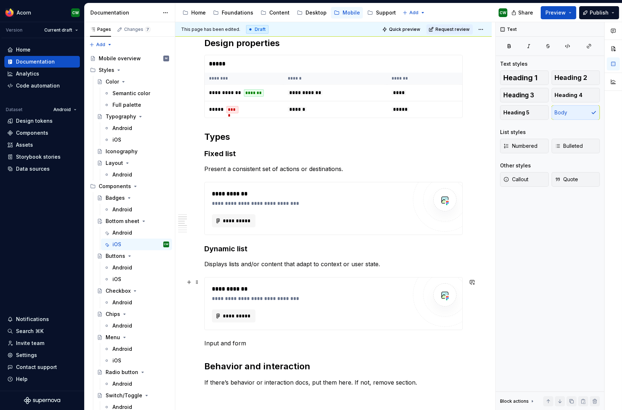
scroll to position [390, 0]
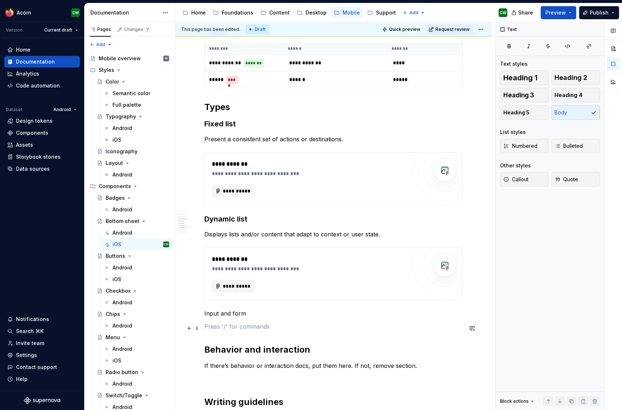
click at [230, 325] on p at bounding box center [333, 326] width 258 height 9
drag, startPoint x: 239, startPoint y: 317, endPoint x: 250, endPoint y: 317, distance: 11.6
click at [240, 317] on p "Input and form" at bounding box center [333, 313] width 258 height 9
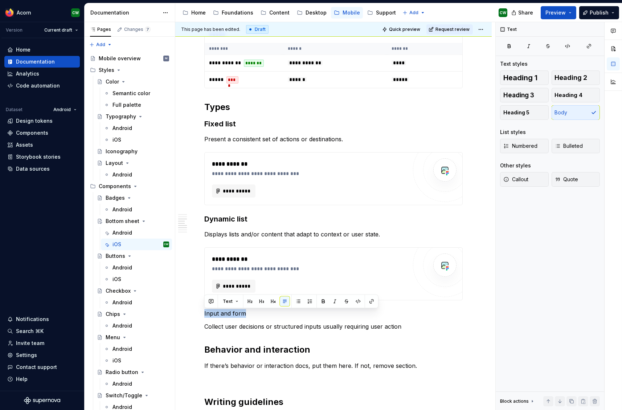
drag, startPoint x: 143, startPoint y: 316, endPoint x: 382, endPoint y: 205, distance: 263.7
click at [175, 316] on div "**********" at bounding box center [333, 207] width 316 height 943
click at [530, 94] on span "Heading 3" at bounding box center [518, 94] width 31 height 7
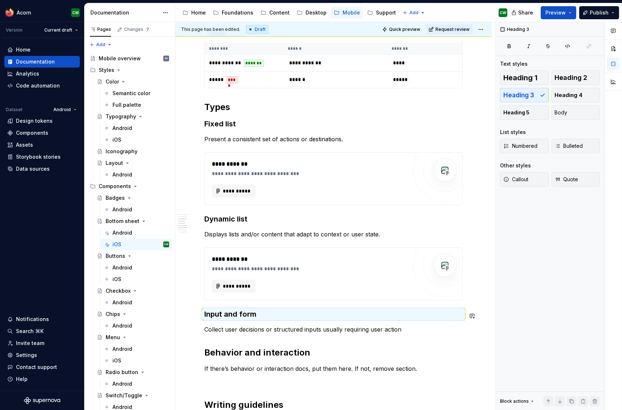
drag, startPoint x: 274, startPoint y: 330, endPoint x: 313, endPoint y: 330, distance: 38.8
click at [275, 329] on p "Collect user decisions or structured inputs usually requiring user action" at bounding box center [333, 329] width 258 height 9
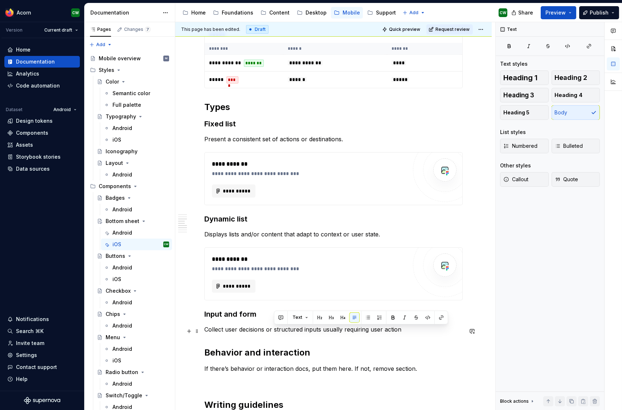
click at [416, 331] on p "Collect user decisions or structured inputs usually requiring user action" at bounding box center [333, 329] width 258 height 9
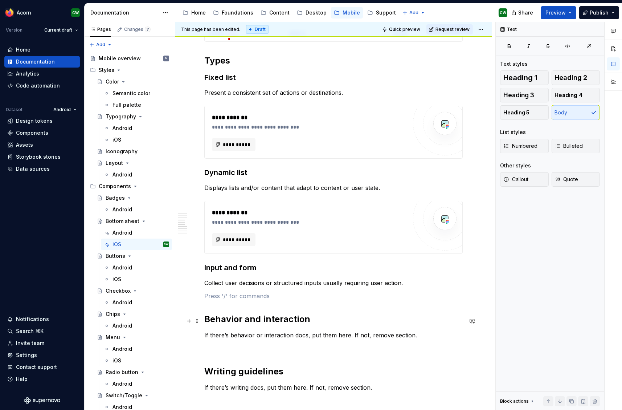
scroll to position [445, 0]
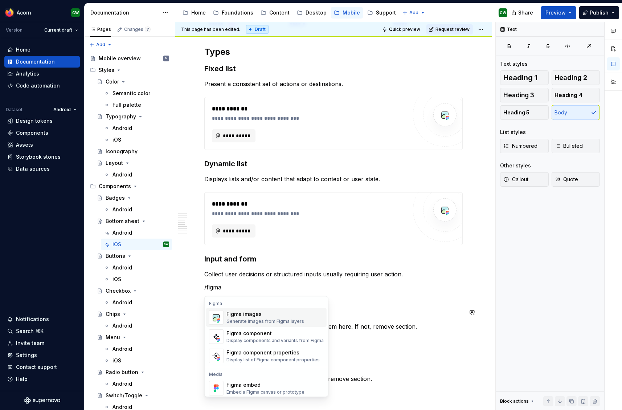
click at [279, 320] on div "Generate images from Figma layers" at bounding box center [265, 321] width 78 height 6
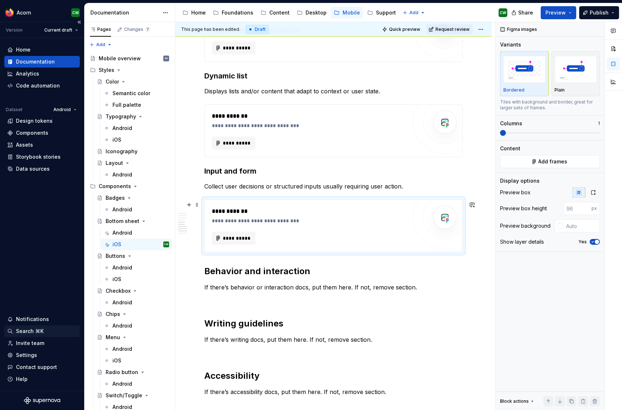
scroll to position [557, 0]
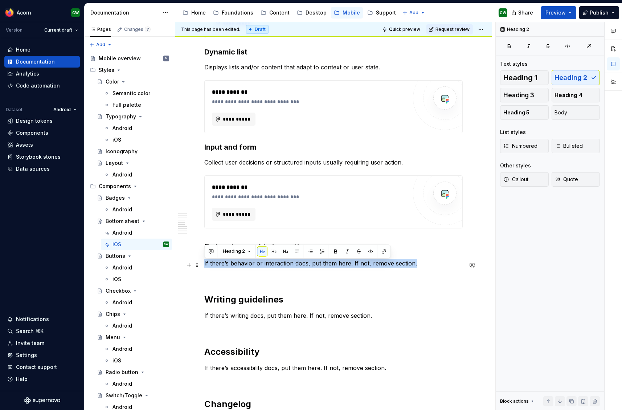
drag, startPoint x: 296, startPoint y: 268, endPoint x: 208, endPoint y: 269, distance: 88.2
click at [204, 267] on div "**********" at bounding box center [333, 20] width 258 height 867
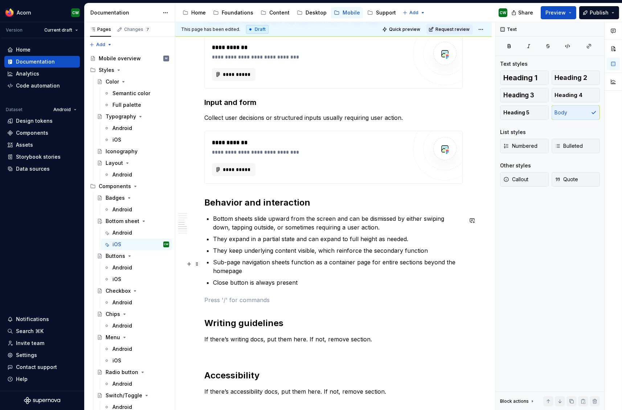
scroll to position [611, 0]
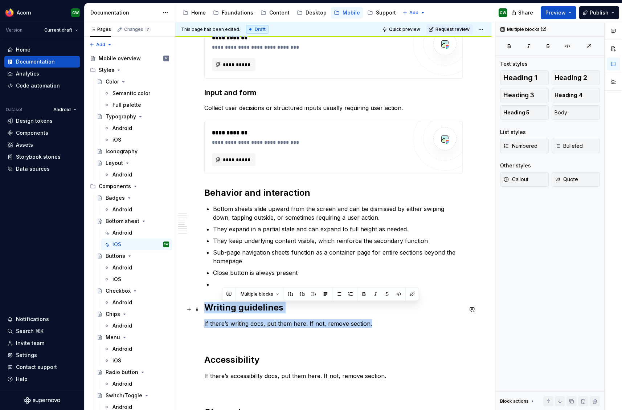
drag, startPoint x: 376, startPoint y: 325, endPoint x: 205, endPoint y: 312, distance: 171.0
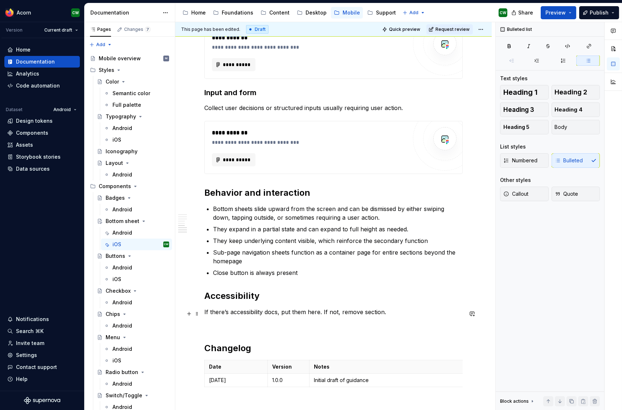
click at [359, 312] on p "If there’s accessibility docs, put them here. If not, remove section." at bounding box center [333, 311] width 258 height 9
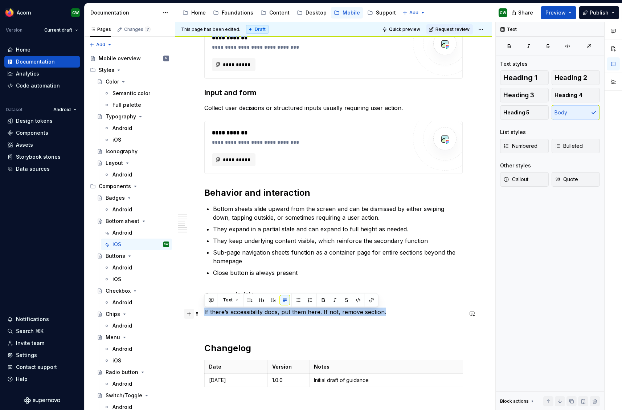
drag, startPoint x: 397, startPoint y: 313, endPoint x: 189, endPoint y: 315, distance: 208.2
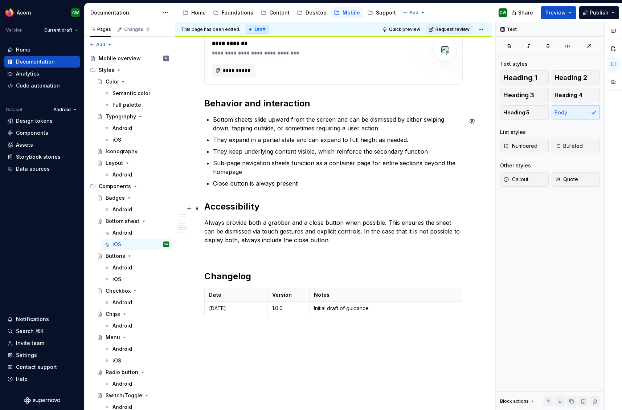
scroll to position [742, 0]
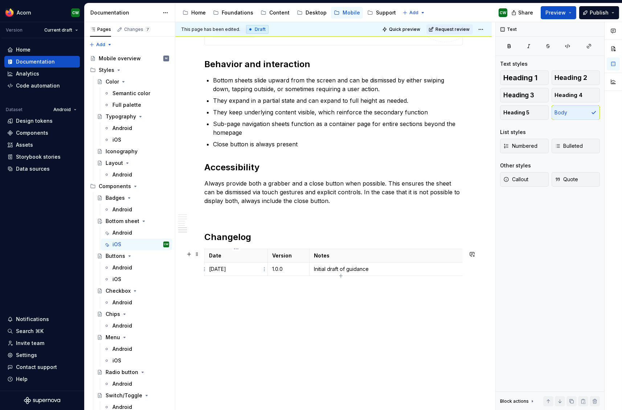
click at [235, 268] on p "[DATE]" at bounding box center [236, 268] width 54 height 7
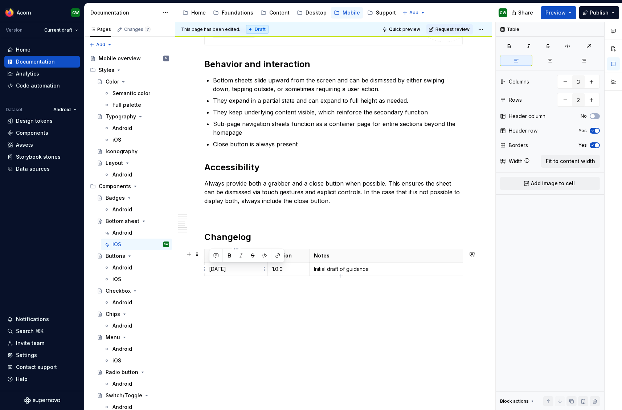
drag, startPoint x: 236, startPoint y: 268, endPoint x: 209, endPoint y: 270, distance: 27.6
click at [209, 270] on td "[DATE]" at bounding box center [236, 268] width 63 height 13
drag, startPoint x: 356, startPoint y: 270, endPoint x: 368, endPoint y: 270, distance: 11.6
click at [357, 270] on p "Initial draft of guidance" at bounding box center [393, 268] width 159 height 7
click at [370, 270] on p "Initial draft of guidance" at bounding box center [393, 268] width 159 height 7
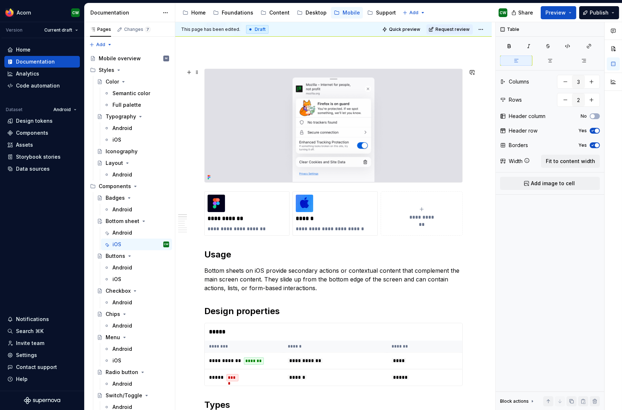
scroll to position [0, 0]
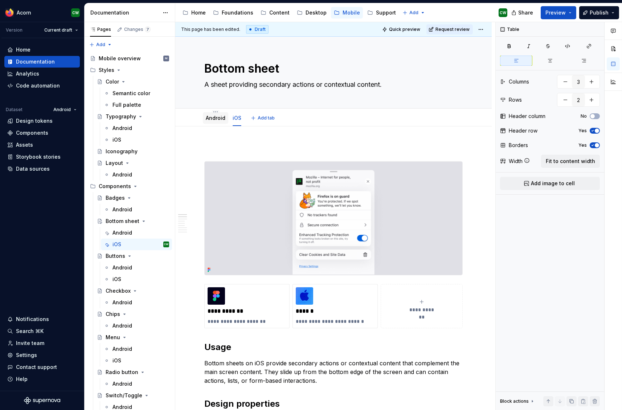
click at [216, 118] on link "Android" at bounding box center [216, 118] width 20 height 6
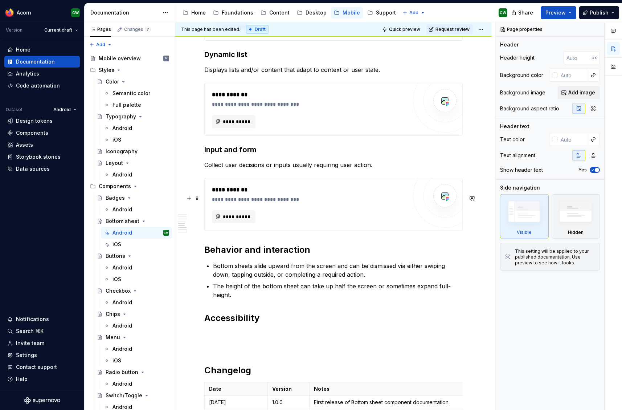
scroll to position [768, 0]
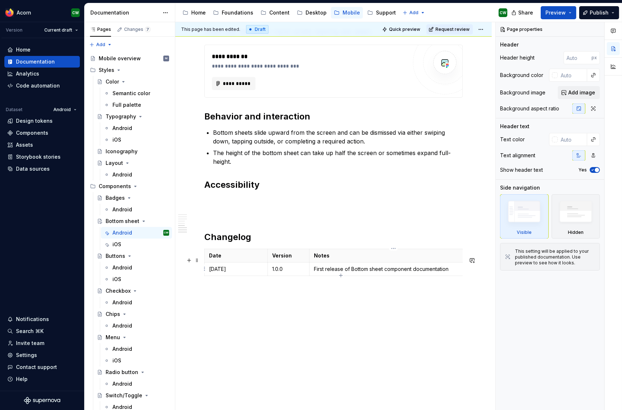
click at [440, 266] on p "First release of Bottom sheet component documentation" at bounding box center [393, 268] width 159 height 7
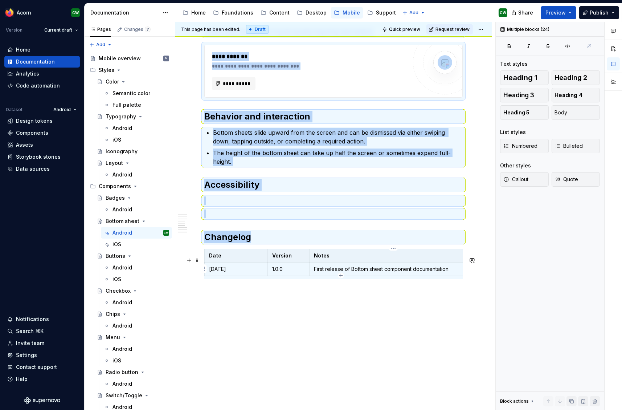
drag, startPoint x: 410, startPoint y: 268, endPoint x: 426, endPoint y: 268, distance: 16.3
click at [411, 268] on p "First release of Bottom sheet component documentation" at bounding box center [393, 268] width 159 height 7
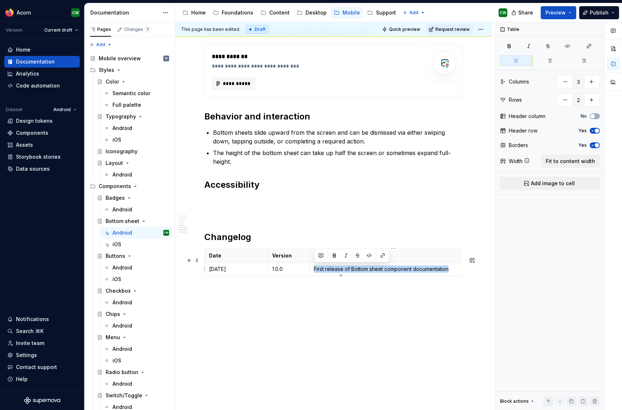
drag, startPoint x: 453, startPoint y: 268, endPoint x: 326, endPoint y: 264, distance: 126.3
click at [326, 264] on td "First release of Bottom sheet component documentation" at bounding box center [393, 268] width 168 height 13
copy p "First release of Bottom sheet component documentation"
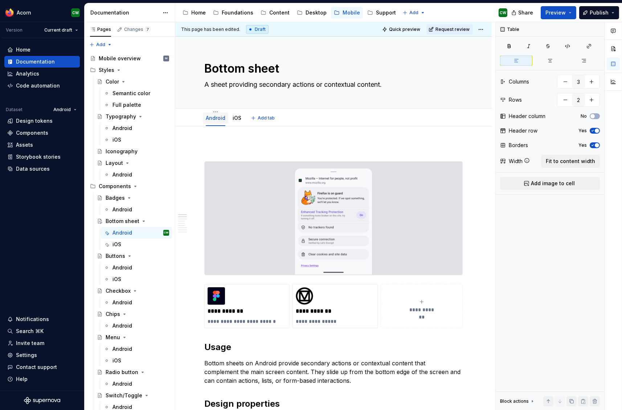
click at [226, 118] on div "Android" at bounding box center [215, 118] width 25 height 12
click at [234, 118] on link "iOS" at bounding box center [237, 118] width 9 height 6
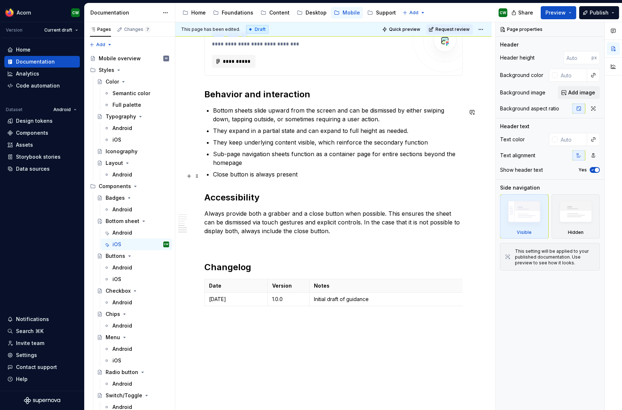
scroll to position [742, 0]
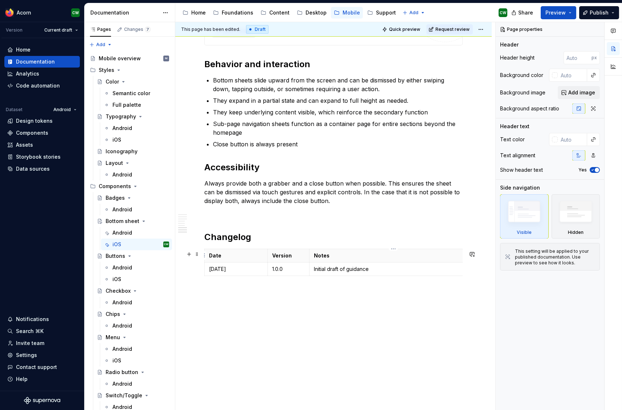
click at [327, 266] on p "Initial draft of guidance" at bounding box center [393, 268] width 159 height 7
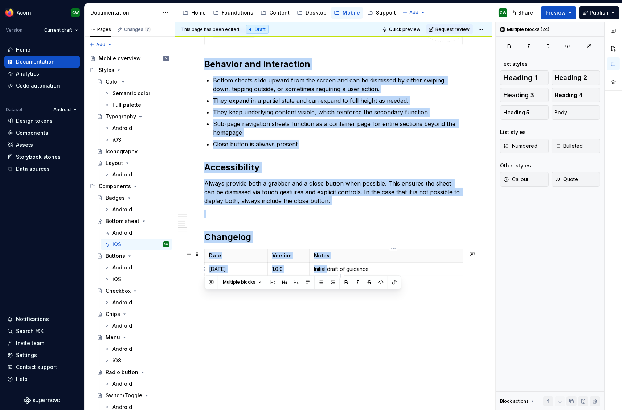
drag, startPoint x: 316, startPoint y: 269, endPoint x: 336, endPoint y: 269, distance: 20.0
click at [317, 269] on p "Initial draft of guidance" at bounding box center [393, 268] width 159 height 7
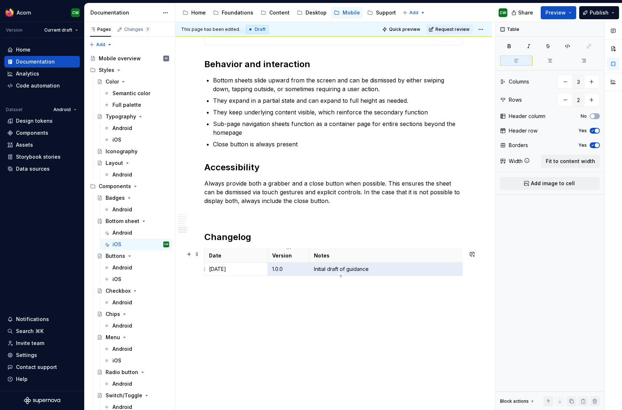
drag, startPoint x: 376, startPoint y: 270, endPoint x: 319, endPoint y: 268, distance: 57.0
click at [307, 267] on tr "[DATE] 1.0.0 Initial draft of guidance" at bounding box center [341, 268] width 273 height 13
drag, startPoint x: 333, startPoint y: 270, endPoint x: 365, endPoint y: 270, distance: 31.6
click at [334, 270] on p "Initial draft of guidance" at bounding box center [393, 268] width 159 height 7
drag, startPoint x: 373, startPoint y: 270, endPoint x: 342, endPoint y: 274, distance: 30.5
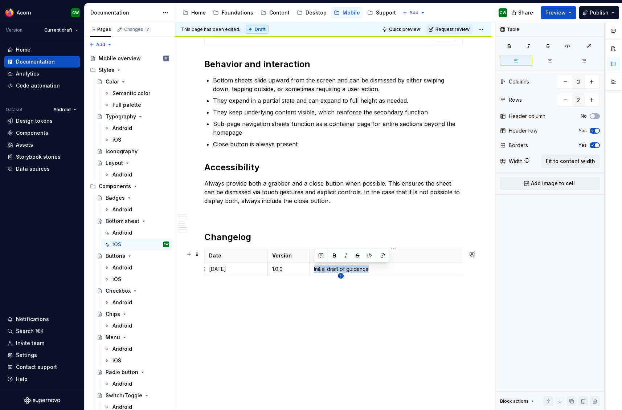
click at [312, 270] on td "Initial draft of guidance" at bounding box center [393, 268] width 168 height 13
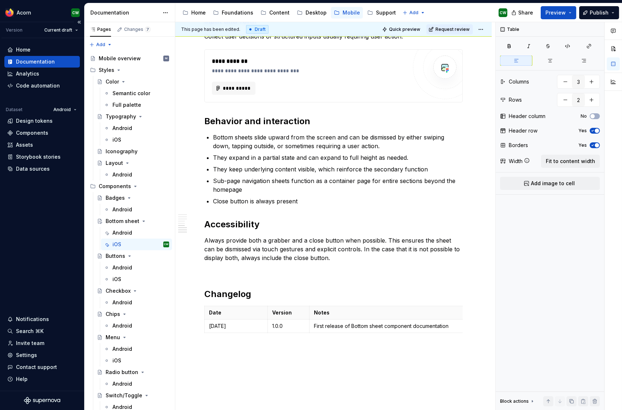
scroll to position [682, 0]
click at [354, 262] on p "Always provide both a grabber and a close button when possible. This ensures th…" at bounding box center [333, 249] width 258 height 26
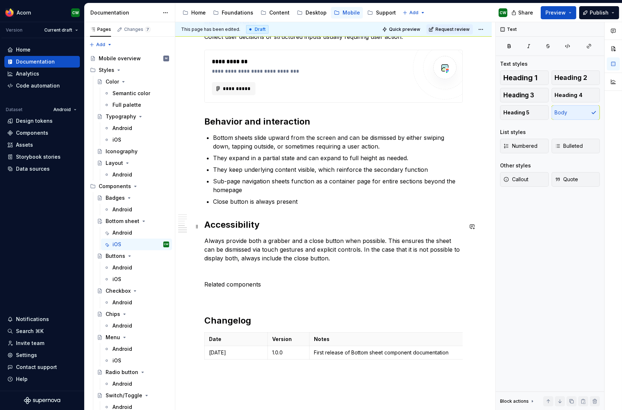
click at [241, 227] on h2 "Accessibility" at bounding box center [333, 225] width 258 height 12
drag, startPoint x: 253, startPoint y: 284, endPoint x: 260, endPoint y: 284, distance: 6.9
click at [253, 284] on p "Related components" at bounding box center [333, 284] width 258 height 9
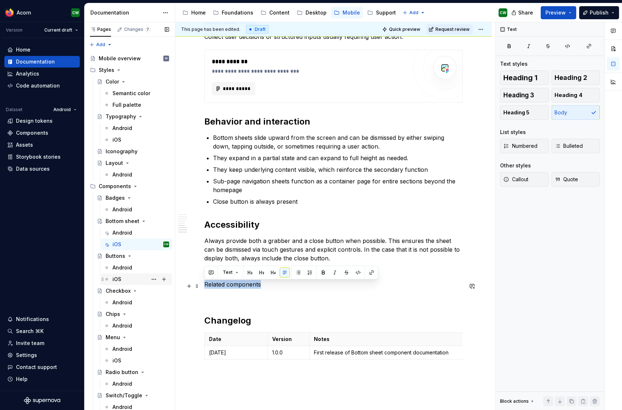
drag, startPoint x: 202, startPoint y: 286, endPoint x: 170, endPoint y: 285, distance: 31.6
click at [540, 74] on span "Heading 2" at bounding box center [571, 77] width 33 height 7
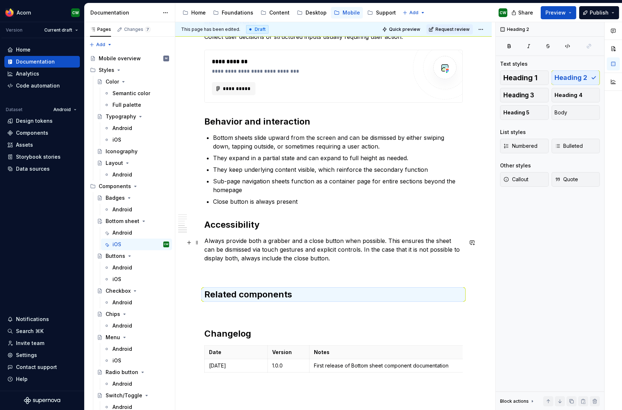
click at [267, 270] on p at bounding box center [333, 271] width 258 height 9
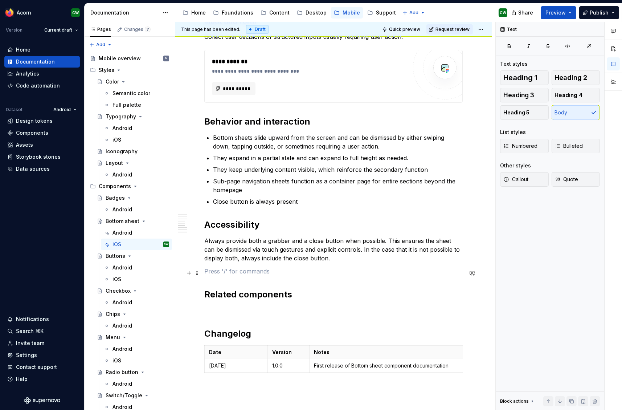
click at [259, 274] on p at bounding box center [333, 271] width 258 height 9
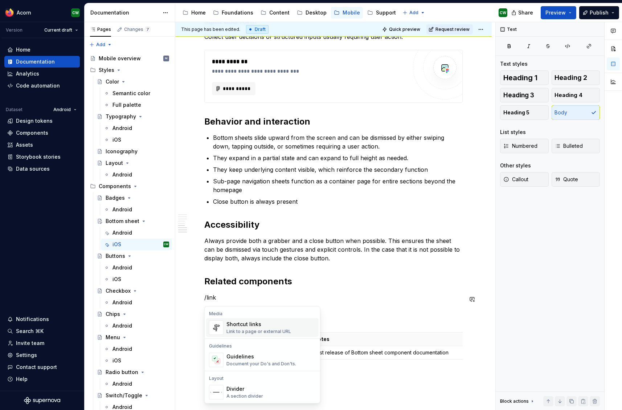
click at [267, 328] on div "Shortcut links Link to a page or external URL" at bounding box center [258, 327] width 65 height 14
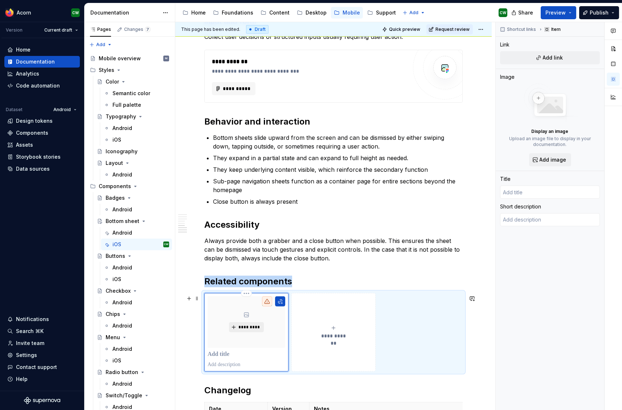
click at [254, 330] on span "*********" at bounding box center [249, 327] width 22 height 6
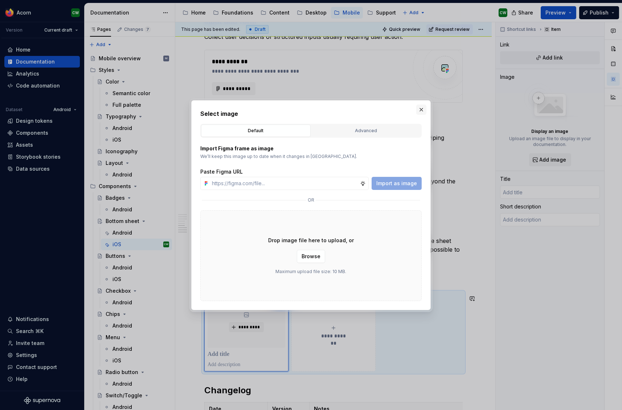
click at [420, 108] on button "button" at bounding box center [421, 109] width 10 height 10
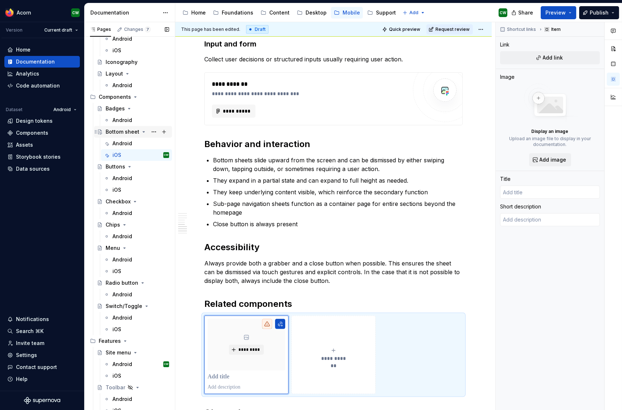
scroll to position [117, 0]
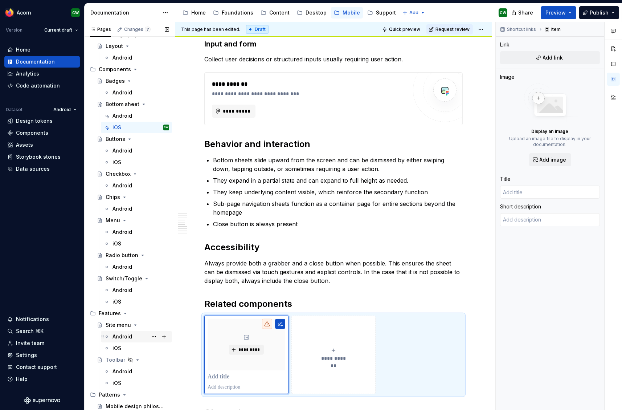
click at [124, 333] on div "Android" at bounding box center [122, 336] width 20 height 7
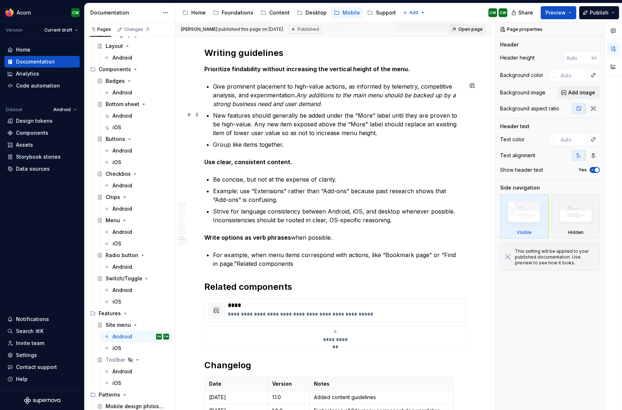
scroll to position [2843, 0]
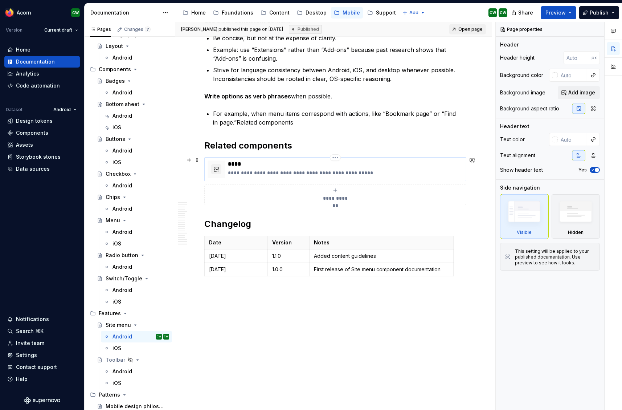
click at [277, 171] on p "**********" at bounding box center [345, 172] width 235 height 7
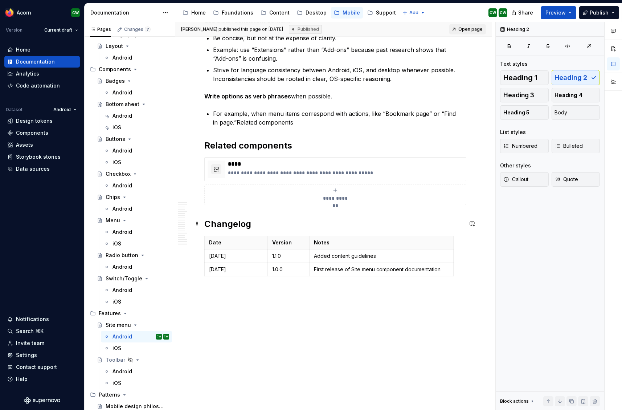
click at [445, 228] on h2 "Changelog" at bounding box center [333, 224] width 258 height 12
click at [124, 115] on div "Android" at bounding box center [122, 115] width 20 height 7
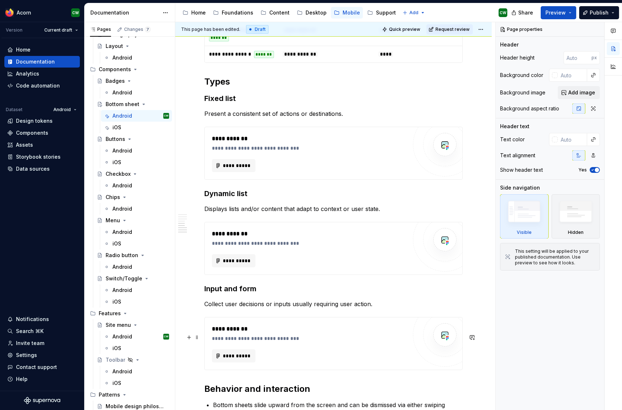
scroll to position [768, 0]
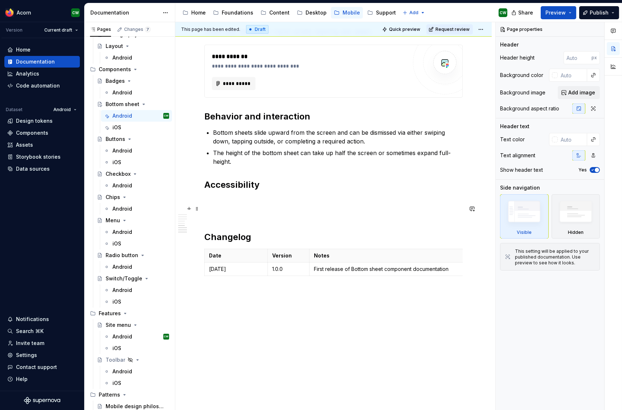
click at [251, 199] on p at bounding box center [333, 200] width 258 height 9
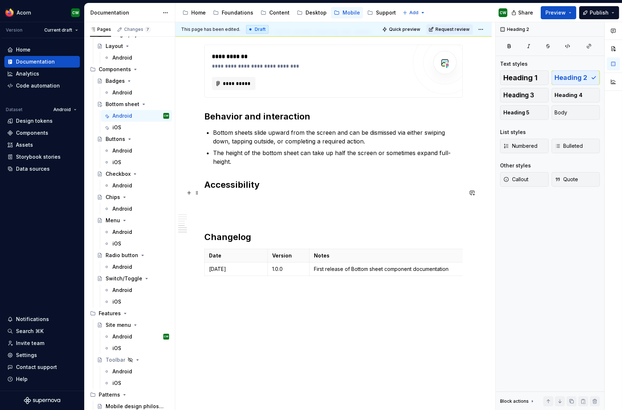
click at [270, 185] on h2 "Accessibility" at bounding box center [333, 185] width 258 height 12
drag, startPoint x: 264, startPoint y: 184, endPoint x: 224, endPoint y: 193, distance: 40.9
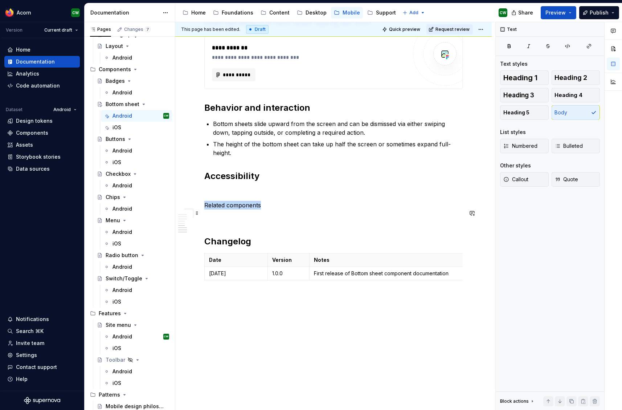
drag, startPoint x: 263, startPoint y: 213, endPoint x: 194, endPoint y: 209, distance: 69.7
click at [540, 79] on span "Heading 2" at bounding box center [571, 77] width 33 height 7
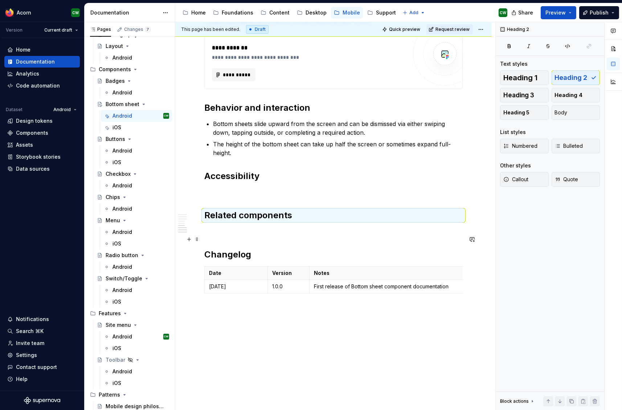
click at [246, 235] on p at bounding box center [333, 231] width 258 height 9
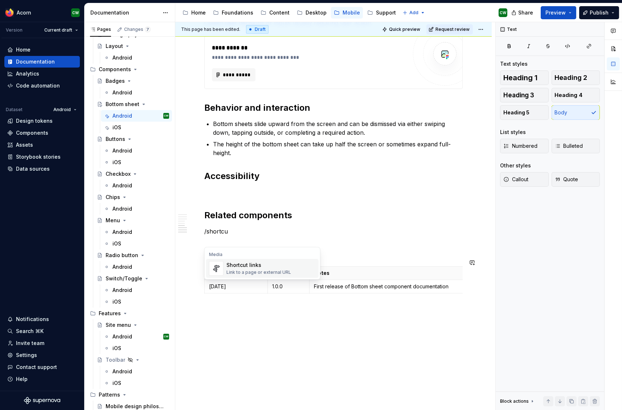
click at [237, 267] on div "Shortcut links" at bounding box center [258, 264] width 65 height 7
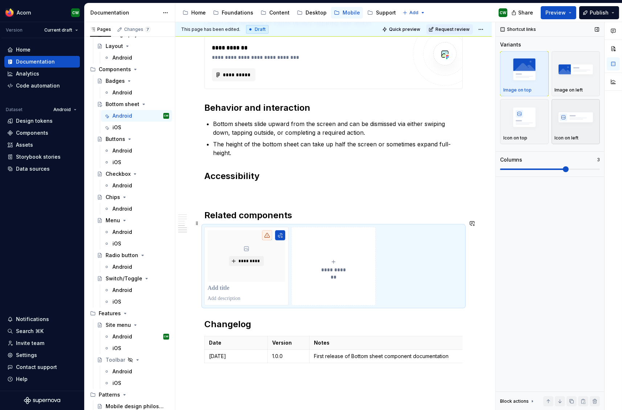
scroll to position [752, 0]
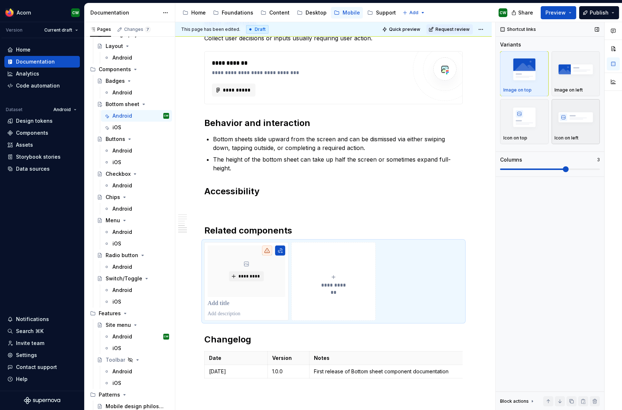
click at [540, 118] on img "button" at bounding box center [576, 117] width 42 height 26
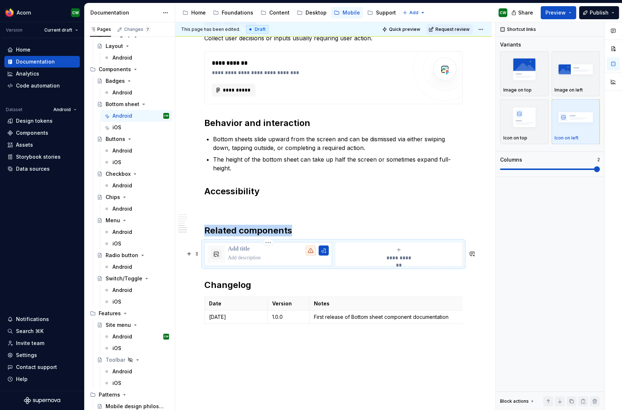
click at [256, 261] on div at bounding box center [278, 253] width 101 height 17
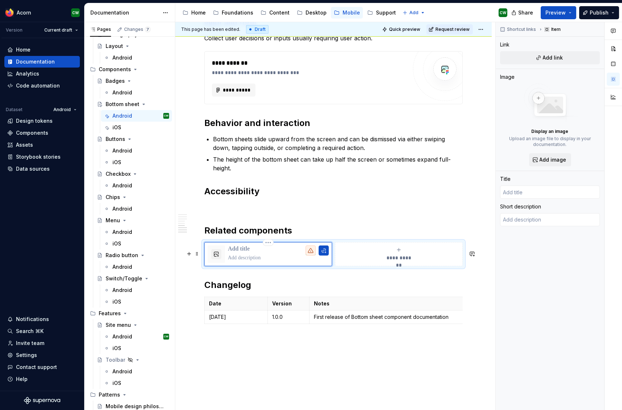
click at [237, 252] on p at bounding box center [278, 248] width 101 height 7
click at [252, 261] on p at bounding box center [279, 257] width 103 height 7
click at [540, 61] on span "Add link" at bounding box center [553, 57] width 20 height 7
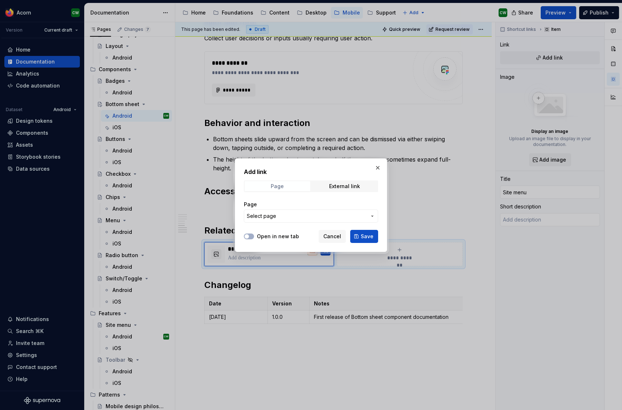
click at [288, 189] on span "Page" at bounding box center [278, 186] width 66 height 10
click at [276, 212] on span "Select page" at bounding box center [307, 215] width 120 height 7
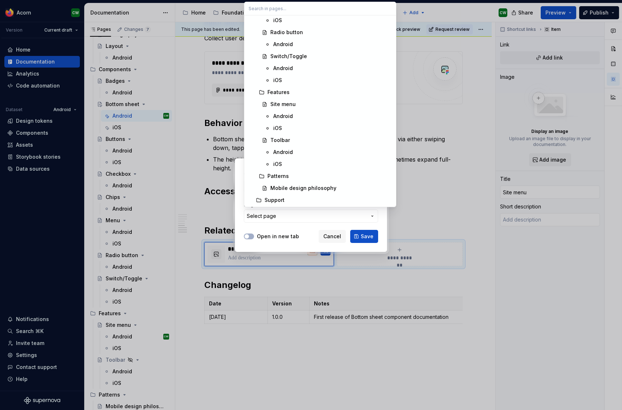
scroll to position [1921, 0]
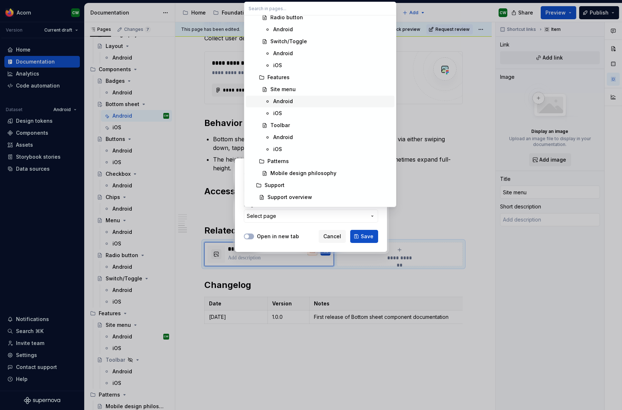
click at [288, 102] on div "Android" at bounding box center [283, 101] width 20 height 7
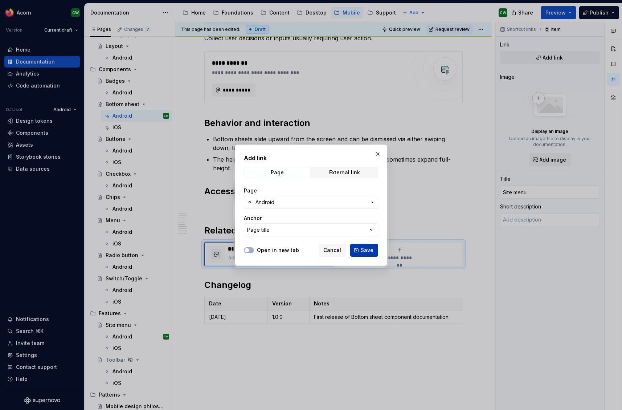
click at [365, 250] on span "Save" at bounding box center [367, 249] width 13 height 7
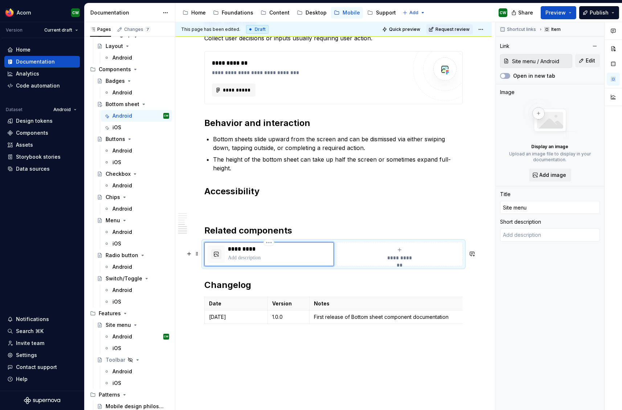
click at [239, 261] on p at bounding box center [279, 257] width 103 height 7
click at [128, 331] on div "Android CW" at bounding box center [136, 336] width 71 height 12
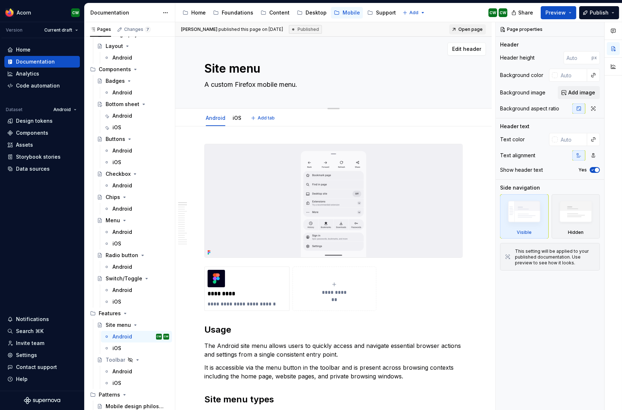
click at [292, 85] on textarea "A custom Firefox mobile menu." at bounding box center [332, 85] width 258 height 12
click at [307, 85] on textarea "A custom Firefox mobile menu." at bounding box center [332, 85] width 258 height 12
click at [281, 84] on textarea "A custom Firefox mobile menu." at bounding box center [332, 85] width 258 height 12
click at [124, 112] on div "Android" at bounding box center [140, 116] width 57 height 10
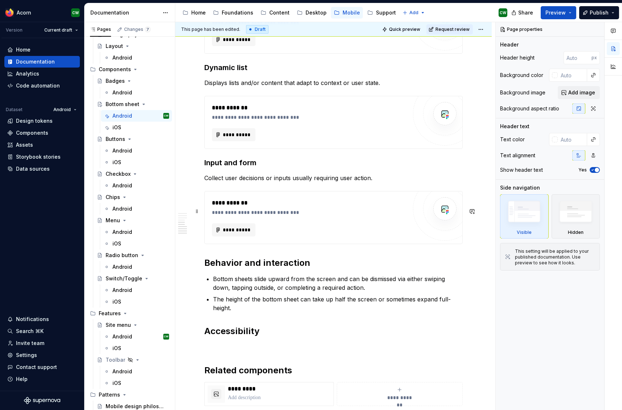
scroll to position [809, 0]
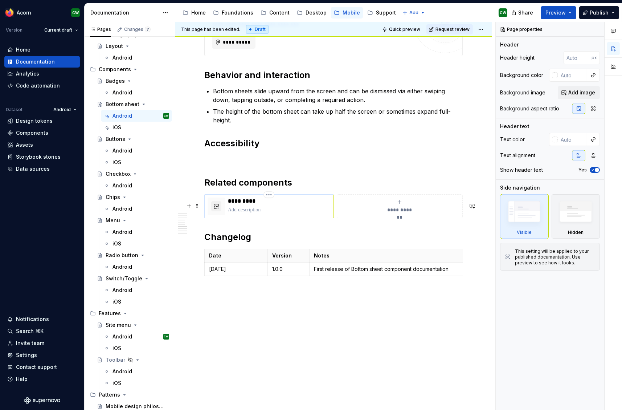
click at [256, 210] on p at bounding box center [279, 209] width 103 height 7
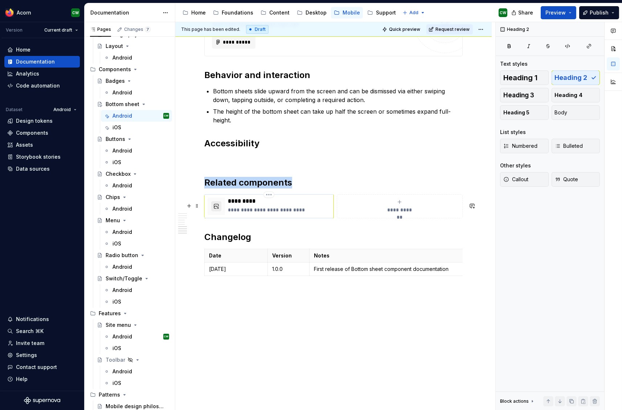
click at [214, 208] on button "button" at bounding box center [216, 206] width 10 height 10
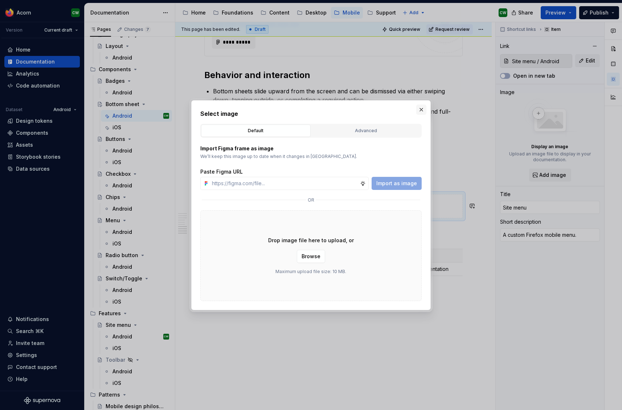
click at [421, 108] on button "button" at bounding box center [421, 109] width 10 height 10
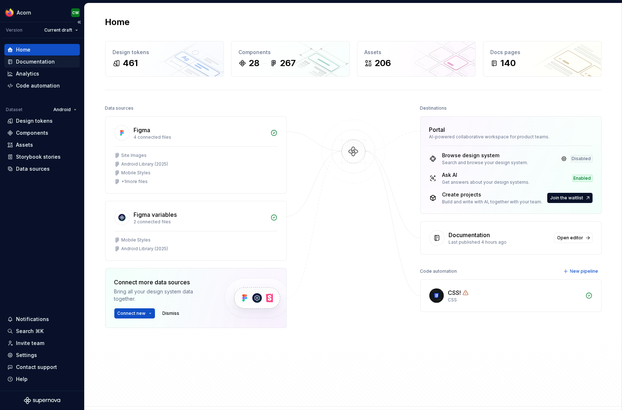
click at [33, 66] on div "Documentation" at bounding box center [41, 62] width 75 height 12
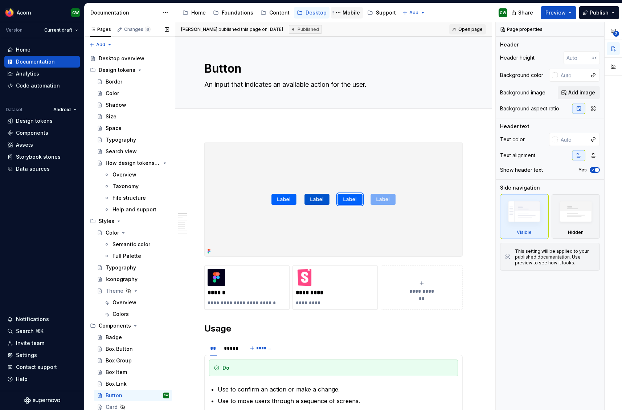
click at [347, 14] on div "Mobile" at bounding box center [350, 12] width 17 height 7
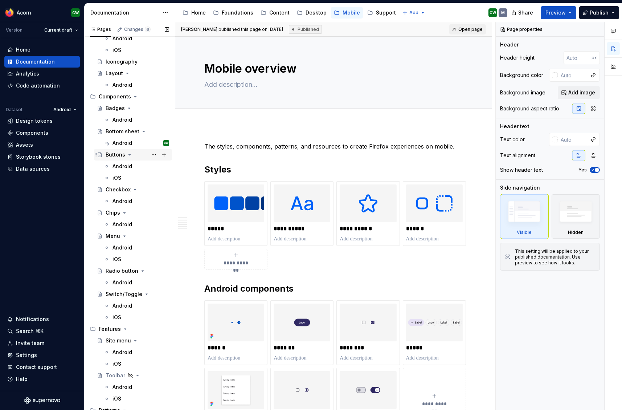
scroll to position [106, 0]
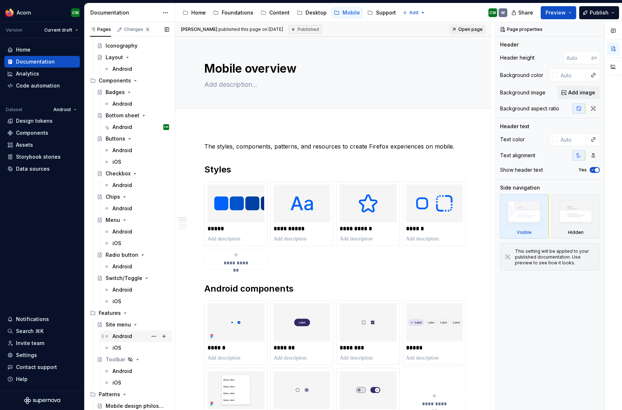
click at [122, 334] on div "Android" at bounding box center [122, 335] width 20 height 7
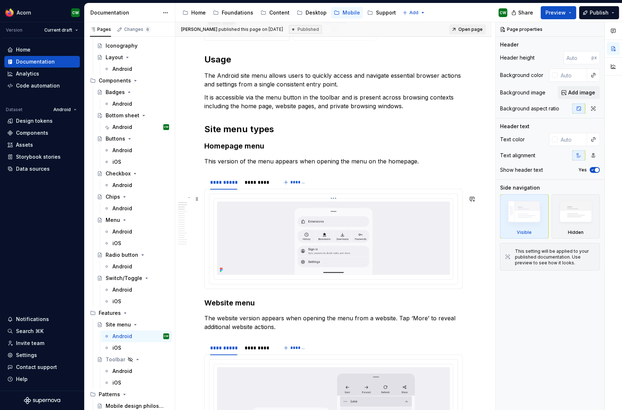
scroll to position [276, 0]
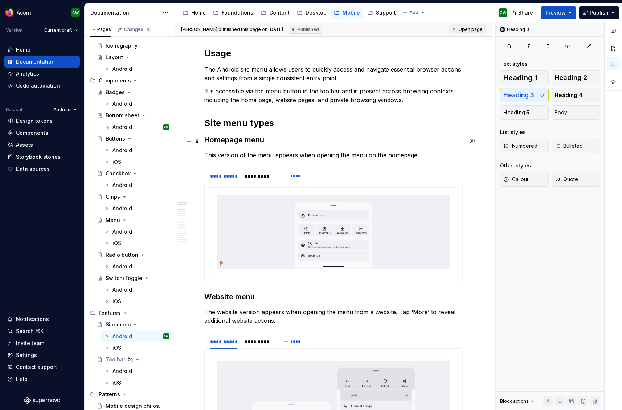
click at [246, 140] on h3 "Homepage menu" at bounding box center [333, 140] width 258 height 10
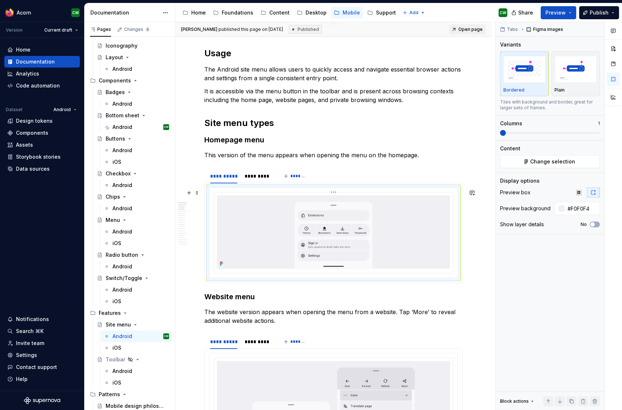
click at [282, 202] on div at bounding box center [333, 231] width 233 height 73
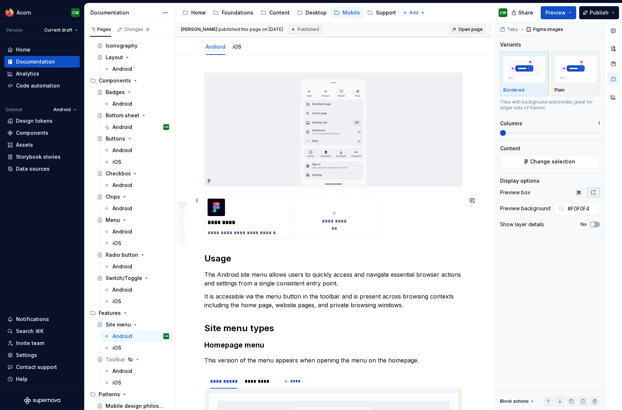
scroll to position [0, 0]
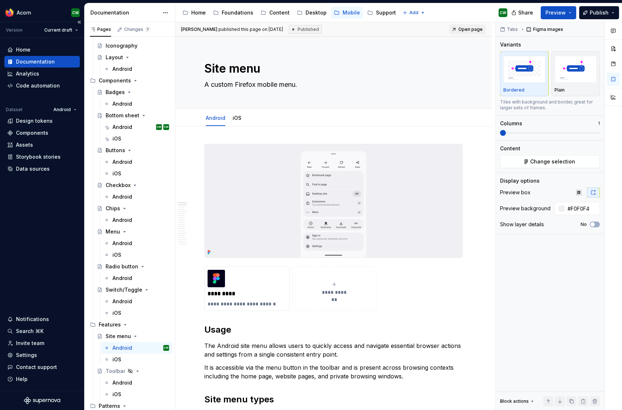
type textarea "*"
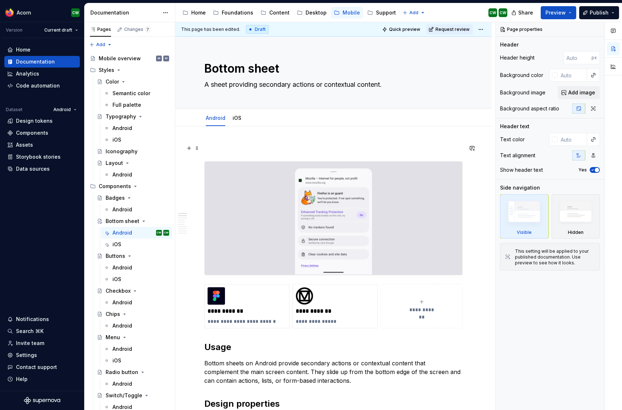
type textarea "*"
